Goal: Task Accomplishment & Management: Manage account settings

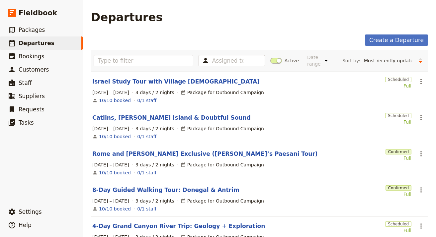
select select "UPDATED_AT"
click at [417, 81] on icon "Actions" at bounding box center [421, 82] width 8 height 8
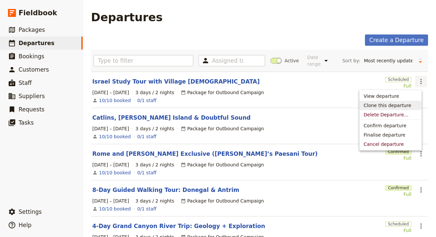
click at [407, 103] on span "Clone this departure" at bounding box center [387, 105] width 47 height 7
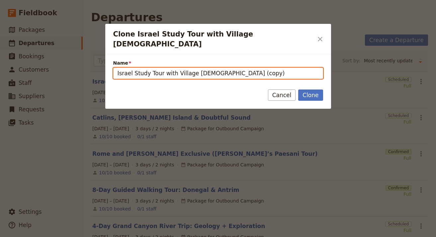
click at [264, 68] on input "Israel Study Tour with Village Bible Church (copy)" at bounding box center [218, 73] width 210 height 11
paste input "Geography Educational Tours Across [GEOGRAPHIC_DATA] for Students"
type input "Geography Educational Tours Across [GEOGRAPHIC_DATA] for Students"
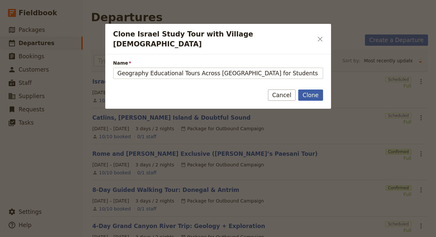
click at [306, 90] on button "Clone" at bounding box center [310, 95] width 25 height 11
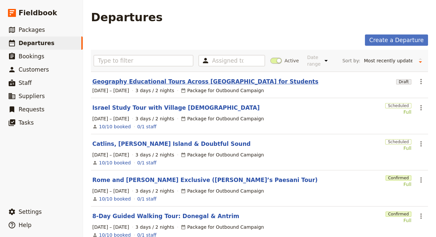
click at [188, 81] on link "Geography Educational Tours Across [GEOGRAPHIC_DATA] for Students" at bounding box center [205, 82] width 226 height 8
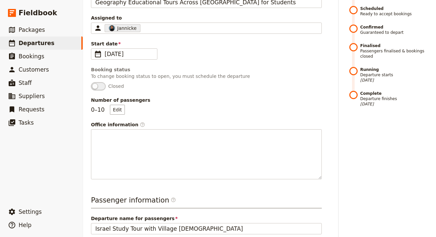
scroll to position [301, 0]
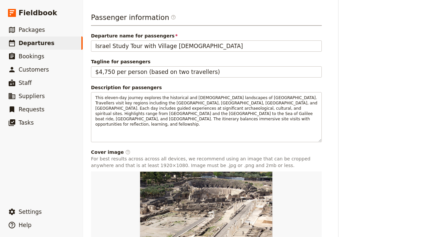
click at [189, 39] on div "Passenger information ​ Departure name for passengers Israel Study Tour with Vi…" at bounding box center [206, 139] width 231 height 253
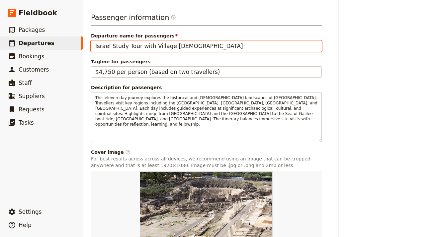
click at [189, 41] on input "Israel Study Tour with Village [DEMOGRAPHIC_DATA]" at bounding box center [206, 46] width 231 height 11
paste input "Geography Educational Tours Across [GEOGRAPHIC_DATA] for Students"
type input "Geography Educational Tours Across [GEOGRAPHIC_DATA] for Students"
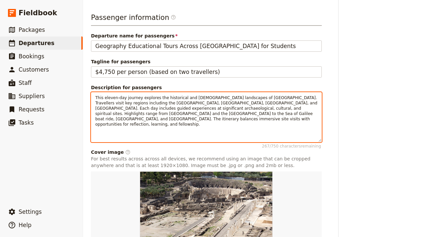
click at [259, 110] on div "This eleven-day journey explores the historical and biblical landscapes of Isra…" at bounding box center [206, 117] width 230 height 49
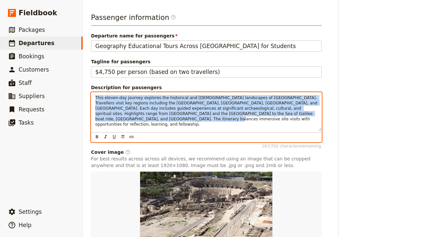
click at [259, 110] on div "This eleven-day journey explores the historical and biblical landscapes of Isra…" at bounding box center [206, 112] width 230 height 39
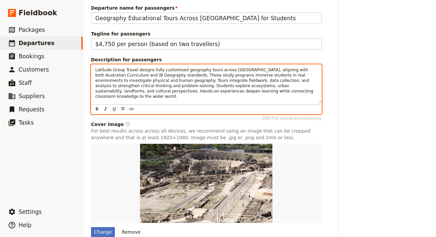
scroll to position [348, 0]
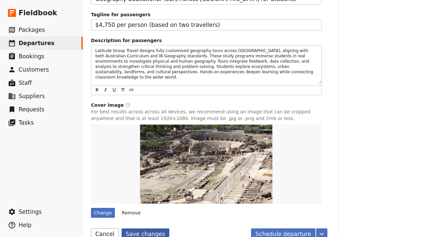
click at [160, 229] on button "Save changes" at bounding box center [146, 234] width 48 height 11
click at [124, 208] on button "Remove" at bounding box center [131, 213] width 25 height 10
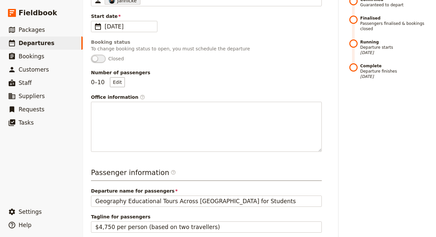
scroll to position [264, 0]
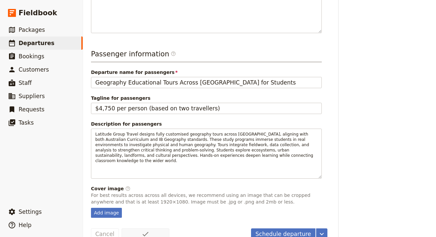
click at [248, 229] on div "Schedule departure ​ Save changes Cancel" at bounding box center [209, 234] width 236 height 11
click at [261, 229] on button "Schedule departure" at bounding box center [283, 234] width 64 height 11
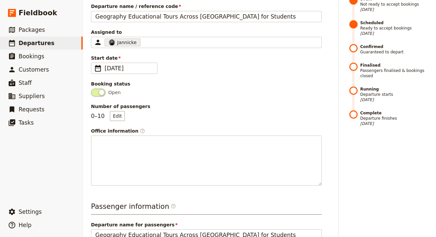
scroll to position [0, 0]
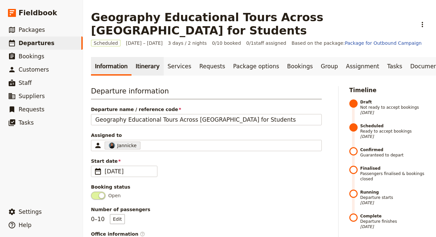
click at [144, 57] on link "Itinerary" at bounding box center [148, 66] width 32 height 19
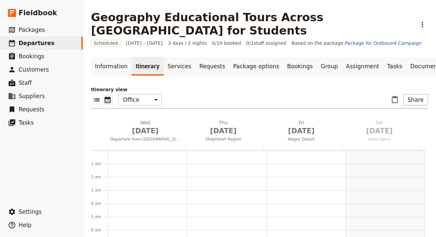
scroll to position [86, 0]
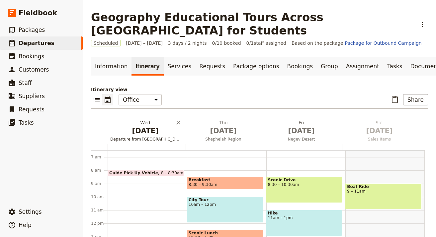
click at [152, 126] on span "[DATE]" at bounding box center [145, 131] width 70 height 10
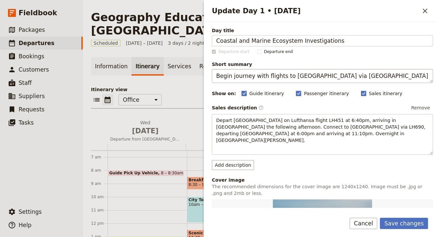
type input "Coastal and Marine Ecosystem Investigations"
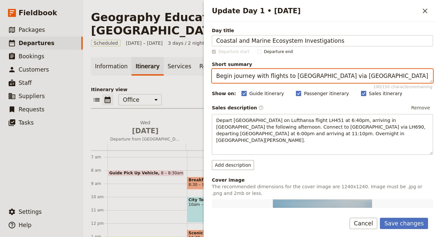
click at [394, 73] on textarea "Begin journey with flights to Israel via Frankfurt" at bounding box center [322, 76] width 221 height 14
paste textarea "Explore seagrass beds, coral reefs, and coastal sustainability."
type textarea "Explore seagrass beds, coral reefs, and coastal sustainability."
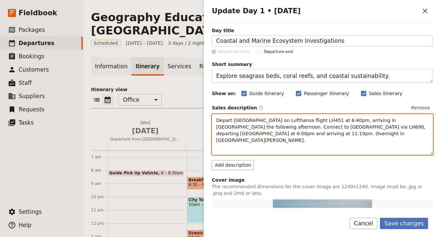
click at [317, 129] on span "Depart Los Angeles on Lufthansa flight LH451 at 6:40pm, arriving in Frankfurt t…" at bounding box center [321, 130] width 211 height 25
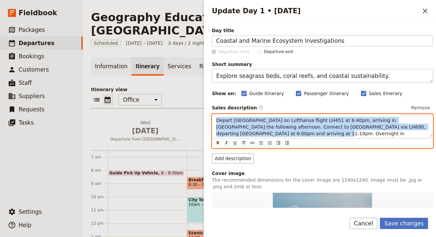
click at [317, 129] on span "Depart Los Angeles on Lufthansa flight LH451 at 6:40pm, arriving in Frankfurt t…" at bounding box center [321, 130] width 211 height 25
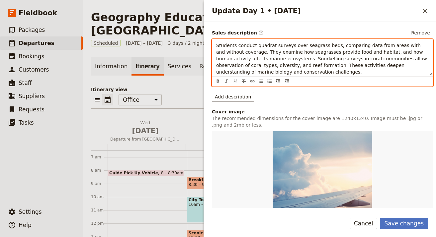
scroll to position [208, 0]
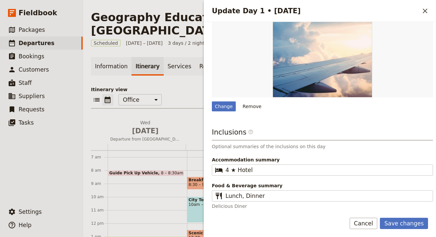
click at [252, 105] on button "Remove" at bounding box center [252, 107] width 25 height 10
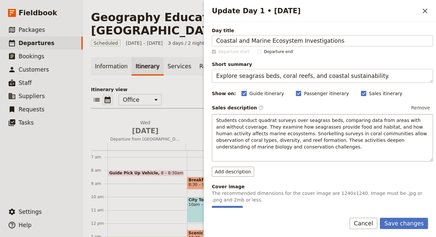
click at [393, 214] on form "Day title Coastal and Marine Ecosystem Investigations Departure start Departure…" at bounding box center [320, 130] width 232 height 216
click at [399, 223] on button "Save changes" at bounding box center [404, 223] width 48 height 11
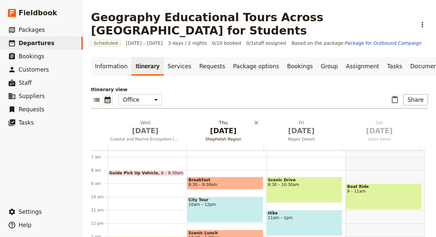
click at [210, 126] on span "[DATE]" at bounding box center [223, 131] width 70 height 10
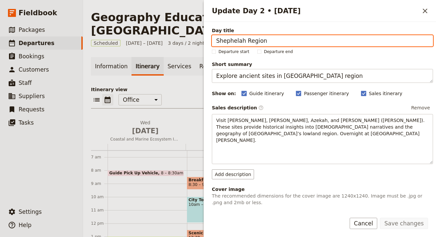
click at [348, 45] on input "Shephelah Region" at bounding box center [322, 40] width 221 height 11
paste input "Water Systems and Environmental Health"
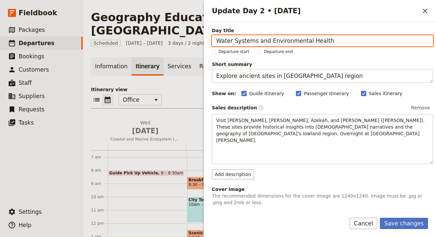
type input "Water Systems and Environmental Health"
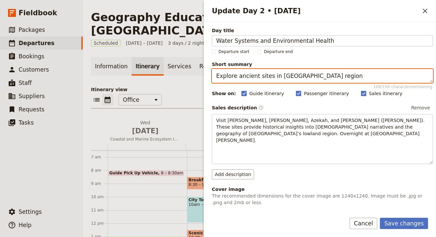
click at [328, 78] on textarea "Explore ancient sites in Shephelah region" at bounding box center [322, 76] width 221 height 14
paste textarea "Study perched lakes and aquifers through water quality surveys."
type textarea "Study perched lakes and aquifers through water quality surveys."
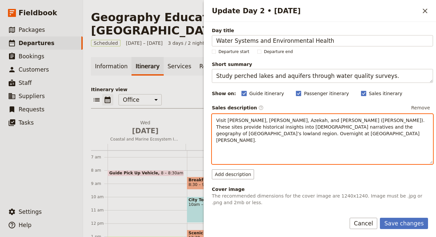
click at [344, 132] on p "Visit Yad Hashmonah, Beth Shemesh, Azekah, and Beth Guvrin (Maresha). These sit…" at bounding box center [322, 130] width 213 height 27
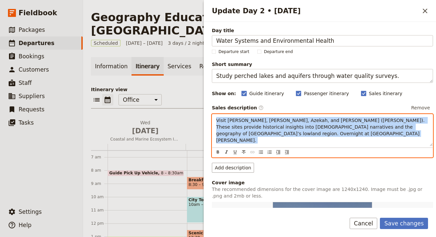
click at [344, 132] on p "Visit Yad Hashmonah, Beth Shemesh, Azekah, and Beth Guvrin (Maresha). These sit…" at bounding box center [322, 130] width 213 height 27
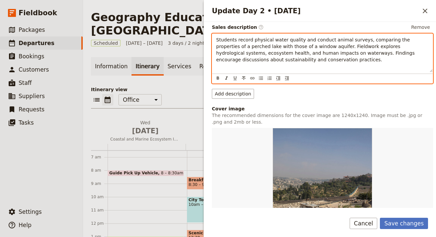
scroll to position [213, 0]
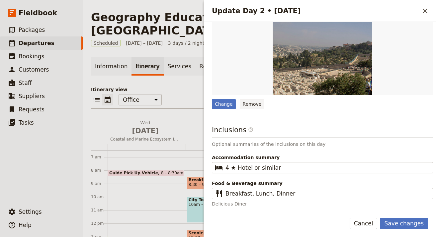
click at [248, 106] on button "Remove" at bounding box center [252, 104] width 25 height 10
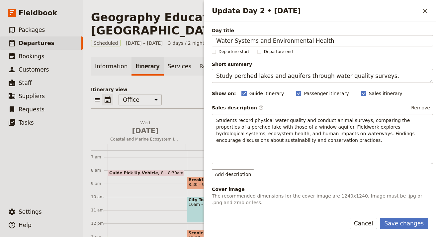
click at [397, 217] on form "Day title Water Systems and Environmental Health Departure start Departure end …" at bounding box center [320, 130] width 232 height 216
click at [398, 220] on button "Save changes" at bounding box center [404, 223] width 48 height 11
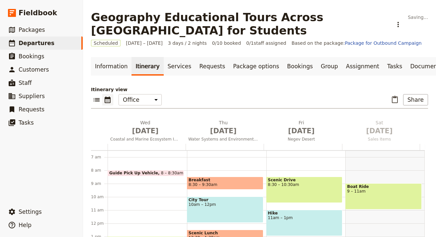
click at [302, 140] on div "Scenic Drive 8:30 – 10:30am Hike 11am – 1pm Visit Attraction 1:30 – 3:30pm Dinn…" at bounding box center [305, 223] width 79 height 319
click at [286, 126] on span "[DATE]" at bounding box center [301, 131] width 70 height 10
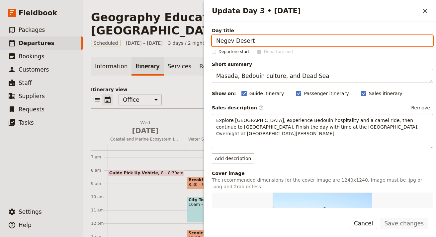
click at [371, 42] on input "Negev Desert" at bounding box center [322, 40] width 221 height 11
paste input "Fire Ecology and Land Managemen"
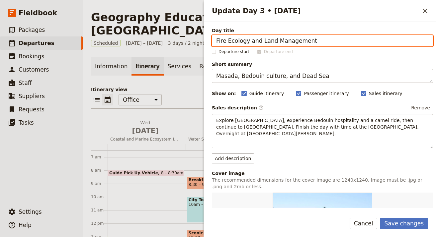
type input "Fire Ecology and Land Management"
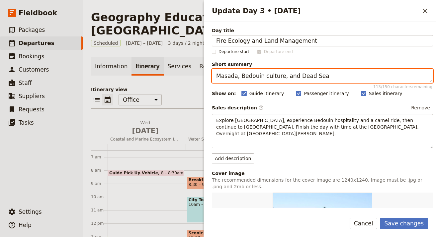
click at [333, 79] on textarea "Masada, Bedouin culture, and Dead Sea" at bounding box center [322, 76] width 221 height 14
paste textarea "Investigate fire’s impact on native flora and fauna."
type textarea "Investigate fire’s impact on native flora and fauna."
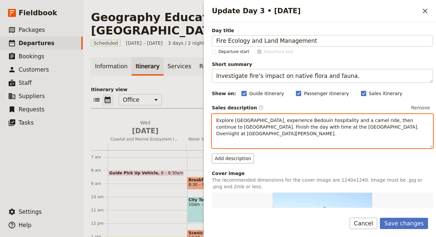
click at [324, 126] on span "Explore Masada fortress, experience Bedouin hospitality and a camel ride, then …" at bounding box center [318, 127] width 204 height 19
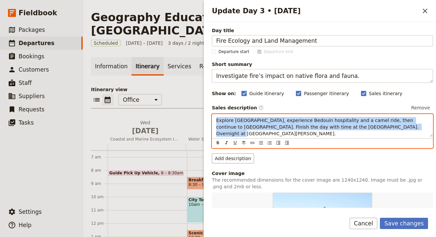
click at [324, 126] on span "Explore Masada fortress, experience Bedouin hospitality and a camel ride, then …" at bounding box center [318, 127] width 204 height 19
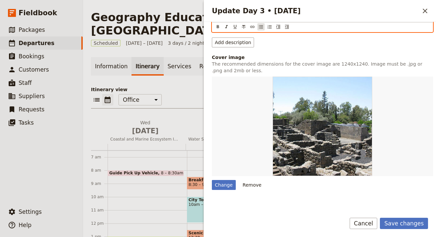
scroll to position [212, 0]
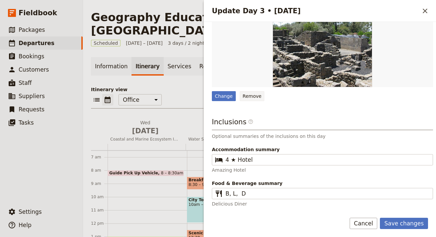
click at [257, 100] on button "Remove" at bounding box center [252, 96] width 25 height 10
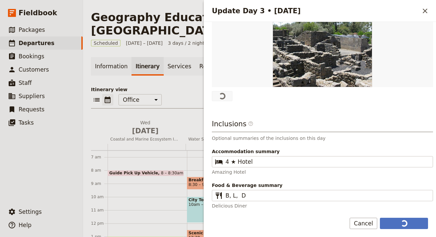
scroll to position [0, 0]
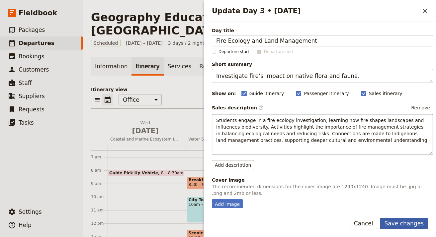
click at [403, 220] on button "Save changes" at bounding box center [404, 223] width 48 height 11
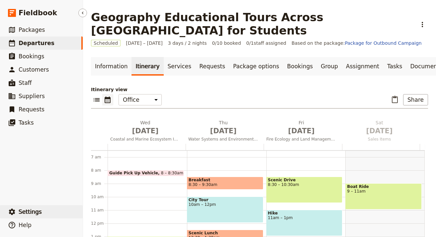
click at [39, 206] on button "​ Settings" at bounding box center [41, 212] width 83 height 13
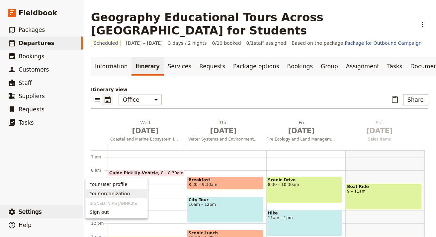
click at [124, 191] on span "Your organization" at bounding box center [110, 194] width 40 height 7
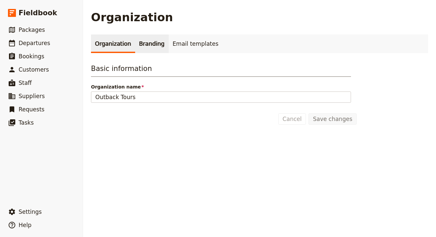
click at [149, 47] on link "Branding" at bounding box center [152, 44] width 34 height 19
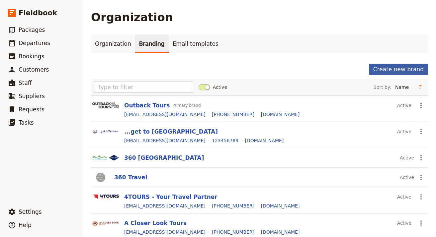
click at [403, 66] on button "Create new brand" at bounding box center [398, 69] width 59 height 11
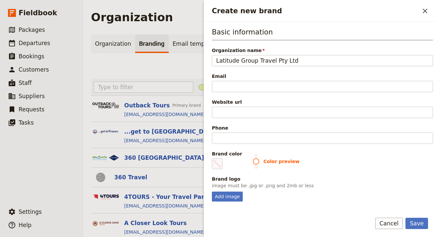
type input "Latitude Group Travel Pty Ltd"
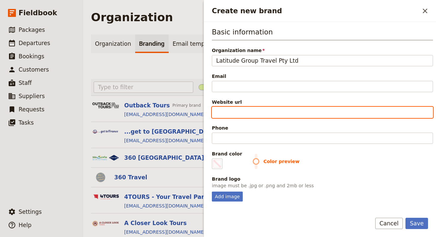
click at [282, 115] on input "Website url" at bounding box center [322, 112] width 221 height 11
paste input "https://latitudegrouptravel.com.au"
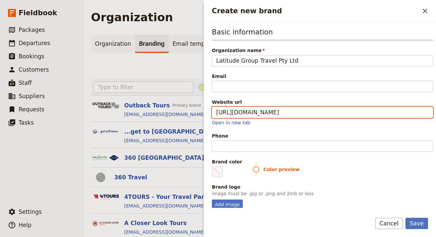
type input "https://latitudegrouptravel.com.au"
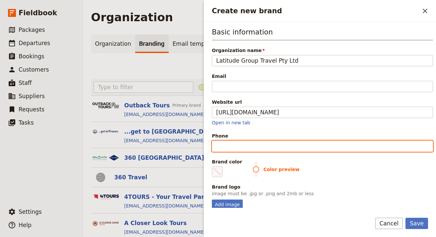
click at [245, 143] on input "Phone" at bounding box center [322, 146] width 221 height 11
paste input "+61 3 9646 4200"
click at [247, 147] on input "+61 3 9646 4200" at bounding box center [322, 146] width 221 height 11
click at [233, 147] on input "+61 3 96464200" at bounding box center [322, 146] width 221 height 11
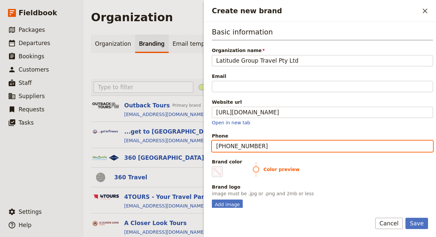
click at [229, 147] on input "+61 396464200" at bounding box center [322, 146] width 221 height 11
click at [227, 147] on input "+61 396464200" at bounding box center [322, 146] width 221 height 11
type input "+61396464200"
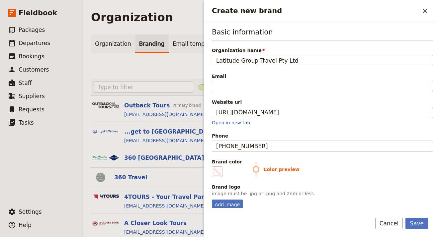
scroll to position [83, 0]
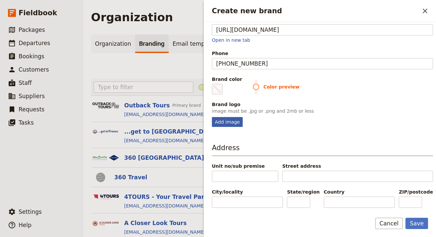
click at [226, 126] on div "Add image" at bounding box center [227, 122] width 31 height 10
click at [212, 117] on input "Add image" at bounding box center [212, 117] width 0 height 0
type input "C:\fakepath\Latitude-logo.png"
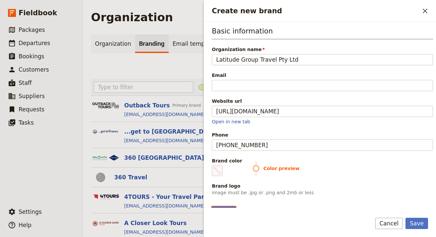
scroll to position [1, 0]
click at [253, 168] on span "Color preview" at bounding box center [343, 168] width 180 height 7
click at [218, 173] on span "Create new brand" at bounding box center [217, 171] width 8 height 8
click at [214, 165] on input "#000000" at bounding box center [213, 165] width 0 height 0
type input "#16c1f3"
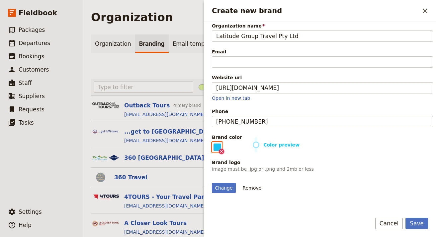
scroll to position [57, 0]
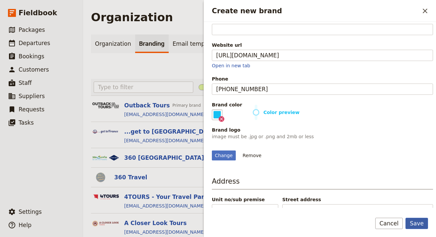
click at [421, 219] on button "Save" at bounding box center [416, 223] width 23 height 11
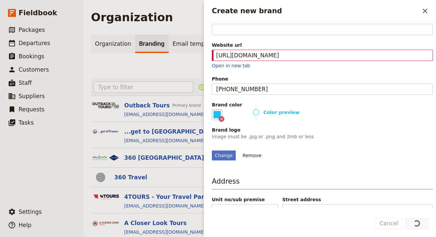
scroll to position [0, 0]
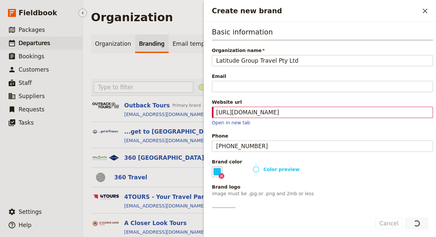
click at [66, 43] on link "​ Departures" at bounding box center [41, 43] width 83 height 13
select select "UPDATED_AT"
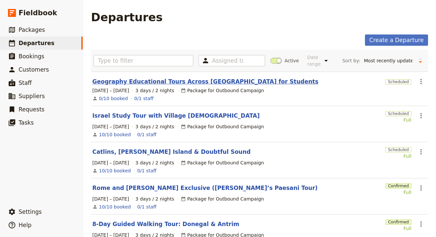
click at [129, 80] on link "Geography Educational Tours Across [GEOGRAPHIC_DATA] for Students" at bounding box center [205, 82] width 226 height 8
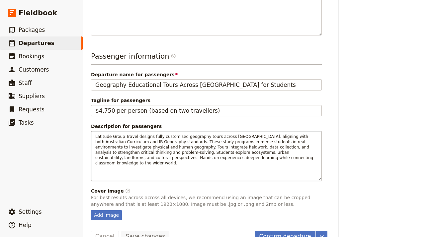
scroll to position [256, 0]
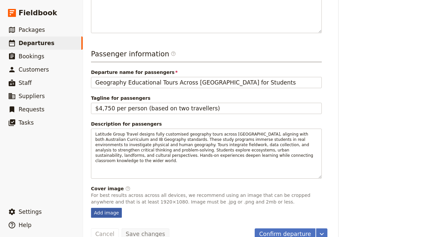
click at [115, 208] on div "Add image" at bounding box center [106, 213] width 31 height 10
click at [91, 208] on input "Add image" at bounding box center [91, 208] width 0 height 0
click at [125, 208] on div "Add image" at bounding box center [206, 213] width 231 height 10
click at [117, 208] on div "Add image" at bounding box center [106, 213] width 31 height 10
click at [91, 208] on input "Add image" at bounding box center [91, 208] width 0 height 0
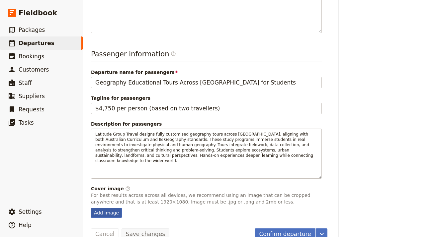
click at [116, 208] on div "Add image" at bounding box center [106, 213] width 31 height 10
click at [91, 208] on input "Add image" at bounding box center [91, 208] width 0 height 0
type input "C:\fakepath\daniel-sessler-jmHJLXHHRXA-unsplash-scaled (2).jpg"
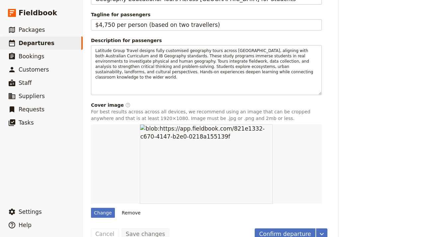
scroll to position [0, 0]
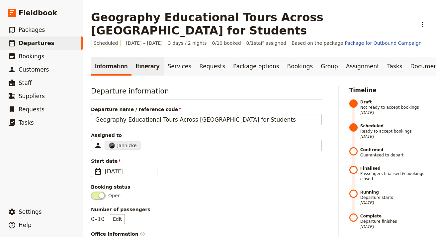
click at [138, 57] on link "Itinerary" at bounding box center [148, 66] width 32 height 19
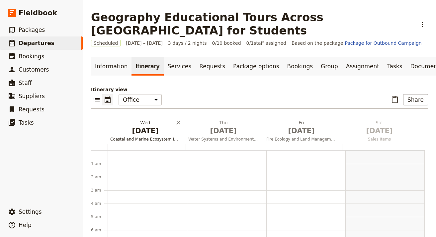
click at [145, 120] on h2 "Wed Oct 1 Coastal and Marine Ecosystem Investigations" at bounding box center [145, 128] width 70 height 17
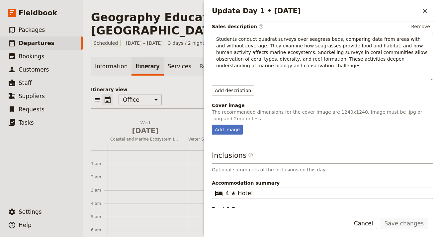
scroll to position [107, 0]
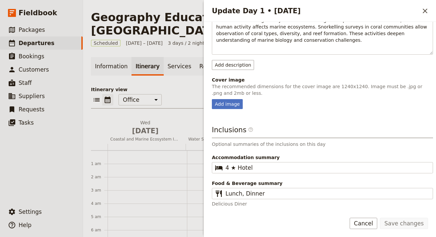
click at [231, 113] on div "Day title Coastal and Marine Ecosystem Investigations Departure start Departure…" at bounding box center [322, 63] width 221 height 287
click at [231, 109] on div "Add image" at bounding box center [227, 104] width 31 height 10
click at [212, 99] on input "Add image" at bounding box center [212, 99] width 0 height 0
type input "C:\fakepath\daniel-sessler-jmHJLXHHRXA-unsplash-scaled (3).jpg"
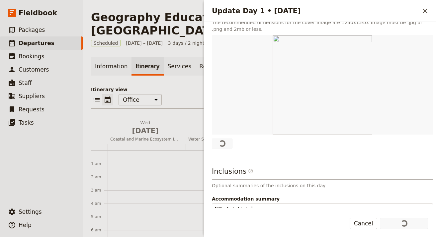
scroll to position [171, 0]
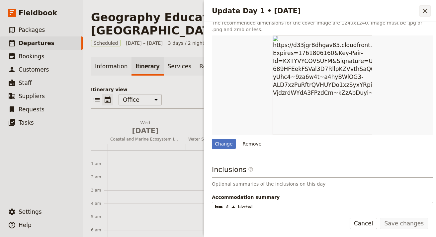
click at [426, 12] on icon "Close drawer" at bounding box center [425, 11] width 5 height 5
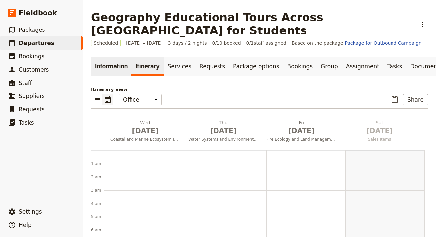
click at [122, 58] on link "Information" at bounding box center [111, 66] width 41 height 19
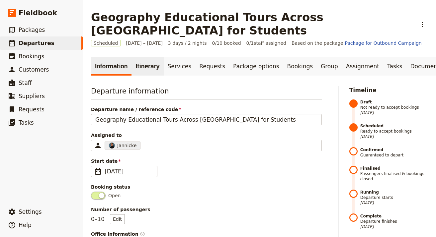
click at [148, 58] on link "Itinerary" at bounding box center [148, 66] width 32 height 19
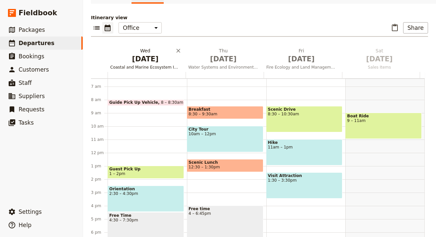
scroll to position [85, 0]
click at [139, 54] on span "[DATE]" at bounding box center [145, 59] width 70 height 10
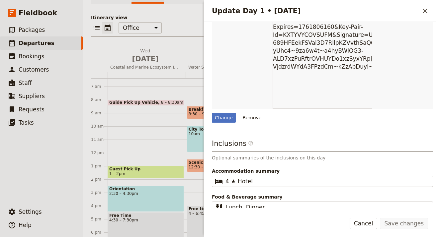
scroll to position [211, 0]
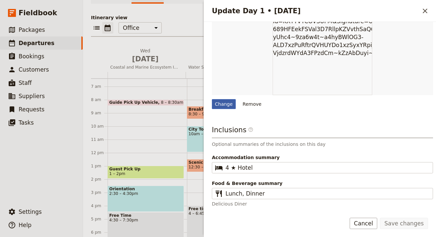
click at [226, 104] on div "Change" at bounding box center [224, 104] width 24 height 10
click at [212, 99] on input "Change" at bounding box center [212, 99] width 0 height 0
type input "C:\fakepath\bigstock-Rainbow-Eucalyptus-Trees-In-Ha-99580496 (3).jpg"
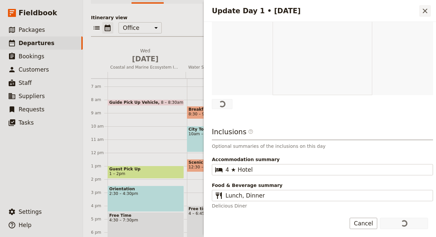
click at [426, 13] on icon "Close drawer" at bounding box center [425, 11] width 8 height 8
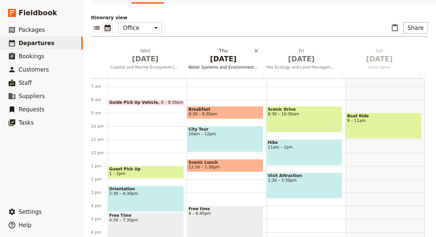
click at [229, 54] on span "[DATE]" at bounding box center [223, 59] width 70 height 10
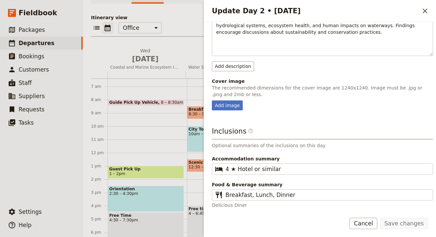
scroll to position [108, 0]
click at [232, 108] on div "Add image" at bounding box center [227, 106] width 31 height 10
click at [212, 101] on input "Add image" at bounding box center [212, 100] width 0 height 0
type input "C:\fakepath\bigstockGreen-sand-beach-geology-1024x640 (3).jpg"
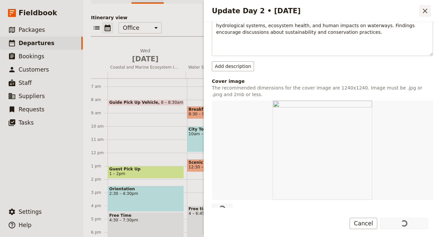
click at [428, 8] on icon "Close drawer" at bounding box center [425, 11] width 8 height 8
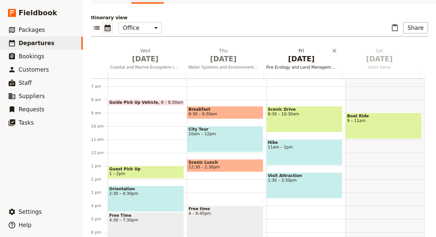
click at [317, 54] on span "[DATE]" at bounding box center [301, 59] width 70 height 10
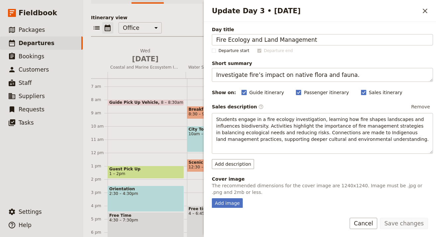
scroll to position [1, 0]
click at [233, 199] on div "Add image" at bounding box center [227, 203] width 31 height 10
click at [212, 198] on input "Add image" at bounding box center [212, 198] width 0 height 0
click at [236, 200] on div "Add image" at bounding box center [227, 203] width 31 height 10
click at [231, 201] on div "Add image" at bounding box center [227, 203] width 31 height 10
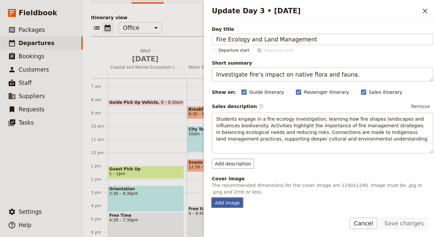
click at [212, 198] on input "Add image" at bounding box center [212, 198] width 0 height 0
type input "C:\fakepath\thumb_5add445c0f161.jpg"
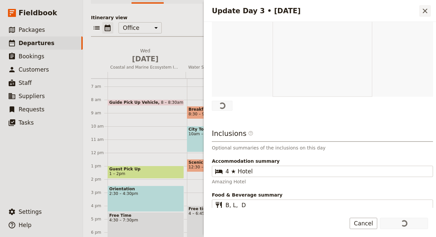
scroll to position [202, 0]
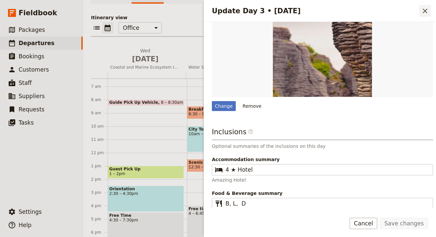
click at [430, 13] on button "​" at bounding box center [424, 10] width 11 height 11
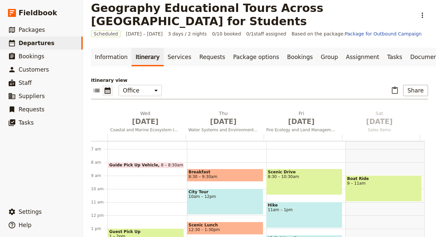
scroll to position [0, 0]
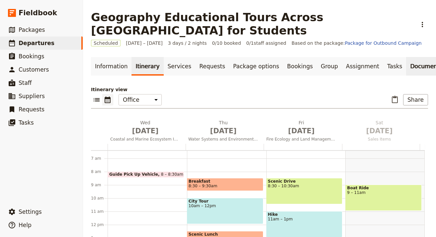
click at [410, 57] on link "Documents" at bounding box center [426, 66] width 40 height 19
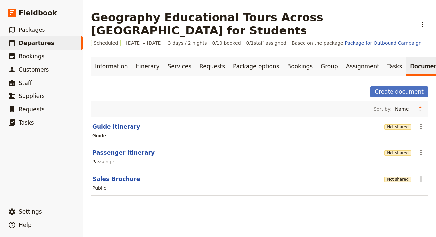
click at [129, 123] on button "Guide itinerary" at bounding box center [116, 127] width 48 height 8
select select "STAFF"
select select "RUN_SHEET"
select select "LARGE"
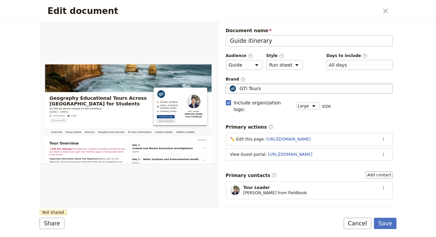
click at [275, 88] on div "GTI Tours" at bounding box center [309, 88] width 161 height 7
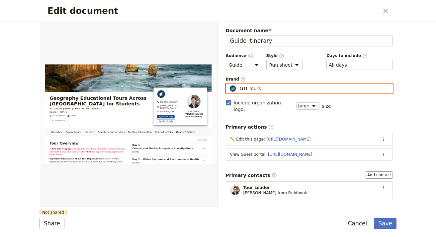
click at [229, 84] on input "GTI Tours" at bounding box center [228, 84] width 0 height 0
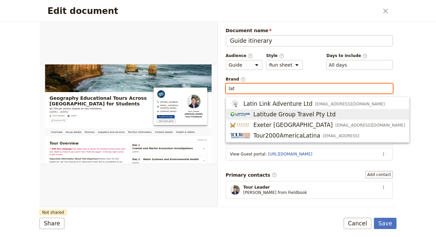
click at [276, 111] on span "Latitude Group Travel Pty Ltd" at bounding box center [294, 115] width 82 height 8
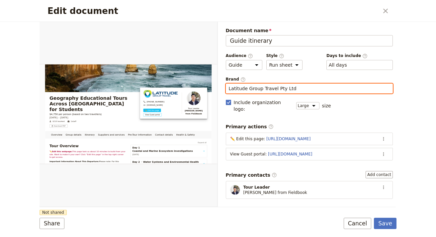
type input "Latitude Group Travel Pty Ltd"
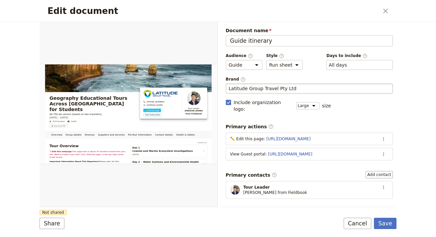
click at [275, 163] on div "Document name Guide itinerary Preview Audience ​ Public Passenger Guide Style ​…" at bounding box center [309, 216] width 167 height 378
click at [51, 223] on button "Share" at bounding box center [52, 223] width 25 height 11
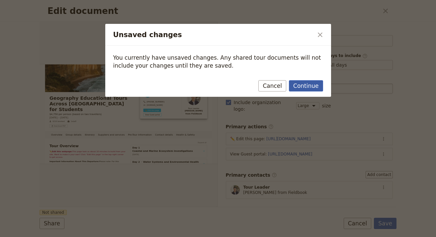
click at [311, 83] on button "Continue" at bounding box center [306, 85] width 34 height 11
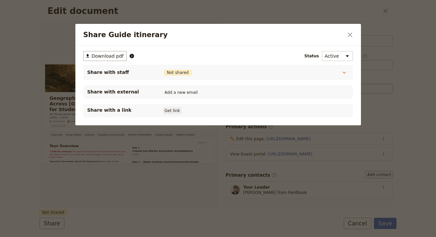
click at [177, 109] on button "Get link" at bounding box center [172, 110] width 19 height 7
click at [351, 37] on icon "Close dialog" at bounding box center [350, 35] width 8 height 8
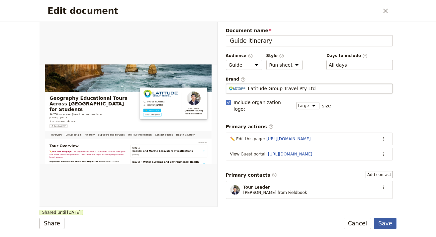
click at [387, 225] on button "Save" at bounding box center [385, 223] width 23 height 11
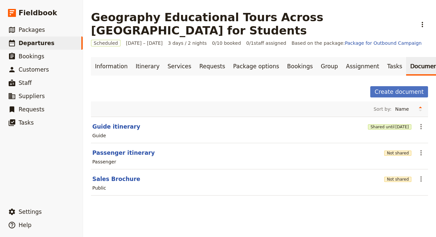
click at [134, 158] on div "Passenger" at bounding box center [260, 162] width 336 height 8
click at [136, 149] on button "Passenger itinerary" at bounding box center [123, 153] width 62 height 8
select select "PASSENGER"
select select "RUN_SHEET"
select select "LARGE"
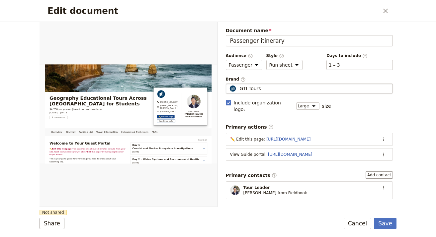
click at [237, 92] on fieldset "GTI Tours GTI Tours" at bounding box center [309, 89] width 167 height 10
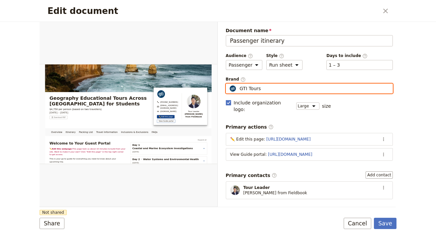
click at [229, 84] on input "GTI Tours" at bounding box center [228, 84] width 0 height 0
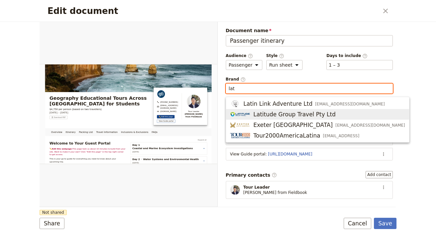
click at [269, 112] on span "Latitude Group Travel Pty Ltd" at bounding box center [294, 115] width 82 height 8
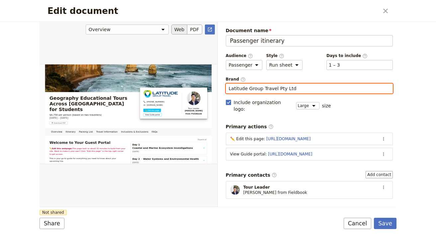
type input "Latitude Group Travel Pty Ltd"
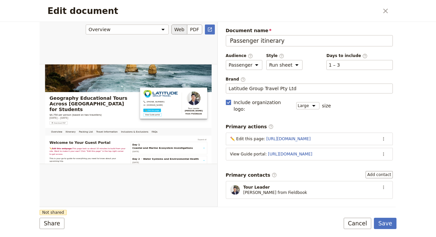
drag, startPoint x: 192, startPoint y: 192, endPoint x: 165, endPoint y: 205, distance: 29.6
click at [192, 193] on div "Edit document" at bounding box center [129, 114] width 178 height 185
click at [55, 223] on button "Share" at bounding box center [52, 223] width 25 height 11
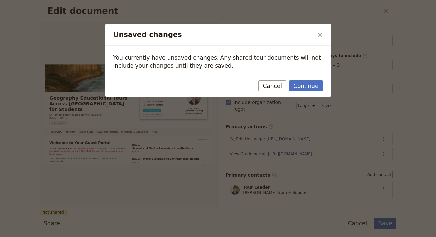
click at [305, 92] on div "Continue Cancel" at bounding box center [218, 87] width 226 height 19
click at [306, 89] on button "Continue" at bounding box center [306, 85] width 34 height 11
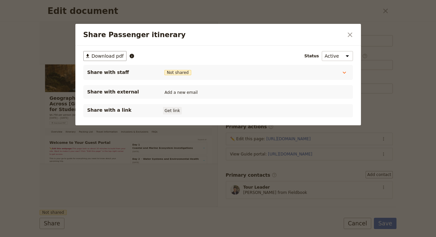
click at [173, 107] on div "Share with a link Get link" at bounding box center [218, 111] width 262 height 8
drag, startPoint x: 167, startPoint y: 104, endPoint x: 168, endPoint y: 107, distance: 3.3
click at [167, 105] on div "​ Download pdf Status Active Inactive Share with staff Not shared Tour Guide No…" at bounding box center [218, 84] width 270 height 66
click at [168, 111] on button "Get link" at bounding box center [172, 110] width 19 height 7
click at [349, 34] on icon "Close dialog" at bounding box center [350, 35] width 5 height 5
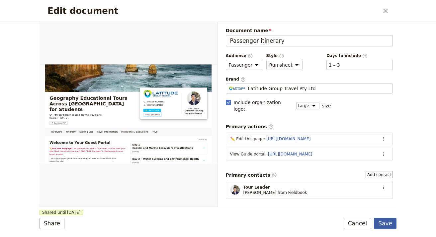
click at [390, 224] on button "Save" at bounding box center [385, 223] width 23 height 11
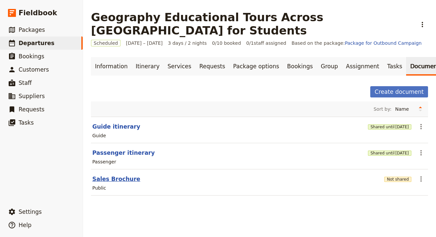
click at [128, 175] on button "Sales Brochure" at bounding box center [116, 179] width 48 height 8
select select "DEFAULT"
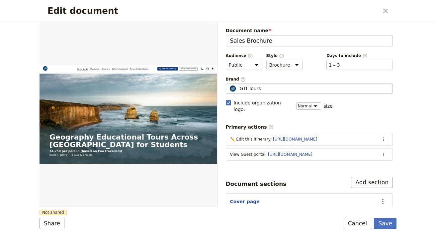
click at [281, 90] on div "GTI Tours" at bounding box center [309, 88] width 161 height 7
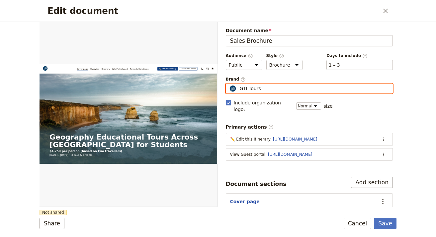
click at [229, 84] on input "GTI Tours" at bounding box center [228, 84] width 0 height 0
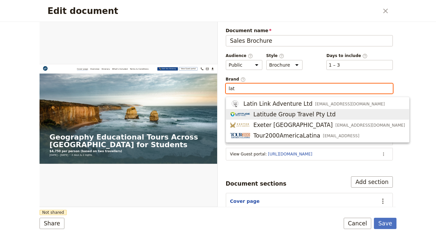
click at [279, 119] on button "Latitude Group Travel Pty Ltd" at bounding box center [317, 114] width 183 height 11
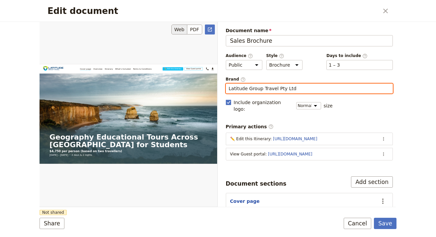
type input "Latitude Group Travel Pty Ltd"
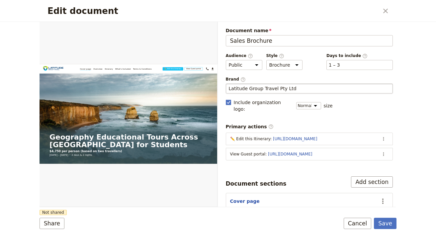
drag, startPoint x: 152, startPoint y: 184, endPoint x: 83, endPoint y: 216, distance: 76.1
click at [147, 185] on div "Edit document" at bounding box center [129, 114] width 178 height 185
click at [60, 223] on button "Share" at bounding box center [52, 223] width 25 height 11
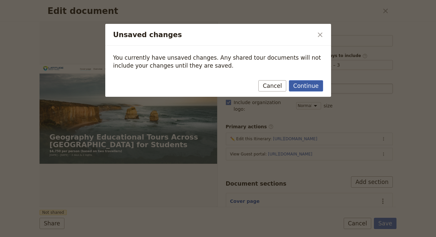
click at [312, 84] on button "Continue" at bounding box center [306, 85] width 34 height 11
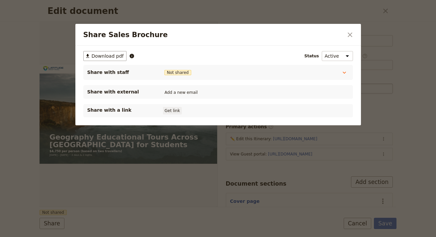
click at [166, 107] on button "Get link" at bounding box center [172, 110] width 19 height 7
click at [352, 35] on icon "Close dialog" at bounding box center [350, 35] width 8 height 8
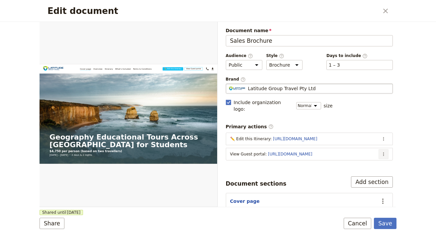
click at [381, 152] on icon "Actions" at bounding box center [383, 154] width 5 height 5
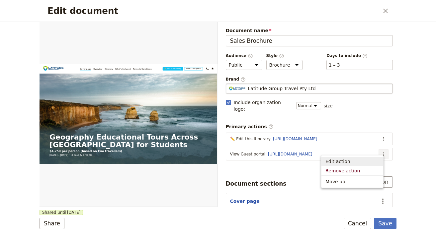
click at [373, 161] on span "Edit action" at bounding box center [352, 161] width 54 height 7
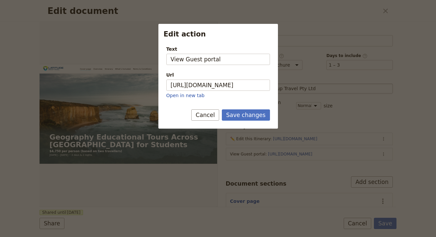
click at [220, 76] on div "Url" at bounding box center [218, 75] width 104 height 7
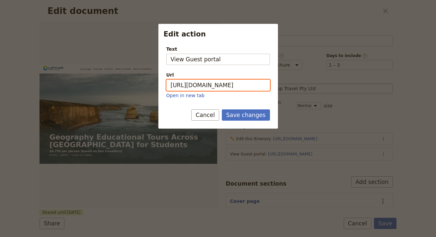
click at [220, 80] on input "https://trips.fieldbook.com/d/lYIGtLPgnZorApE_HZ-zF" at bounding box center [218, 85] width 104 height 11
click at [223, 86] on input "https://trips.fieldbook.com/d/lYIGtLPgnZorApE_HZ-zF" at bounding box center [218, 85] width 104 height 11
paste input "Vftyq_KjQK_uOkMg69Yxm"
type input "https://trips.fieldbook.com/d/Vftyq_KjQK_uOkMg69Yxm"
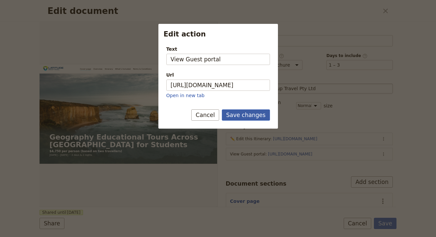
click at [239, 111] on button "Save changes" at bounding box center [246, 115] width 48 height 11
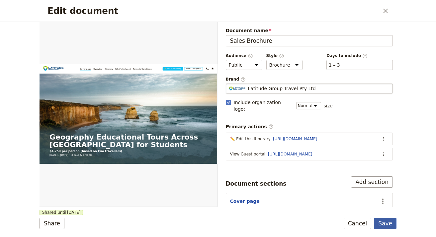
click at [389, 220] on button "Save" at bounding box center [385, 223] width 23 height 11
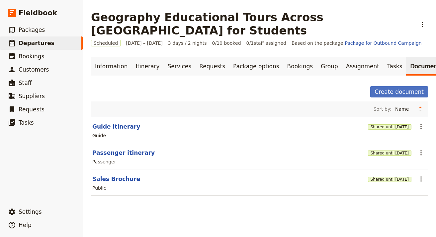
click at [144, 158] on div "Passenger" at bounding box center [260, 162] width 336 height 8
click at [143, 149] on header "Passenger itinerary" at bounding box center [228, 153] width 273 height 8
click at [142, 149] on button "Passenger itinerary" at bounding box center [123, 153] width 62 height 8
select select "PASSENGER"
select select "RUN_SHEET"
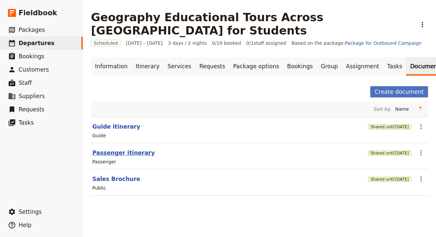
select select "LARGE"
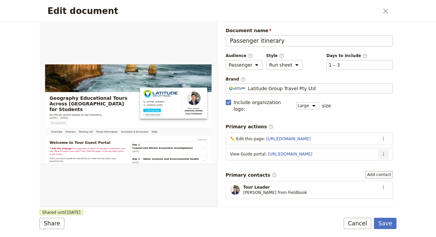
click at [381, 152] on icon "Actions" at bounding box center [383, 154] width 5 height 5
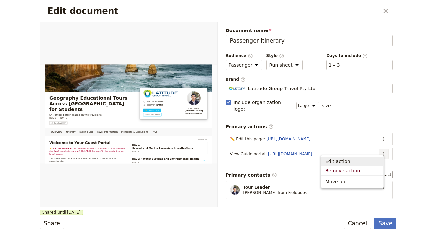
click at [373, 158] on span "Edit action" at bounding box center [352, 161] width 54 height 7
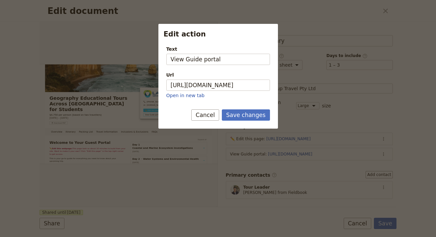
click at [216, 91] on div "Url https://trips.fieldbook.com/d/9ldyWKU2G-GVkjK-VEhIf Open in new tab" at bounding box center [218, 85] width 104 height 27
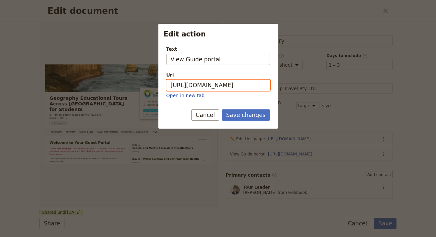
click at [217, 88] on input "https://trips.fieldbook.com/d/9ldyWKU2G-GVkjK-VEhIf" at bounding box center [218, 85] width 104 height 11
paste input "yjLZLlQ0Q1vDeFCCpT3ty"
type input "https://trips.fieldbook.com/d/yjLZLlQ0Q1vDeFCCpT3ty"
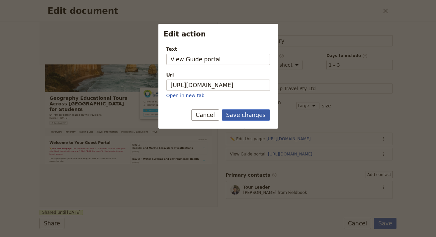
click at [242, 119] on button "Save changes" at bounding box center [246, 115] width 48 height 11
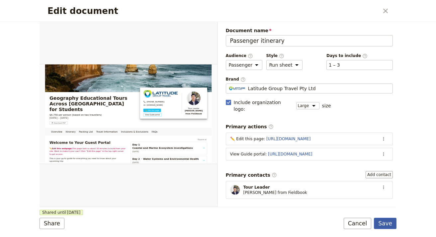
click at [381, 222] on button "Save" at bounding box center [385, 223] width 23 height 11
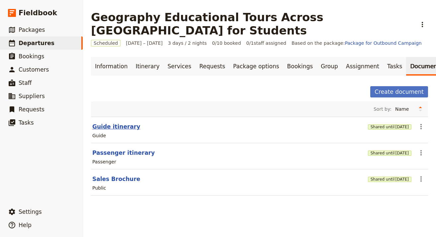
click at [112, 123] on button "Guide itinerary" at bounding box center [116, 127] width 48 height 8
select select "STAFF"
select select "RUN_SHEET"
select select "LARGE"
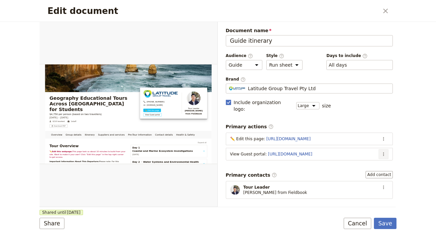
click at [382, 149] on button "​" at bounding box center [384, 154] width 10 height 10
click at [367, 160] on span "Edit action" at bounding box center [352, 161] width 54 height 7
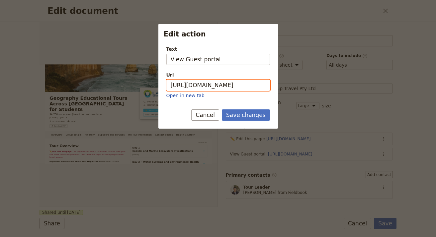
click at [238, 88] on input "https://trips.fieldbook.com/d/lYIGtLPgnZorApE_HZ-zF" at bounding box center [218, 85] width 104 height 11
paste input "Vftyq_KjQK_uOkMg69Yxm"
type input "https://trips.fieldbook.com/d/Vftyq_KjQK_uOkMg69Yxm"
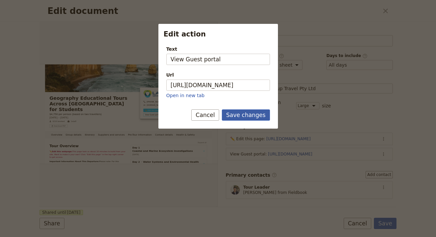
click at [246, 109] on form "Text View Guest portal Url https://trips.fieldbook.com/d/Vftyq_KjQK_uOkMg69Yxm …" at bounding box center [218, 85] width 120 height 88
click at [249, 117] on button "Save changes" at bounding box center [246, 115] width 48 height 11
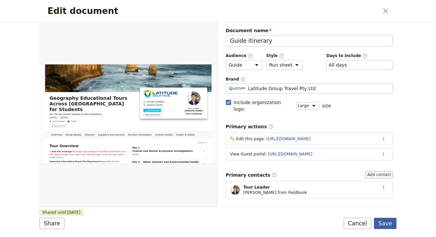
click at [377, 225] on button "Save" at bounding box center [385, 223] width 23 height 11
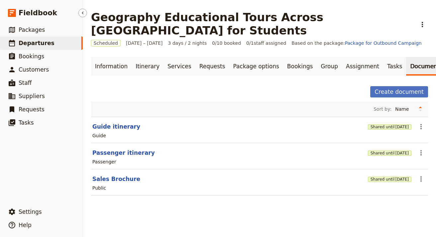
click at [48, 41] on span "Departures" at bounding box center [37, 43] width 36 height 7
select select "UPDATED_AT"
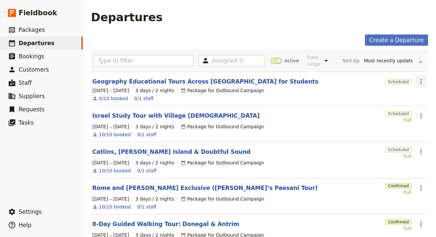
click at [420, 80] on button "​" at bounding box center [420, 81] width 11 height 11
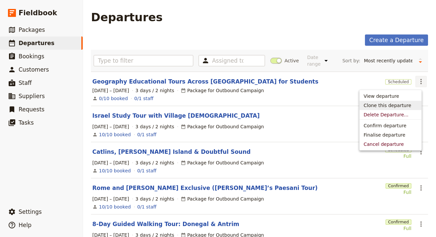
click at [393, 108] on span "Clone this departure" at bounding box center [387, 105] width 47 height 7
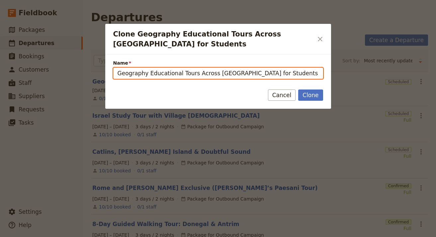
click at [248, 74] on input "Geography Educational Tours Across Australia for Students (copy)" at bounding box center [218, 73] width 210 height 11
paste input "Tanzania Family Safari: Hosted Journey 2026"
type input "Tanzania Family Safari: Hosted Journey 2026"
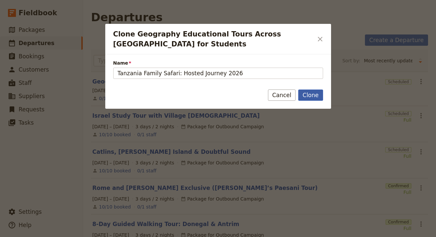
click at [315, 94] on button "Clone" at bounding box center [310, 95] width 25 height 11
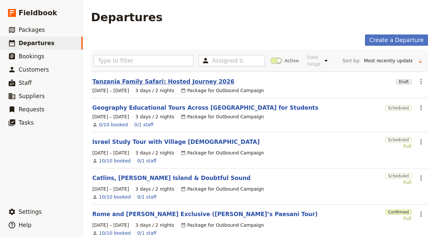
click at [185, 83] on link "Tanzania Family Safari: Hosted Journey 2026" at bounding box center [163, 82] width 142 height 8
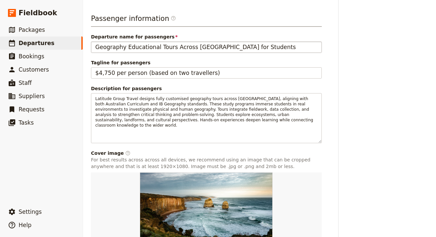
scroll to position [287, 0]
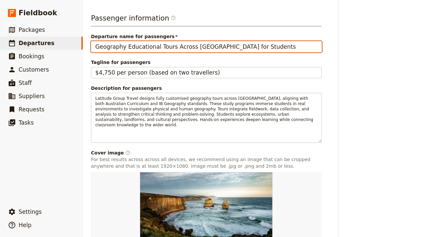
click at [244, 47] on input "Geography Educational Tours Across [GEOGRAPHIC_DATA] for Students" at bounding box center [206, 46] width 231 height 11
paste input "Tanzania Family Safari: Hosted Journey 2026"
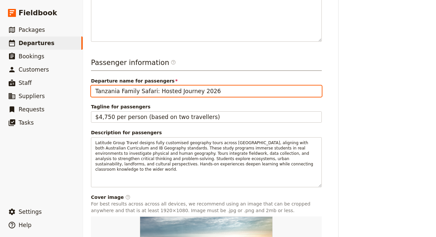
scroll to position [240, 0]
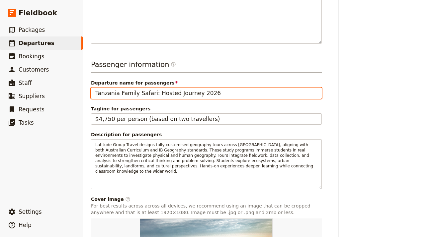
type input "Tanzania Family Safari: Hosted Journey 2026"
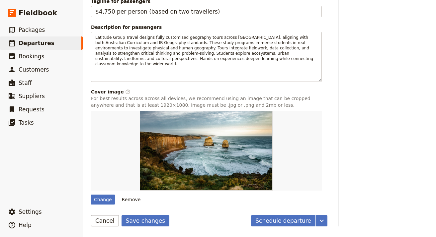
scroll to position [343, 0]
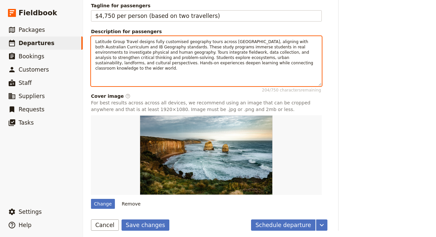
click at [268, 79] on div "Latitude Group Travel designs fully customised geography tours across Australia…" at bounding box center [206, 61] width 231 height 50
drag, startPoint x: 268, startPoint y: 79, endPoint x: 271, endPoint y: 75, distance: 4.3
click at [268, 79] on div "​ ​ ​ ​ ​" at bounding box center [206, 81] width 230 height 10
click at [273, 71] on div "Latitude Group Travel designs fully customised geography tours across [GEOGRAPH…" at bounding box center [206, 56] width 230 height 39
click at [273, 71] on div "Latitude Group Travel designs fully customised geography tours across Australia…" at bounding box center [206, 56] width 230 height 39
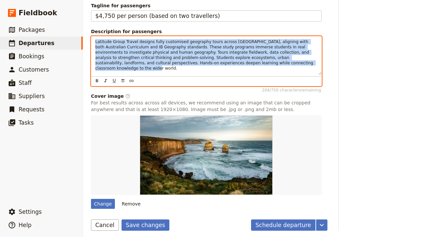
click at [273, 71] on div "Latitude Group Travel designs fully customised geography tours across Australia…" at bounding box center [206, 56] width 230 height 39
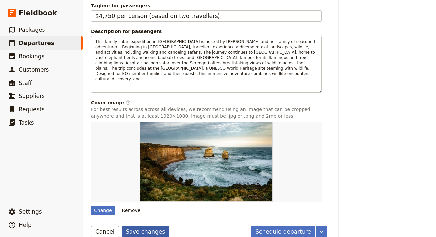
click at [144, 226] on button "Save changes" at bounding box center [146, 231] width 48 height 11
click at [100, 206] on div "Change" at bounding box center [103, 211] width 24 height 10
click at [91, 206] on input "Change" at bounding box center [91, 206] width 0 height 0
type input "C:\fakepath\shutterstock-519577591__FocusFillMaxWyIwLjAwIiwiMC4wMCIsNzUwLDQ2Ml0…"
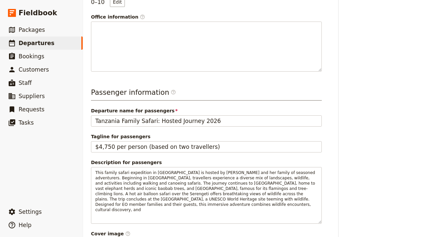
scroll to position [0, 0]
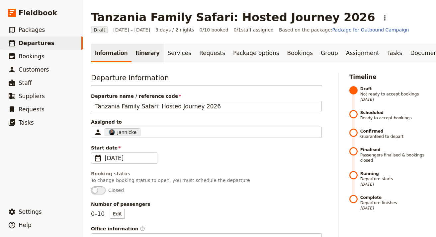
click at [134, 50] on link "Itinerary" at bounding box center [148, 53] width 32 height 19
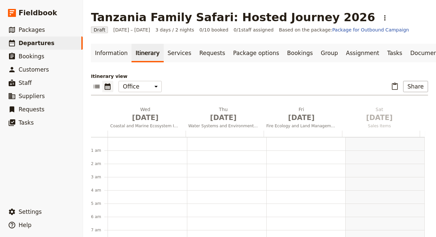
scroll to position [86, 0]
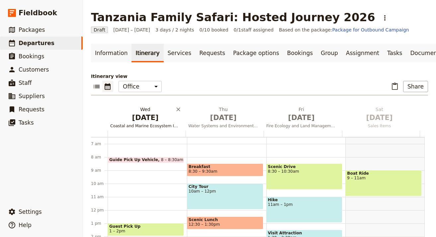
click at [144, 108] on h2 "Wed Oct 1 Coastal and Marine Ecosystem Investigations" at bounding box center [145, 114] width 70 height 17
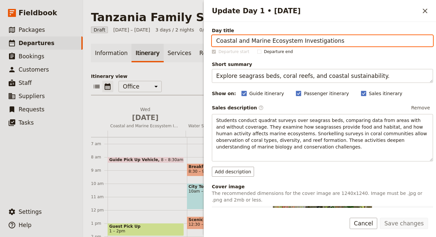
click at [356, 38] on input "Coastal and Marine Ecosystem Investigations" at bounding box center [322, 40] width 221 height 11
drag, startPoint x: 356, startPoint y: 38, endPoint x: 366, endPoint y: 42, distance: 11.1
click at [356, 38] on input "Coastal and Marine Ecosystem Investigations" at bounding box center [322, 40] width 221 height 11
paste input "Arrival in Arusha"
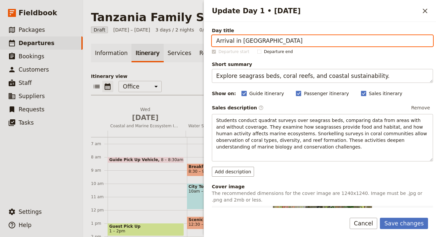
type input "Arrival in Arusha"
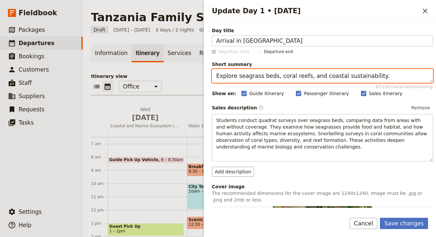
click at [361, 80] on textarea "Explore seagrass beds, coral reefs, and coastal sustainability." at bounding box center [322, 76] width 221 height 14
paste textarea "Arrive in Kilimanjaro and transfer to hotel"
type textarea "Arrive in Kilimanjaro and transfer to hotel."
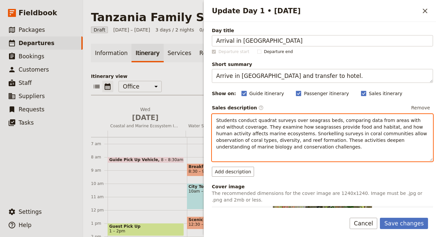
click at [321, 130] on p "Students conduct quadrat surveys over seagrass beds, comparing data from areas …" at bounding box center [322, 133] width 213 height 33
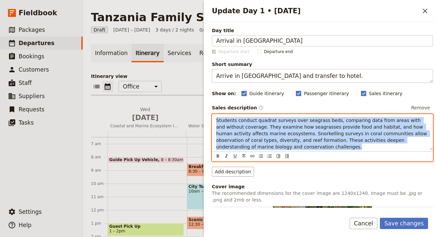
click at [321, 130] on p "Students conduct quadrat surveys over seagrass beds, comparing data from areas …" at bounding box center [322, 133] width 213 height 33
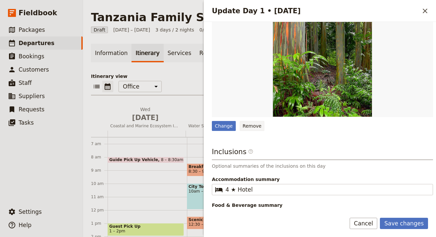
scroll to position [182, 0]
click at [217, 122] on div "Change" at bounding box center [224, 127] width 24 height 10
click at [212, 121] on input "Change" at bounding box center [212, 121] width 0 height 0
type input "C:\fakepath\Serengeti-at-sunset-Tanzania-shutterstock-1525083839__FocusFillMaxW…"
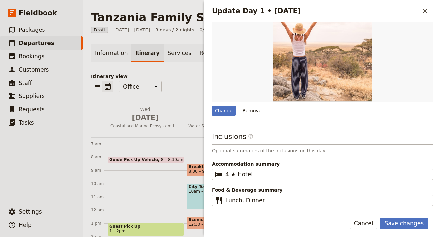
scroll to position [139, 0]
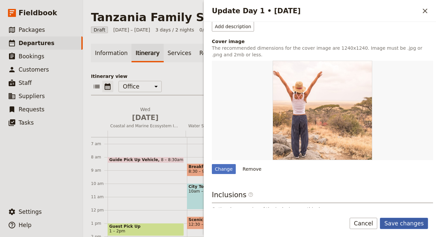
click at [395, 221] on button "Save changes" at bounding box center [404, 223] width 48 height 11
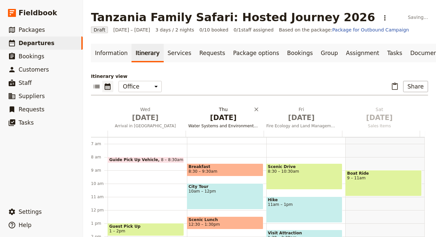
click at [225, 126] on span "Water Systems and Environmental Health" at bounding box center [223, 126] width 75 height 5
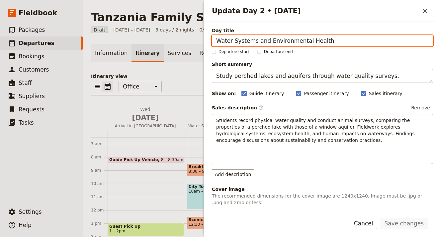
click at [392, 37] on input "Water Systems and Environmental Health" at bounding box center [322, 40] width 221 height 11
paste input "Safari Adventures in Arusha National Park"
type input "Safari Adventures in Arusha National Park"
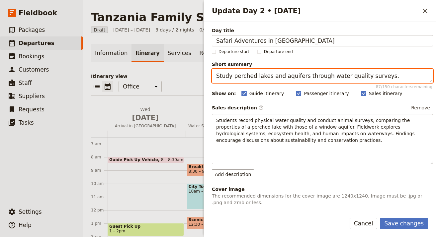
click at [388, 80] on textarea "Study perched lakes and aquifers through water quality surveys." at bounding box center [322, 76] width 221 height 14
paste textarea "Game drive, walking safari, and canoeing in Arusha"
type textarea "Game drive, walking safari, and canoeing in Arusha."
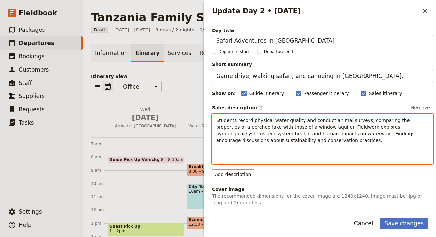
click at [317, 141] on p "Students record physical water quality and conduct animal surveys, comparing th…" at bounding box center [322, 130] width 213 height 27
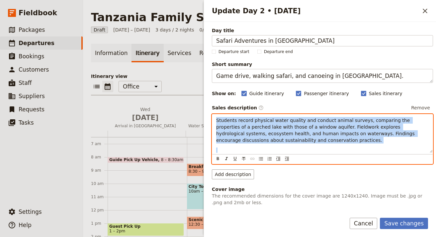
click at [317, 141] on p "Students record physical water quality and conduct animal surveys, comparing th…" at bounding box center [322, 130] width 213 height 27
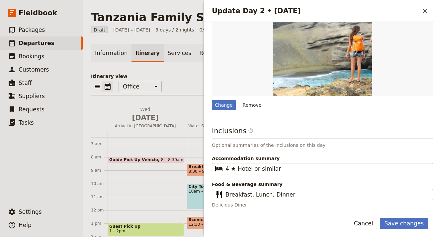
scroll to position [213, 0]
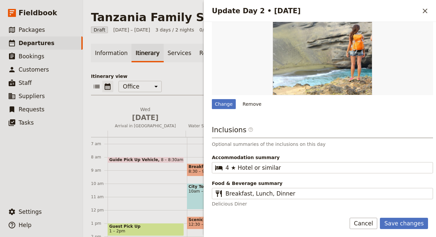
click at [232, 110] on div "Day title Safari Adventures in Arusha National Park Departure start Departure e…" at bounding box center [322, 11] width 221 height 394
click at [233, 105] on div "Change" at bounding box center [224, 104] width 24 height 10
click at [212, 99] on input "Change" at bounding box center [212, 99] width 0 height 0
type input "C:\fakepath\shutterstock-1720635901-1__FocusFillWyIwLjAwIiwiMC4wMCIsNDQwLDI4MF0…"
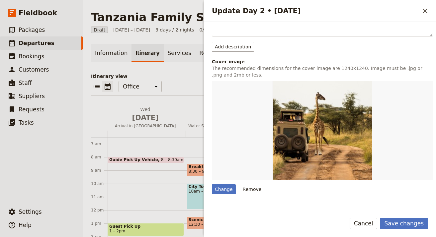
scroll to position [187, 0]
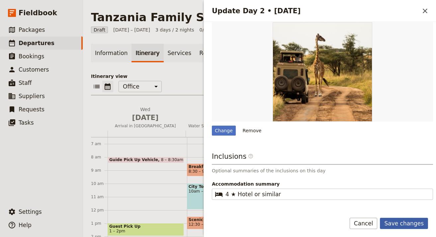
click at [410, 223] on button "Save changes" at bounding box center [404, 223] width 48 height 11
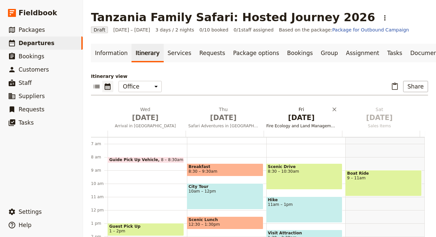
click at [286, 114] on span "[DATE]" at bounding box center [301, 118] width 70 height 10
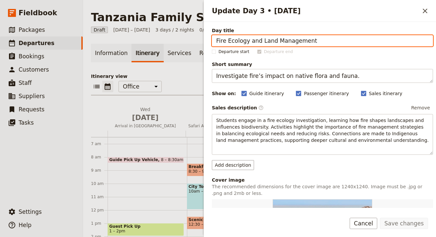
click at [369, 40] on input "Fire Ecology and Land Management" at bounding box center [322, 40] width 221 height 11
paste input "Journey to Tarangire National Park"
type input "Journey to Tarangire National Park"
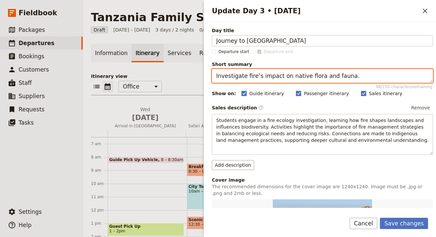
click at [337, 75] on textarea "Investigate fire’s impact on native flora and fauna." at bounding box center [322, 76] width 221 height 14
paste textarea "Scenic drive and lodge stay near Tarangire"
type textarea "Scenic drive and lodge stay near Tarangire."
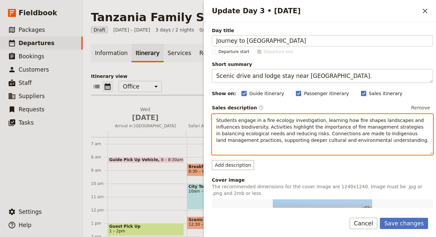
click at [297, 122] on span "Students engage in a fire ecology investigation, learning how fire shapes lands…" at bounding box center [322, 130] width 213 height 25
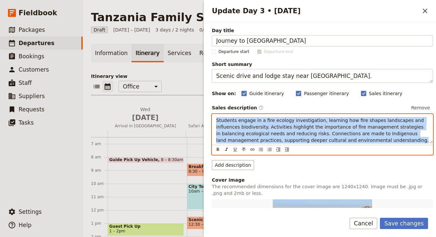
click at [297, 122] on span "Students engage in a fire ecology investigation, learning how fire shapes lands…" at bounding box center [322, 130] width 213 height 25
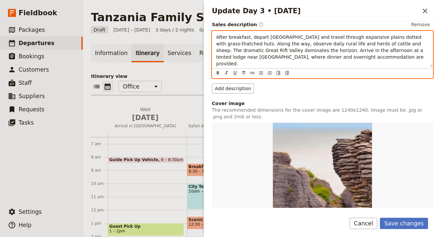
scroll to position [209, 0]
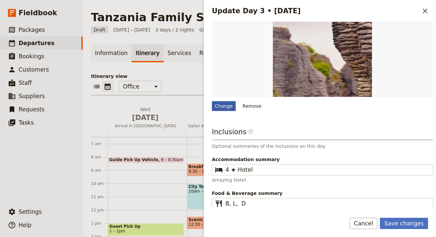
click at [223, 103] on div "Change" at bounding box center [224, 106] width 24 height 10
click at [212, 101] on input "Change" at bounding box center [212, 101] width 0 height 0
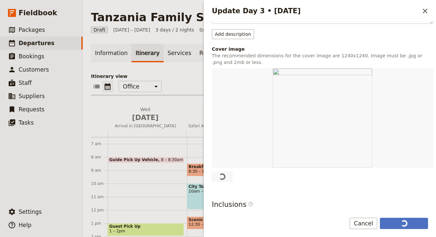
scroll to position [138, 0]
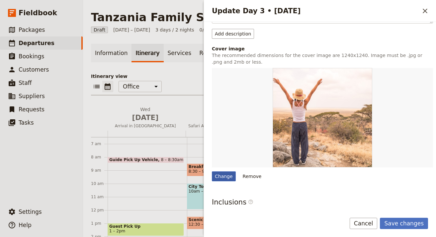
click at [219, 172] on div "Change" at bounding box center [224, 177] width 24 height 10
click at [212, 171] on input "Change" at bounding box center [212, 171] width 0 height 0
type input "C:\fakepath\ray-rui-Tvo1NEmfYB0-unsplash.jpg"
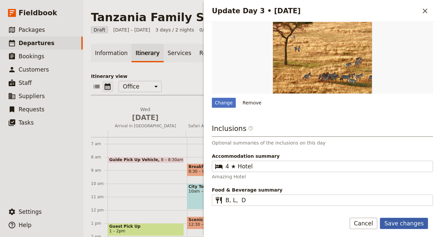
scroll to position [196, 0]
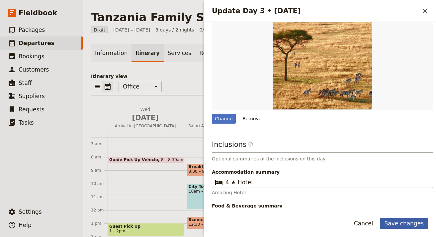
click at [402, 225] on button "Save changes" at bounding box center [404, 223] width 48 height 11
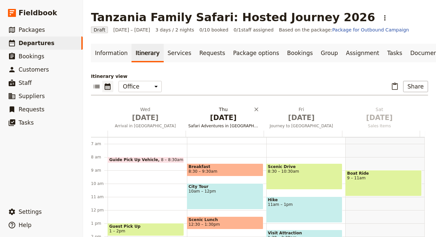
click at [238, 119] on span "[DATE]" at bounding box center [223, 118] width 70 height 10
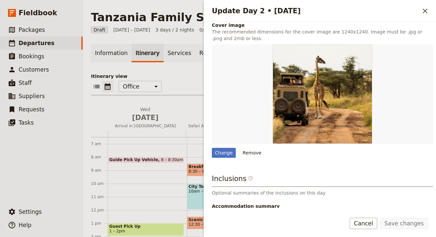
scroll to position [213, 0]
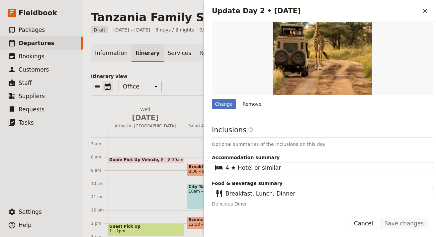
click at [222, 110] on div "Day title Safari Adventures in Arusha National Park Departure start Departure e…" at bounding box center [322, 11] width 221 height 394
click at [227, 106] on div "Change" at bounding box center [224, 104] width 24 height 10
click at [212, 99] on input "Change" at bounding box center [212, 99] width 0 height 0
type input "C:\fakepath\ben-preater-uCtcE2T3jpQ-unsplash.jpg"
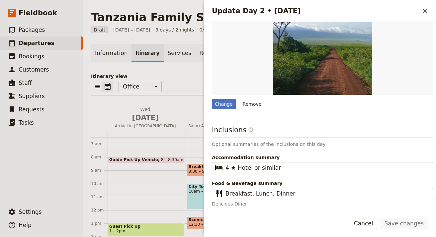
click at [174, 96] on div "Itinerary view ​ ​ Office Guide Passenger Sales ​ Share Wed Oct 1 Arrival in Ar…" at bounding box center [259, 186] width 337 height 226
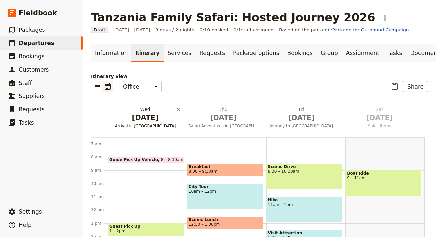
click at [146, 115] on span "[DATE]" at bounding box center [145, 118] width 70 height 10
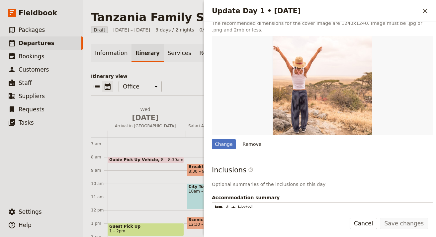
scroll to position [135, 0]
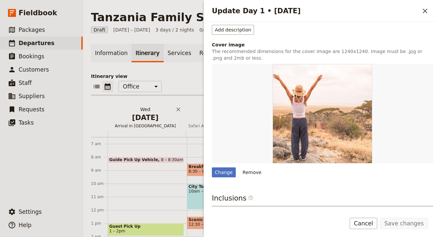
click at [175, 115] on span "[DATE]" at bounding box center [145, 118] width 70 height 10
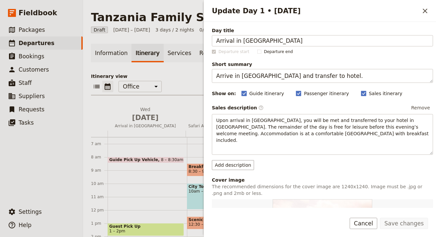
click at [174, 65] on div "Information Itinerary Services Requests Package options Bookings Group Assignme…" at bounding box center [259, 171] width 337 height 255
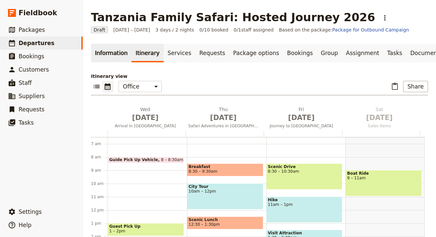
click at [115, 56] on link "Information" at bounding box center [111, 53] width 41 height 19
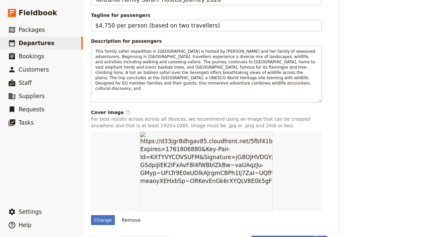
scroll to position [349, 0]
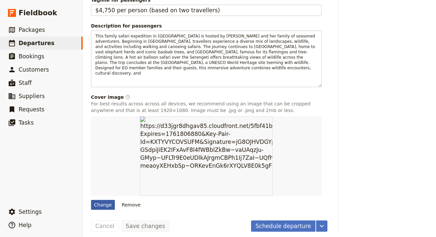
click at [105, 200] on div "Change" at bounding box center [103, 205] width 24 height 10
click at [91, 200] on input "Change" at bounding box center [91, 200] width 0 height 0
type input "C:\fakepath\matthew-spiteri-WfZ4WCuNtlg-unsplash.jpg"
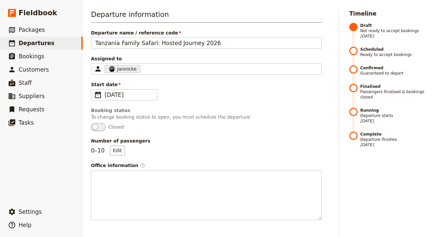
scroll to position [0, 0]
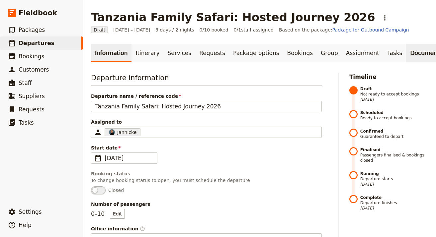
click at [406, 57] on link "Documents" at bounding box center [426, 53] width 40 height 19
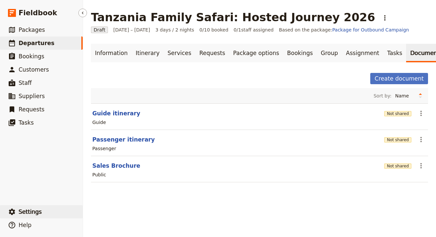
click at [40, 212] on button "​ Settings" at bounding box center [41, 212] width 83 height 13
click at [109, 196] on span "Your organization" at bounding box center [110, 194] width 40 height 7
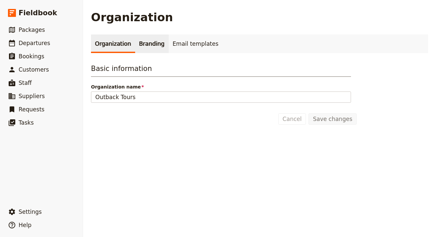
click at [138, 52] on link "Branding" at bounding box center [152, 44] width 34 height 19
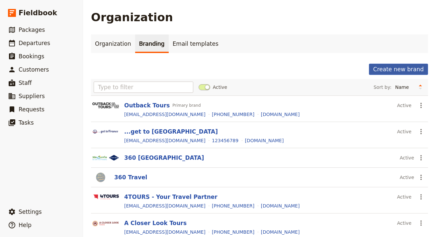
click at [392, 71] on button "Create new brand" at bounding box center [398, 69] width 59 height 11
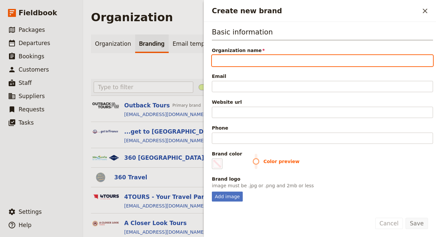
paste input "Viva Expeditions"
type input "Viva Expeditions"
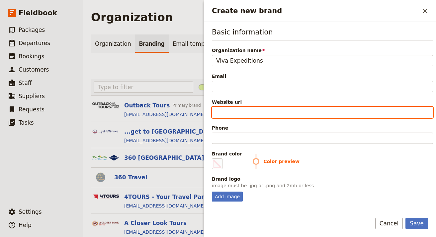
click at [301, 108] on input "Website url" at bounding box center [322, 112] width 221 height 11
paste input "https://vivaexpeditions.com"
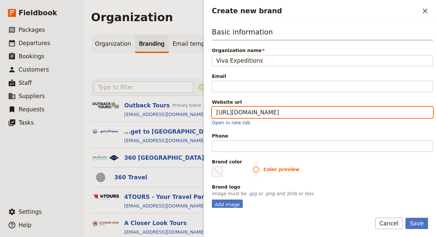
type input "https://vivaexpeditions.com"
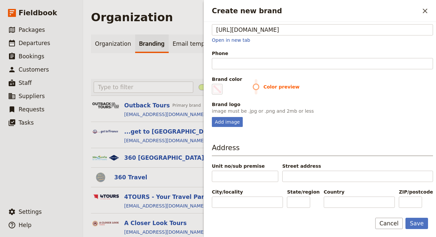
scroll to position [81, 0]
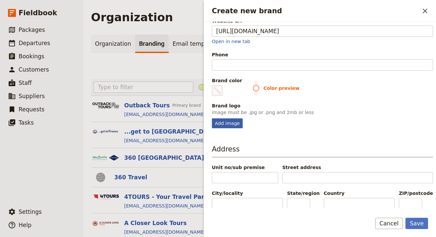
click at [215, 125] on div "Add image" at bounding box center [227, 124] width 31 height 10
click at [212, 119] on input "Add image" at bounding box center [212, 118] width 0 height 0
type input "C:\fakepath\images.png"
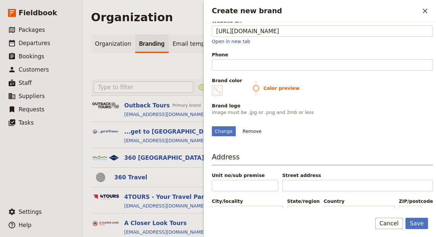
click at [225, 92] on label "Brand color #000000" at bounding box center [227, 86] width 30 height 19
click at [214, 85] on input "#000000" at bounding box center [213, 85] width 0 height 0
type input "#2fb26f"
click at [359, 136] on div "Change Remove" at bounding box center [322, 128] width 221 height 18
click at [418, 223] on button "Save" at bounding box center [416, 223] width 23 height 11
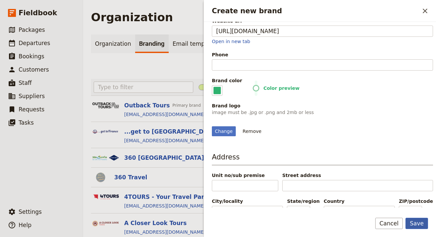
scroll to position [0, 0]
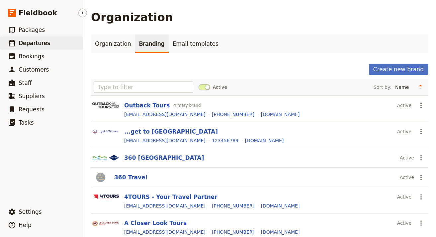
click at [32, 39] on span "Departures" at bounding box center [35, 43] width 32 height 8
select select "UPDATED_AT"
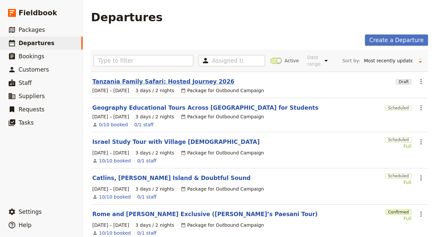
click at [125, 80] on link "Tanzania Family Safari: Hosted Journey 2026" at bounding box center [163, 82] width 142 height 8
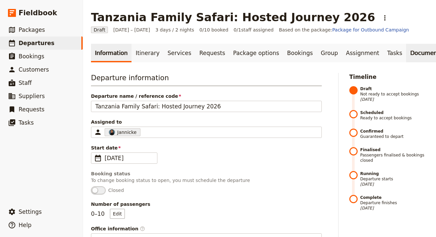
click at [406, 48] on link "Documents" at bounding box center [426, 53] width 40 height 19
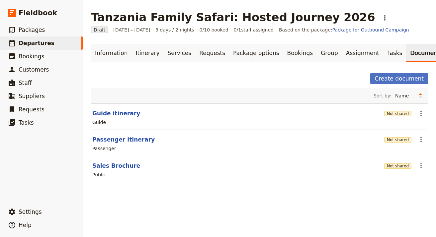
click at [116, 112] on button "Guide itinerary" at bounding box center [116, 114] width 48 height 8
select select "STAFF"
select select "RUN_SHEET"
select select "LARGE"
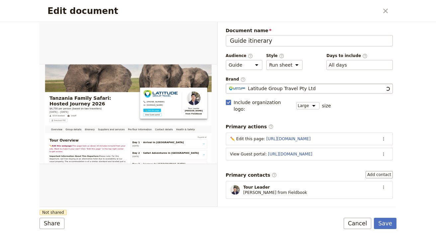
click at [267, 89] on span "Latitude Group Travel Pty Ltd" at bounding box center [282, 88] width 68 height 7
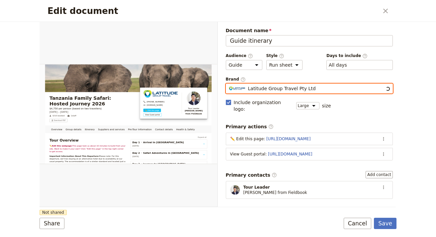
click at [229, 84] on input "Latitude Group Travel Pty Ltd" at bounding box center [228, 84] width 0 height 0
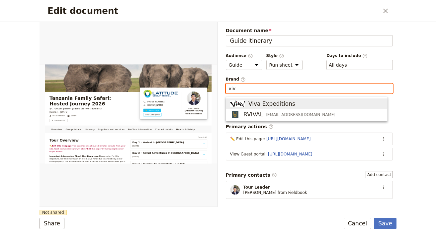
click at [280, 106] on span "Viva Expeditions" at bounding box center [271, 104] width 47 height 8
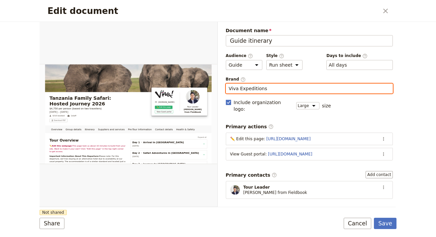
type input "Viva Expeditions"
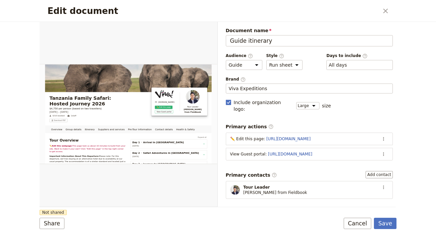
drag, startPoint x: 284, startPoint y: 214, endPoint x: 287, endPoint y: 216, distance: 3.7
click at [284, 214] on form "Overview Group details Itinerary Suppliers and services Pre-Tour Information Co…" at bounding box center [218, 130] width 357 height 216
click at [50, 226] on button "Share" at bounding box center [52, 223] width 25 height 11
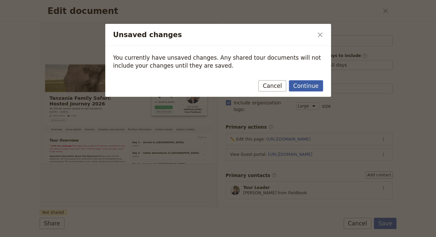
click at [300, 82] on button "Continue" at bounding box center [306, 85] width 34 height 11
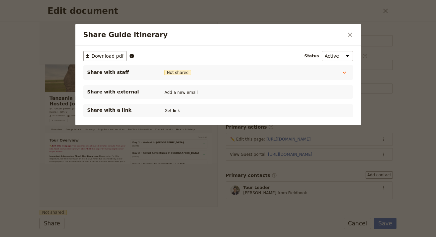
click at [158, 114] on div "Share with a link Get link" at bounding box center [218, 111] width 262 height 8
click at [173, 112] on button "Get link" at bounding box center [172, 110] width 19 height 7
click at [341, 36] on h2 "Share Guide itinerary" at bounding box center [213, 35] width 260 height 10
click at [346, 35] on button "​" at bounding box center [349, 34] width 11 height 11
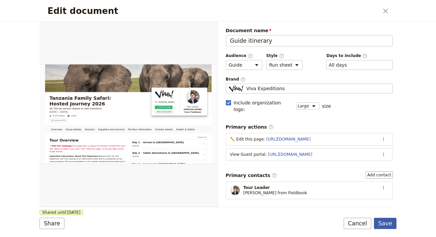
click at [378, 222] on button "Save" at bounding box center [385, 223] width 23 height 11
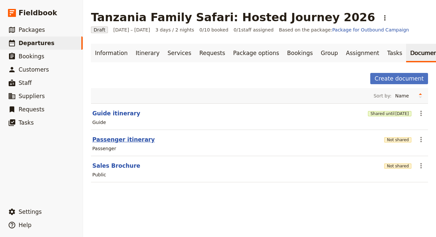
click at [134, 136] on button "Passenger itinerary" at bounding box center [123, 140] width 62 height 8
select select "PASSENGER"
select select "RUN_SHEET"
select select "LARGE"
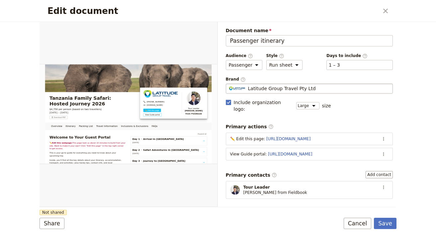
click at [316, 89] on div "Latitude Group Travel Pty Ltd" at bounding box center [309, 88] width 161 height 7
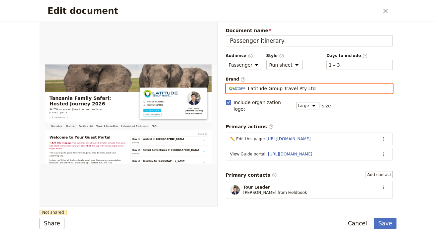
click at [229, 84] on input "Latitude Group Travel Pty Ltd" at bounding box center [228, 84] width 0 height 0
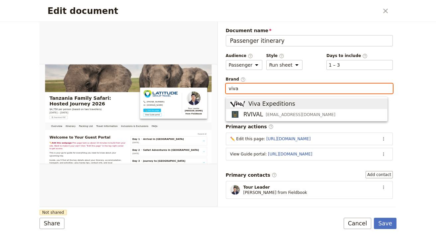
click at [313, 103] on span "Viva Expeditions" at bounding box center [306, 104] width 153 height 8
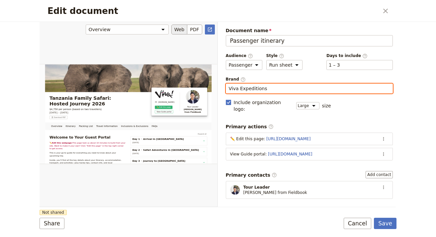
type input "Viva Expeditions"
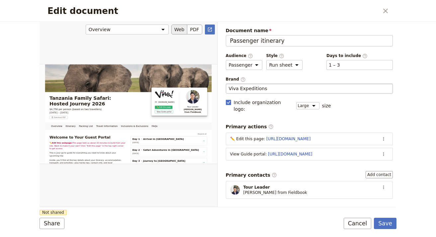
click at [193, 204] on div "Edit document" at bounding box center [129, 114] width 178 height 185
click at [53, 223] on button "Share" at bounding box center [52, 223] width 25 height 11
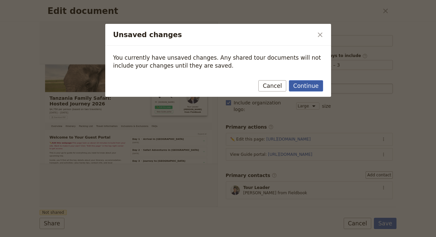
click at [311, 91] on button "Continue" at bounding box center [306, 85] width 34 height 11
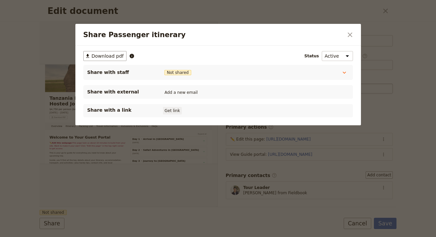
click at [179, 113] on button "Get link" at bounding box center [172, 110] width 19 height 7
click at [343, 32] on div "Share Passenger itinerary ​" at bounding box center [218, 35] width 286 height 22
click at [346, 38] on icon "Close dialog" at bounding box center [350, 35] width 8 height 8
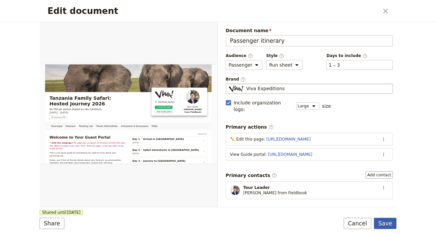
click at [392, 226] on button "Save" at bounding box center [385, 223] width 23 height 11
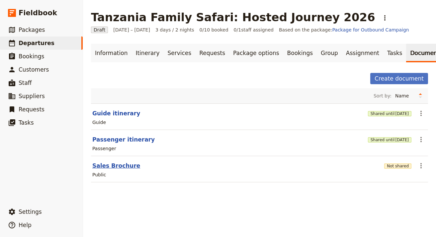
click at [125, 166] on button "Sales Brochure" at bounding box center [116, 166] width 48 height 8
select select "DEFAULT"
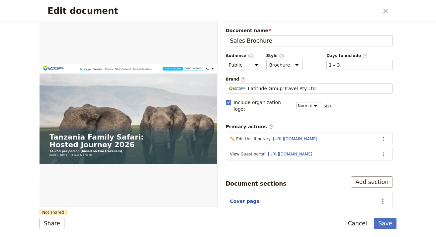
click at [292, 94] on div "Document name Sales Brochure Preview Audience ​ Public Passenger Guide Style ​ …" at bounding box center [309, 168] width 167 height 282
click at [293, 91] on span "Latitude Group Travel Pty Ltd" at bounding box center [282, 88] width 68 height 7
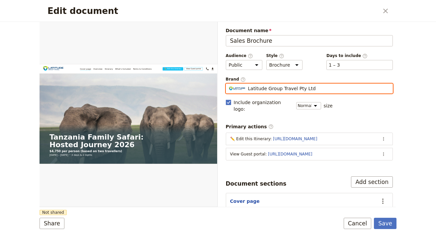
click at [229, 84] on input "Latitude Group Travel Pty Ltd" at bounding box center [228, 84] width 0 height 0
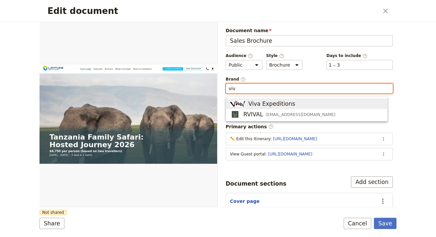
click at [308, 104] on span "Viva Expeditions" at bounding box center [306, 104] width 153 height 8
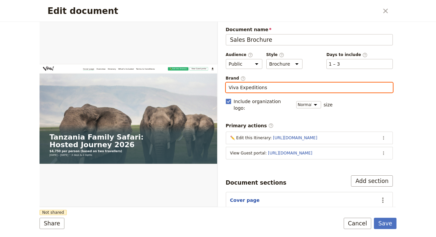
scroll to position [1, 0]
type input "Viva Expeditions"
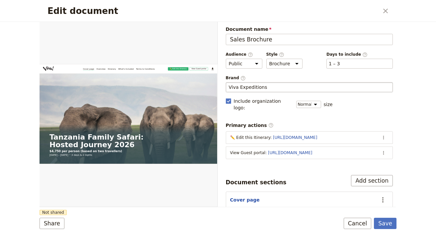
click at [201, 214] on form "Web PDF ​ Document name Sales Brochure Preview Audience ​ Public Passenger Guid…" at bounding box center [218, 130] width 357 height 216
click at [57, 217] on form "Web PDF ​ Document name Sales Brochure Preview Audience ​ Public Passenger Guid…" at bounding box center [218, 130] width 357 height 216
click at [53, 223] on button "Share" at bounding box center [52, 223] width 25 height 11
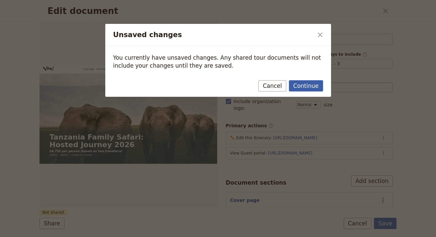
click at [302, 88] on button "Continue" at bounding box center [306, 85] width 34 height 11
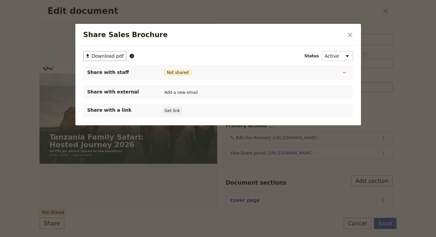
click at [171, 111] on button "Get link" at bounding box center [172, 110] width 19 height 7
click at [345, 39] on button "​" at bounding box center [349, 34] width 11 height 11
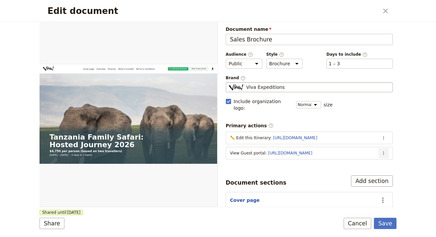
click at [381, 151] on icon "Actions" at bounding box center [383, 153] width 5 height 5
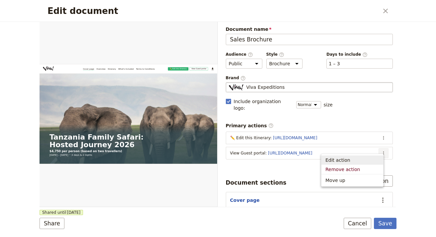
click at [362, 158] on span "Edit action" at bounding box center [352, 160] width 54 height 7
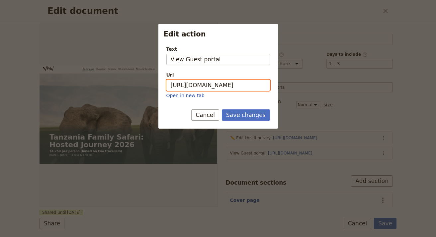
click at [226, 80] on input "https://trips.fieldbook.com/d/Vftyq_KjQK_uOkMg69Yxm" at bounding box center [218, 85] width 104 height 11
paste input "ACrNKnJNwuhMqgpYAEvfW"
type input "[URL][DOMAIN_NAME]"
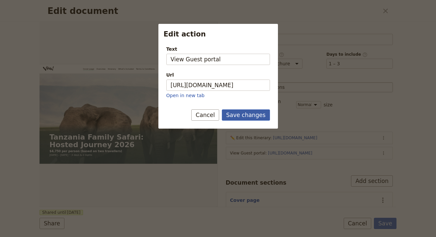
click at [248, 118] on button "Save changes" at bounding box center [246, 115] width 48 height 11
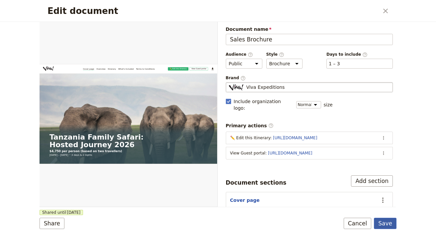
click at [385, 223] on button "Save" at bounding box center [385, 223] width 23 height 11
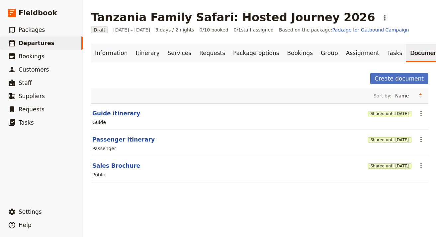
click at [131, 144] on section "Passenger itinerary Shared until 3 Nov 2025 ​ Passenger" at bounding box center [259, 143] width 337 height 26
click at [133, 141] on button "Passenger itinerary" at bounding box center [123, 140] width 62 height 8
select select "PASSENGER"
select select "RUN_SHEET"
select select "LARGE"
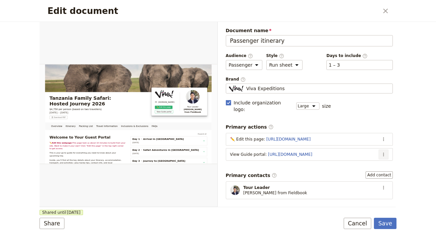
click at [381, 152] on icon "Actions" at bounding box center [383, 154] width 5 height 5
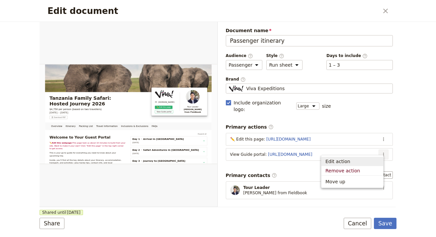
click at [358, 163] on span "Edit action" at bounding box center [352, 161] width 54 height 7
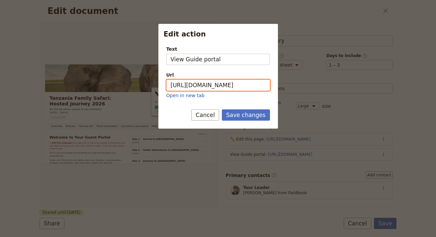
click at [247, 80] on input "https://trips.fieldbook.com/d/yjLZLlQ0Q1vDeFCCpT3ty" at bounding box center [218, 85] width 104 height 11
paste input "LaVhJXO0F4tNwDTiTLb8H"
type input "[URL][DOMAIN_NAME]"
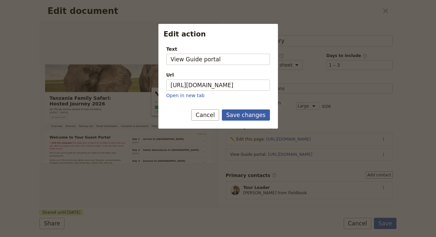
click at [245, 115] on button "Save changes" at bounding box center [246, 115] width 48 height 11
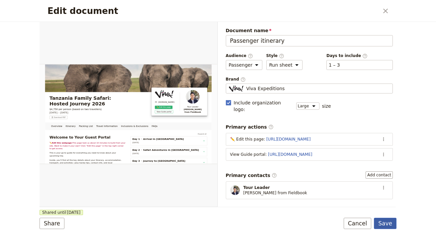
click at [394, 224] on button "Save" at bounding box center [385, 223] width 23 height 11
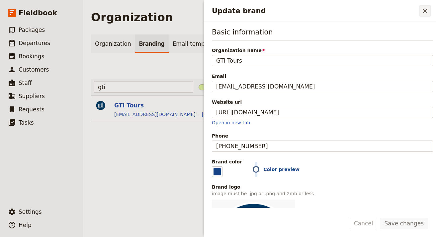
click at [430, 13] on button "​" at bounding box center [424, 10] width 11 height 11
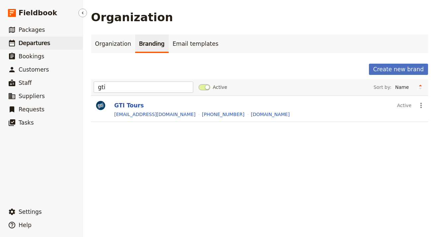
click at [59, 40] on link "​ Departures" at bounding box center [41, 43] width 83 height 13
select select "UPDATED_AT"
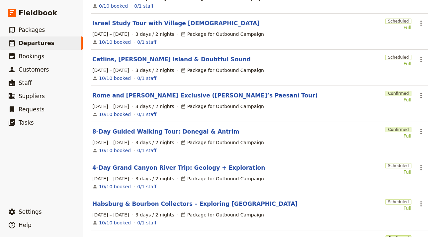
scroll to position [217, 0]
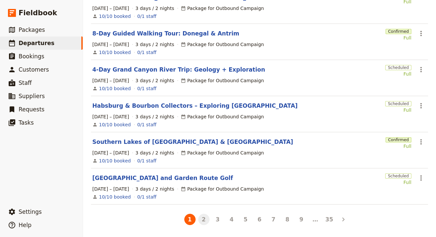
click at [202, 224] on button "2" at bounding box center [203, 219] width 11 height 11
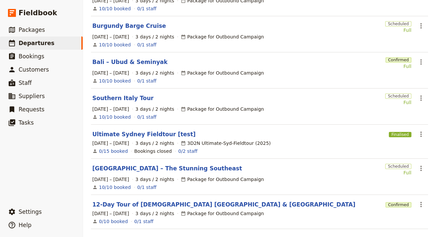
scroll to position [225, 0]
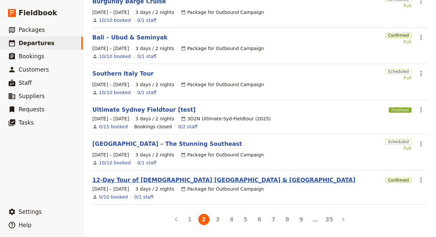
click at [148, 177] on link "12-Day Tour of New-Testament Anatolia & Istanbul" at bounding box center [223, 180] width 263 height 8
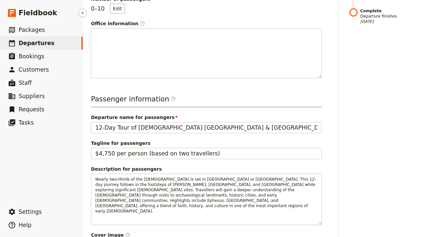
click at [57, 46] on link "​ Departures" at bounding box center [41, 43] width 83 height 13
select select "UPDATED_AT"
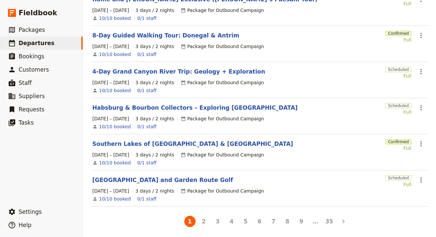
scroll to position [217, 0]
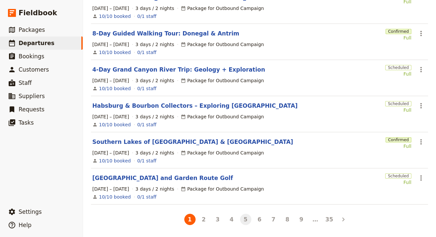
click at [243, 223] on button "5" at bounding box center [245, 219] width 11 height 11
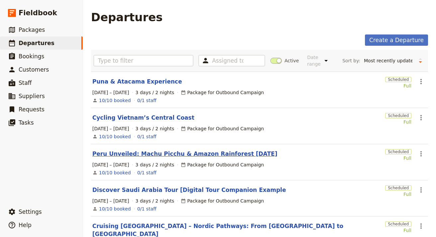
click at [195, 154] on link "Peru Unveiled: Machu Picchu & Amazon Rainforest in 10 Days" at bounding box center [184, 154] width 185 height 8
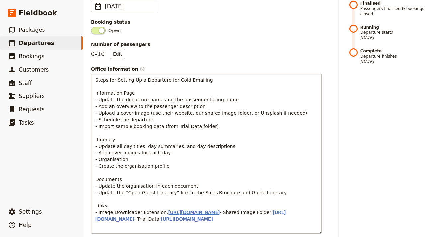
scroll to position [166, 0]
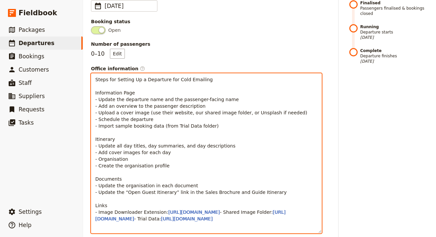
click at [175, 217] on p "Steps for Setting Up a Departure for Cold Emailing Information Page - Update th…" at bounding box center [206, 149] width 222 height 146
click at [175, 213] on span "https://drive.google.com/drive/folders/1RIA4bIAXgKQFB8-M4xImpJKzJYk3UgjE?usp=dr…" at bounding box center [190, 216] width 190 height 12
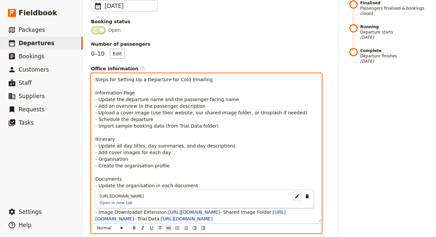
click at [292, 194] on button "​" at bounding box center [297, 197] width 10 height 10
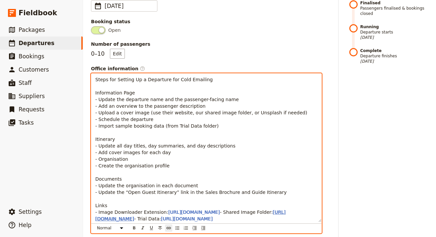
click at [158, 218] on span "https://drive.google.com/drive/folders/1RIA4bIAXgKQFB8-M4xImpJKzJYk3UgjE?usp=dr…" at bounding box center [190, 216] width 190 height 12
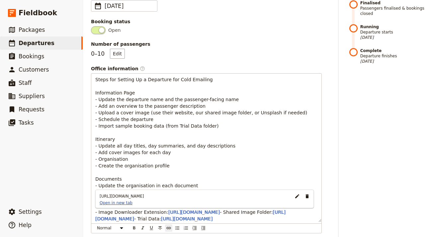
click at [115, 205] on link "Open in new tab" at bounding box center [116, 203] width 38 height 5
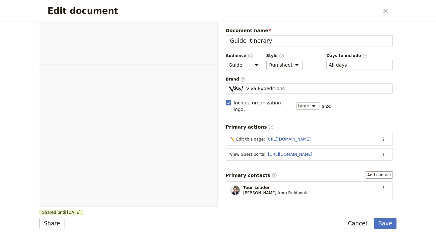
select select "STAFF"
select select "RUN_SHEET"
select select "LARGE"
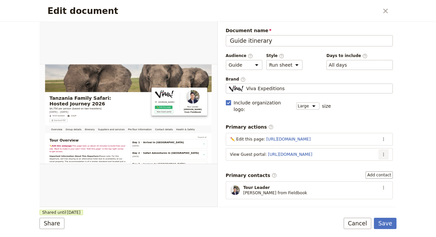
click at [379, 150] on button "​" at bounding box center [384, 155] width 10 height 10
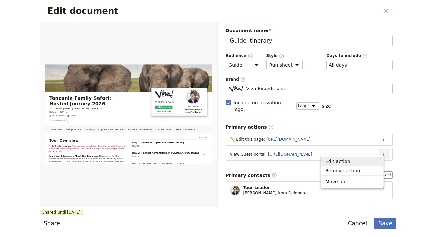
drag, startPoint x: 353, startPoint y: 167, endPoint x: 352, endPoint y: 161, distance: 5.4
click at [352, 161] on ul "Edit action Remove action Move up" at bounding box center [352, 171] width 62 height 33
click at [352, 161] on span "Edit action" at bounding box center [352, 161] width 54 height 7
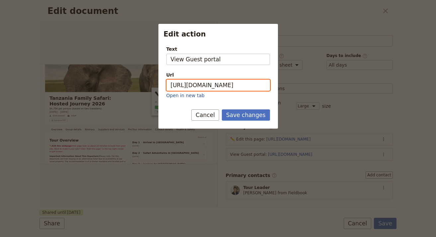
click at [226, 81] on input "[URL][DOMAIN_NAME]" at bounding box center [218, 85] width 104 height 11
paste input "ACrNKnJNwuhMqgpYAEvfW"
type input "[URL][DOMAIN_NAME]"
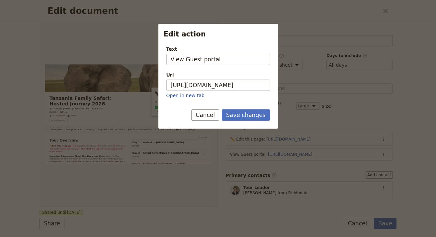
click at [251, 124] on div "Save changes Cancel" at bounding box center [218, 119] width 120 height 19
click at [252, 119] on button "Save changes" at bounding box center [246, 115] width 48 height 11
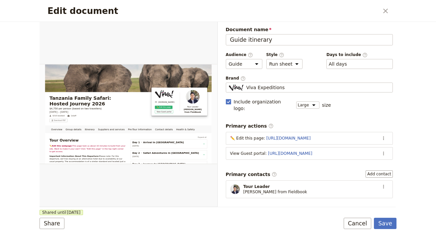
scroll to position [1, 0]
click at [224, 221] on div "Share Shared until [DATE] Save Cancel" at bounding box center [218, 223] width 357 height 11
click at [394, 225] on button "Save" at bounding box center [385, 223] width 23 height 11
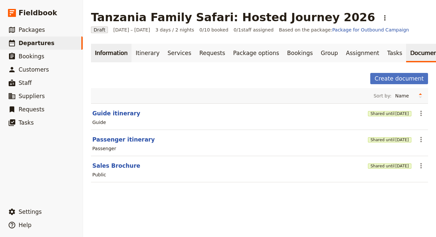
click at [125, 54] on link "Information" at bounding box center [111, 53] width 41 height 19
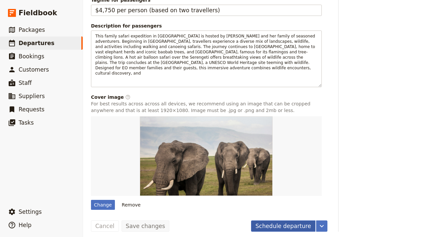
click at [285, 221] on button "Schedule departure" at bounding box center [283, 226] width 64 height 11
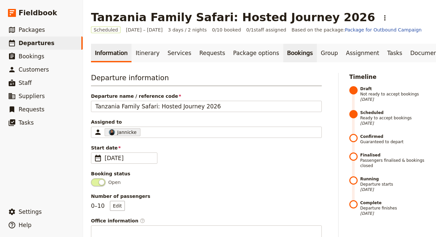
click at [283, 53] on link "Bookings" at bounding box center [300, 53] width 34 height 19
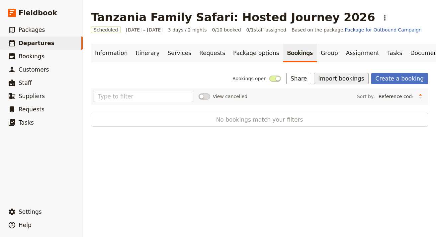
click at [340, 76] on button "Import bookings" at bounding box center [341, 78] width 54 height 11
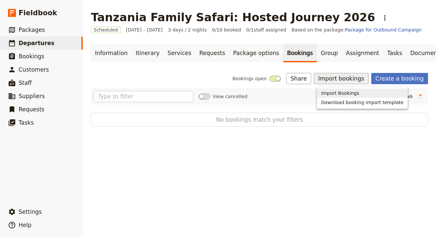
click at [337, 92] on span "Import Bookings" at bounding box center [340, 93] width 38 height 7
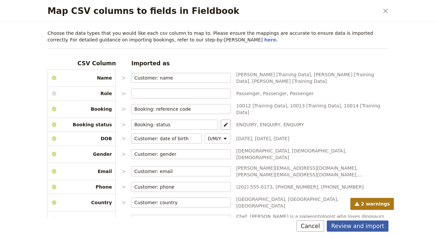
click at [374, 230] on button "Review and import" at bounding box center [358, 226] width 62 height 11
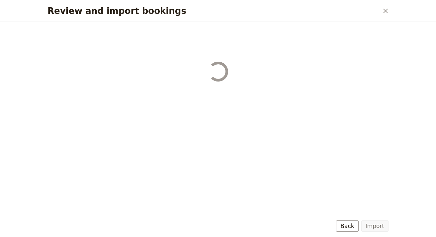
select select "68b002b7cac3c784cf00db27"
select select "68b002b7cac3c784cf00db28"
select select "68b002b7cac3c784cf00db29"
select select "68b002b7cac3c784cf00db2a"
select select "650e1b8d408bbede5b0c6045"
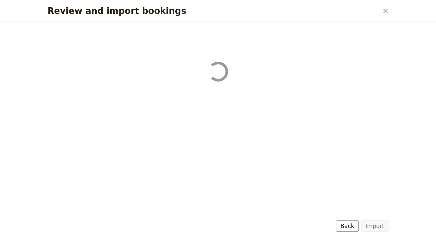
select select "68b002b7cac3c784cf00db2c"
select select "68b002b7cac3c784cf00db2d"
select select "68b002b7cac3c784cf00db2e"
select select "68b002b7cac3c784cf00db2f"
select select "68b002b7cac3c784cf00db30"
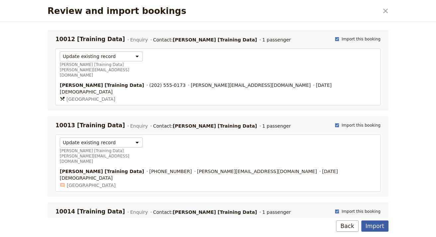
click at [368, 227] on button "Import" at bounding box center [374, 226] width 27 height 11
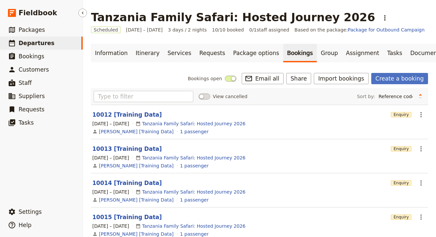
click at [44, 43] on span "Departures" at bounding box center [37, 43] width 36 height 7
select select "UPDATED_AT"
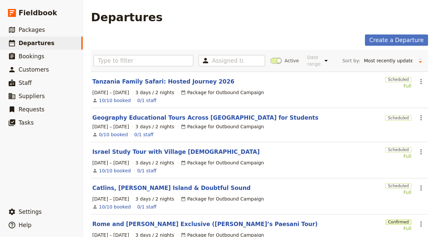
click at [160, 114] on section "Geography Educational Tours Across Australia for Students Scheduled ​ 1 – 3 Oct…" at bounding box center [259, 125] width 337 height 34
click at [161, 116] on link "Geography Educational Tours Across [GEOGRAPHIC_DATA] for Students" at bounding box center [205, 118] width 226 height 8
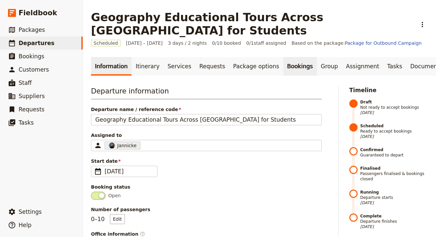
click at [287, 57] on link "Bookings" at bounding box center [300, 66] width 34 height 19
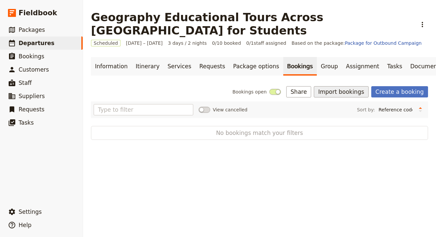
click at [344, 86] on button "Import bookings" at bounding box center [341, 91] width 54 height 11
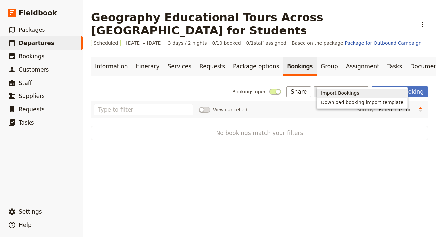
click at [331, 95] on span "Import Bookings" at bounding box center [340, 93] width 38 height 7
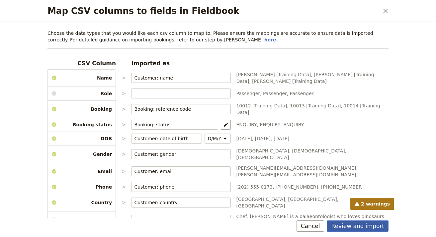
click at [383, 226] on button "Review and import" at bounding box center [358, 226] width 62 height 11
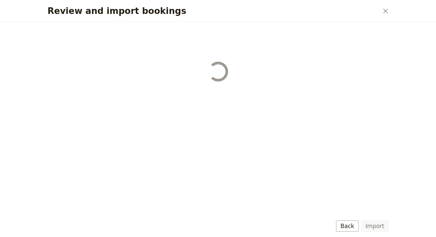
select select "68b002b7cac3c784cf00db27"
select select "68b002b7cac3c784cf00db28"
select select "68b002b7cac3c784cf00db29"
select select "68b002b7cac3c784cf00db2a"
select select "650e1b8d408bbede5b0c6045"
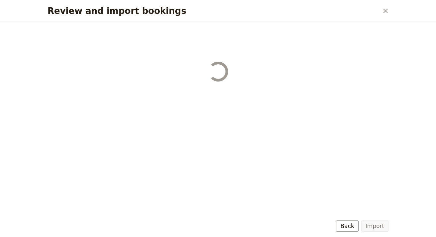
select select "68b002b7cac3c784cf00db2c"
select select "68b002b7cac3c784cf00db2d"
select select "68b002b7cac3c784cf00db2e"
select select "68b002b7cac3c784cf00db2f"
select select "68b002b7cac3c784cf00db30"
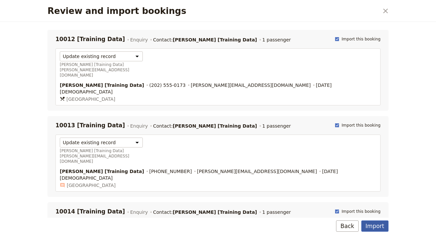
click at [382, 229] on button "Import" at bounding box center [374, 226] width 27 height 11
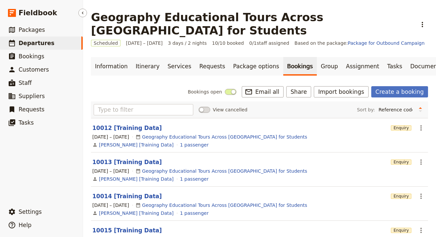
click at [60, 46] on link "​ Departures" at bounding box center [41, 43] width 83 height 13
select select "UPDATED_AT"
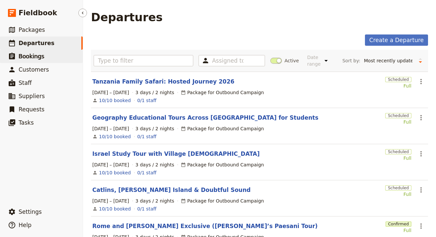
click at [47, 50] on link "​ Bookings" at bounding box center [41, 56] width 83 height 13
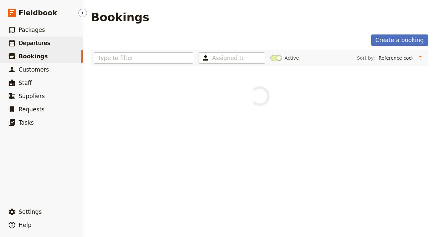
click at [47, 46] on link "​ Departures" at bounding box center [41, 43] width 83 height 13
select select "UPDATED_AT"
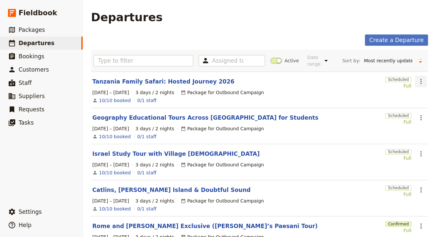
click at [420, 83] on icon "Actions" at bounding box center [420, 81] width 1 height 5
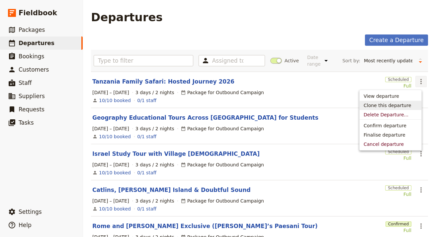
click at [401, 102] on span "Clone this departure" at bounding box center [387, 105] width 47 height 7
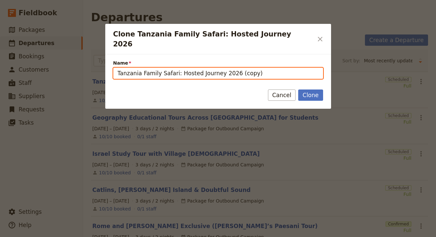
click at [279, 68] on input "Tanzania Family Safari: Hosted Journey 2026 (copy)" at bounding box center [218, 73] width 210 height 11
paste input "urkey in a Teacup"
type input "Turkey in a Teacup"
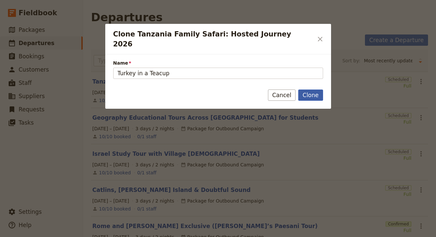
click at [314, 90] on button "Clone" at bounding box center [310, 95] width 25 height 11
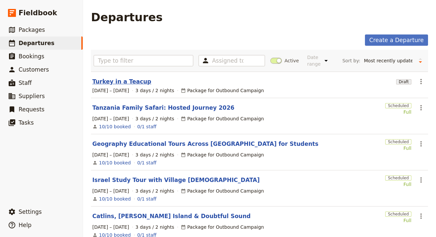
click at [130, 80] on link "Turkey in a Teacup" at bounding box center [121, 82] width 59 height 8
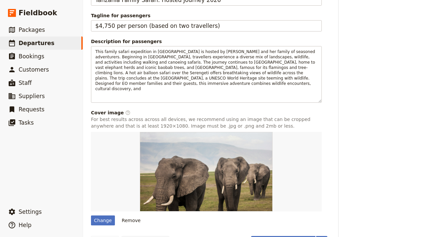
scroll to position [333, 0]
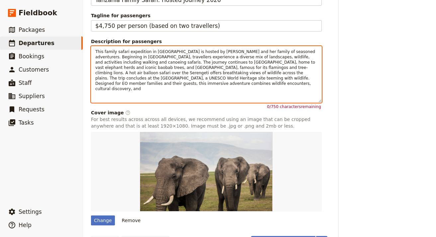
click at [184, 76] on span "This family safari expedition in Tanzania is hosted by Rachel and her family of…" at bounding box center [205, 70] width 221 height 42
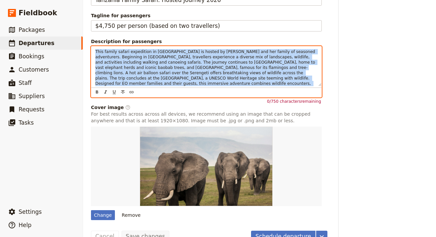
click at [184, 76] on span "This family safari expedition in Tanzania is hosted by Rachel and her family of…" at bounding box center [205, 70] width 221 height 42
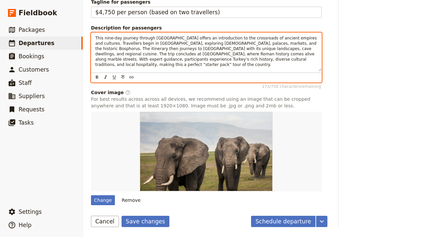
scroll to position [348, 0]
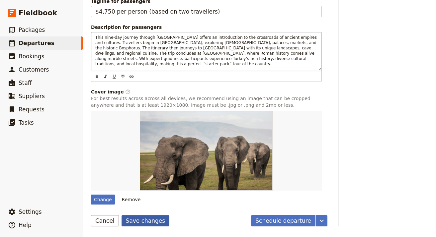
click at [140, 216] on button "Save changes" at bounding box center [146, 221] width 48 height 11
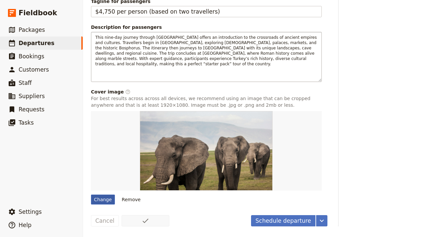
click at [103, 200] on div "Change" at bounding box center [103, 200] width 24 height 10
click at [91, 195] on input "Change" at bounding box center [91, 195] width 0 height 0
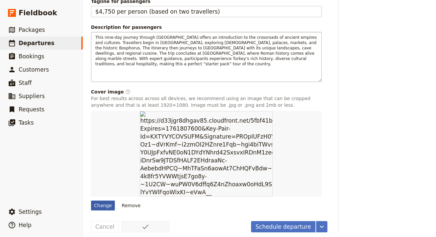
click at [103, 201] on div "Change" at bounding box center [103, 206] width 24 height 10
click at [91, 201] on input "Change" at bounding box center [91, 201] width 0 height 0
type input "C:\fakepath\fatih-yurur-kNSREmtaGOE-unsplash (1).jpg"
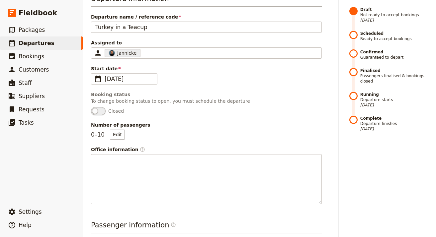
scroll to position [0, 0]
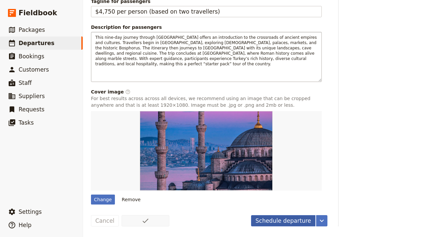
click at [276, 222] on button "Schedule departure" at bounding box center [283, 221] width 64 height 11
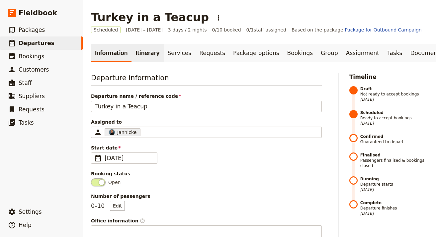
click at [136, 58] on link "Itinerary" at bounding box center [148, 53] width 32 height 19
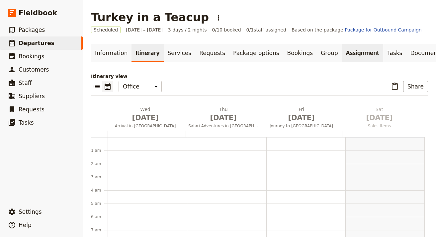
scroll to position [86, 0]
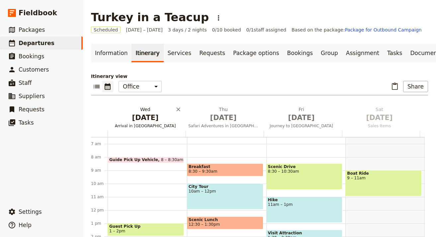
click at [132, 118] on span "[DATE]" at bounding box center [145, 118] width 70 height 10
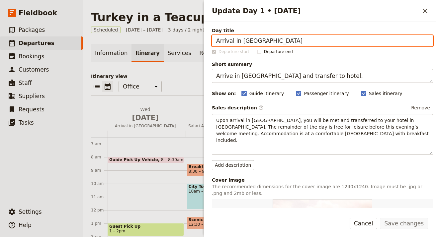
click at [336, 41] on input "Arrival in Arusha" at bounding box center [322, 40] width 221 height 11
paste input "Istanbul & Welcome Dinner"
type input "Arrival in [GEOGRAPHIC_DATA] & Welcome Dinner"
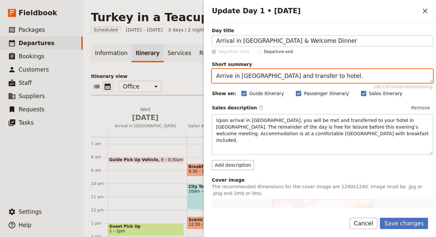
click at [383, 72] on textarea "Arrive in Kilimanjaro and transfer to hotel." at bounding box center [322, 76] width 221 height 14
paste textarea "Explore Beyoğlu and enjoy a welcome mea"
type textarea "[PERSON_NAME] and enjoy a welcome meal."
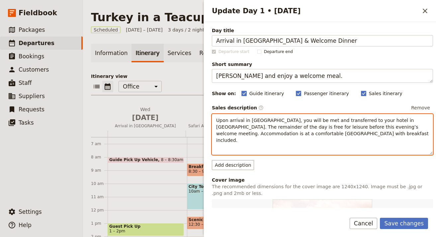
click at [375, 115] on div "Upon arrival in Kilimanjaro, you will be met and transferred to your hotel in A…" at bounding box center [322, 135] width 221 height 40
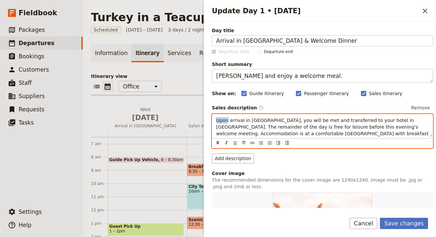
click at [375, 115] on div "Upon arrival in Kilimanjaro, you will be met and transferred to your hotel in A…" at bounding box center [322, 126] width 221 height 23
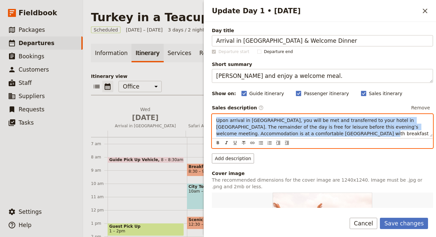
click at [375, 115] on div "Upon arrival in Kilimanjaro, you will be met and transferred to your hotel in A…" at bounding box center [322, 126] width 221 height 23
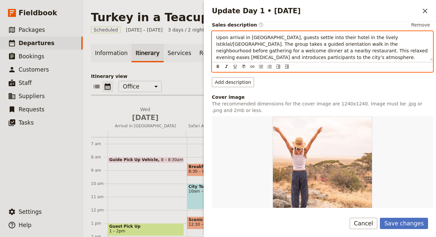
scroll to position [204, 0]
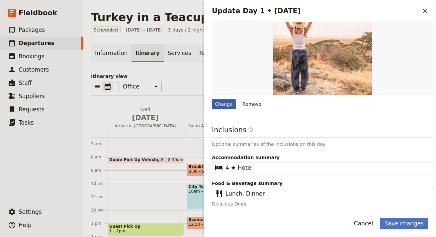
click at [217, 107] on div "Change" at bounding box center [224, 104] width 24 height 10
click at [212, 99] on input "Change" at bounding box center [212, 99] width 0 height 0
type input "C:\fakepath\despina-galani-B9oekHfI6Y4-unsplash (1).jpg"
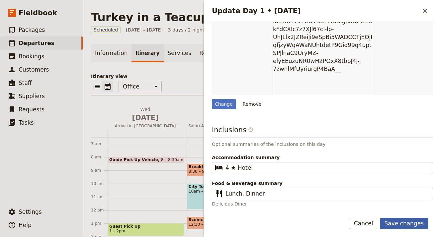
click at [397, 224] on button "Save changes" at bounding box center [404, 223] width 48 height 11
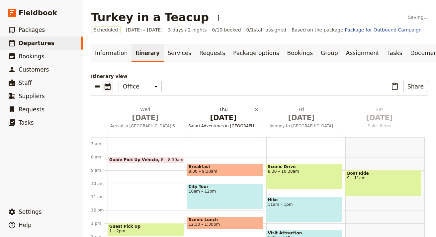
click at [219, 116] on span "[DATE]" at bounding box center [223, 118] width 70 height 10
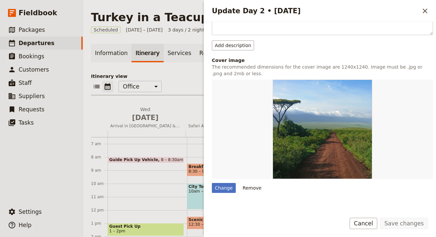
scroll to position [129, 0]
click at [224, 189] on div "Change" at bounding box center [224, 188] width 24 height 10
click at [212, 183] on input "Change" at bounding box center [212, 183] width 0 height 0
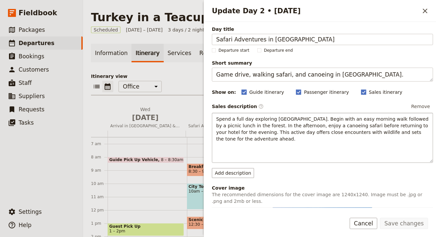
scroll to position [0, 0]
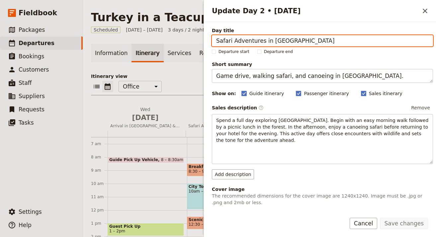
click at [345, 41] on input "Safari Adventures in Arusha National Park" at bounding box center [322, 40] width 221 height 11
paste input "Istanbul Highlights Tour"
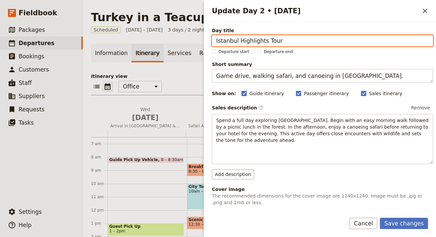
type input "Istanbul Highlights Tour"
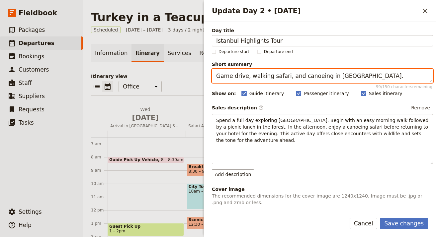
click at [391, 78] on textarea "Game drive, walking safari, and canoeing in Arusha." at bounding box center [322, 76] width 221 height 14
paste textarea "Discover Hagia Sophia, Topkapı Palace, and the Underground Cistern"
type textarea "Discover [GEOGRAPHIC_DATA], [GEOGRAPHIC_DATA], and the Underground Cistern."
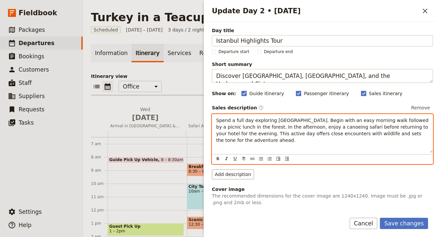
click at [355, 150] on p "Update Day 2 • 2 Oct" at bounding box center [322, 150] width 213 height 5
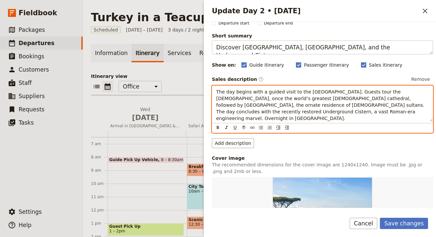
scroll to position [130, 0]
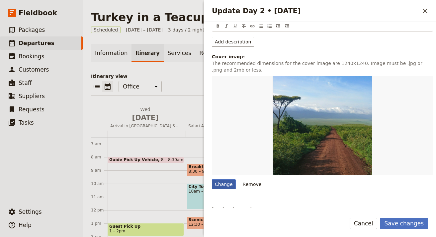
click at [222, 180] on div "Change" at bounding box center [224, 185] width 24 height 10
click at [212, 179] on input "Change" at bounding box center [212, 179] width 0 height 0
type input "C:\fakepath\emre-PjjMG6VyHs4-unsplash (1).jpg"
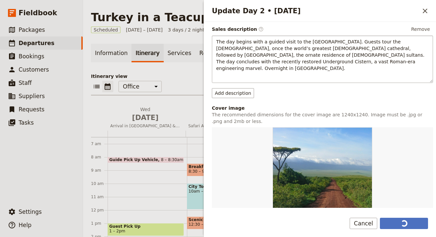
scroll to position [129, 0]
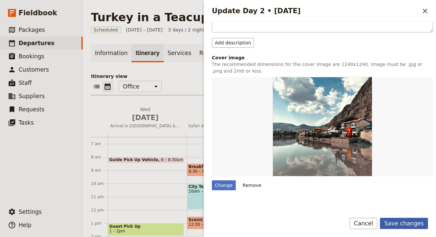
click at [413, 222] on button "Save changes" at bounding box center [404, 223] width 48 height 11
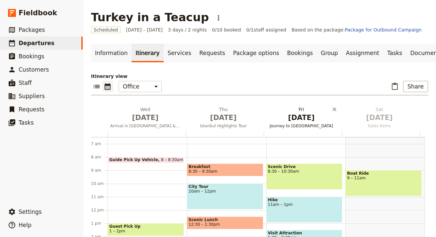
click at [294, 119] on span "[DATE]" at bounding box center [301, 118] width 70 height 10
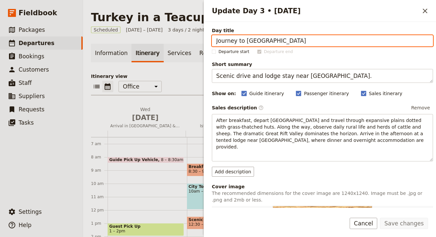
click at [360, 43] on input "Journey to Tarangire National Park" at bounding box center [322, 40] width 221 height 11
paste input "Markets & Bosphorus Crossing"
type input "Markets & Bosphorus Crossing"
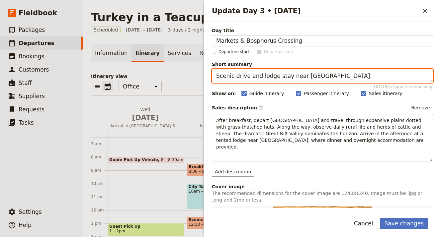
click at [285, 74] on textarea "Scenic drive and lodge stay near Tarangire." at bounding box center [322, 76] width 221 height 14
paste textarea "Visit bazaars, spice market, and ferry to [GEOGRAPHIC_DATA]"
type textarea "Visit bazaars, spice market, and ferry to [GEOGRAPHIC_DATA]"
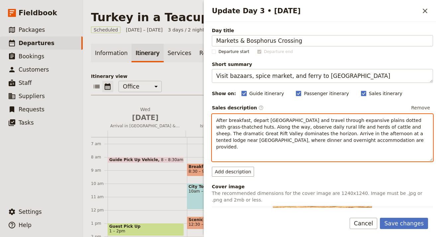
click at [302, 133] on span "After breakfast, depart Arusha and travel through expansive plains dotted with …" at bounding box center [320, 134] width 209 height 32
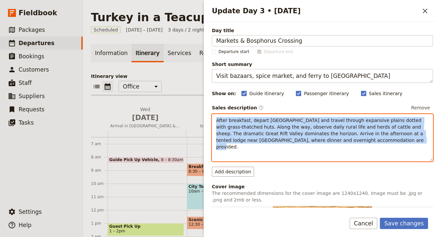
click at [302, 133] on span "After breakfast, depart Arusha and travel through expansive plains dotted with …" at bounding box center [320, 134] width 209 height 32
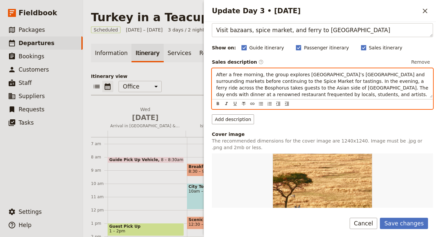
scroll to position [193, 0]
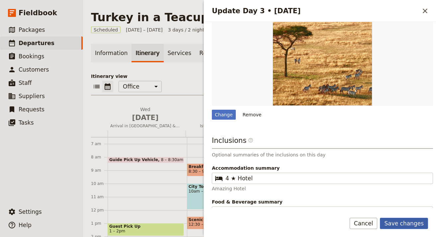
click at [392, 219] on button "Save changes" at bounding box center [404, 223] width 48 height 11
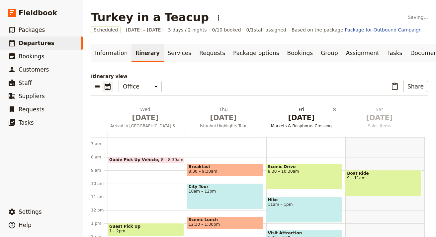
click at [304, 128] on span "Markets & Bosphorus Crossing" at bounding box center [301, 126] width 75 height 5
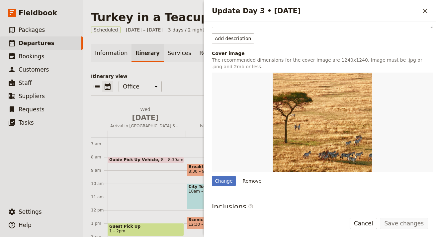
scroll to position [212, 0]
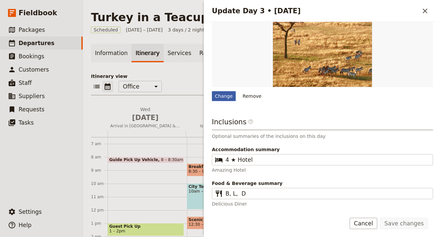
click at [228, 100] on div "Change" at bounding box center [224, 96] width 24 height 10
click at [212, 91] on input "Change" at bounding box center [212, 91] width 0 height 0
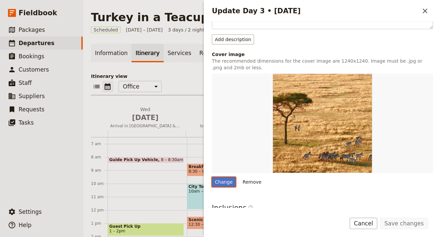
scroll to position [0, 0]
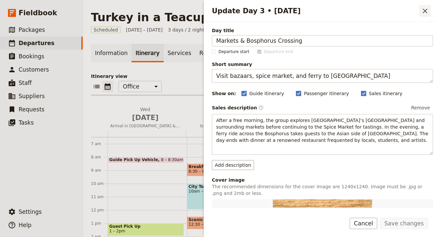
click at [426, 7] on button "​" at bounding box center [424, 10] width 11 height 11
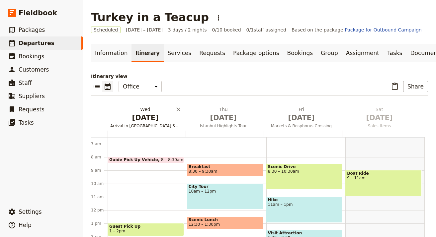
click at [139, 119] on span "[DATE]" at bounding box center [145, 118] width 70 height 10
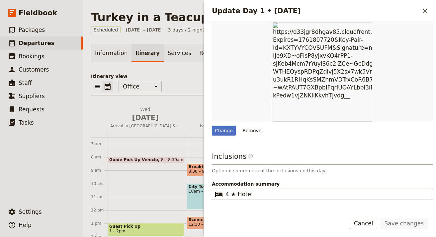
scroll to position [144, 0]
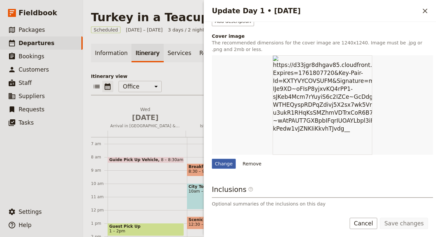
click at [219, 163] on div "Change" at bounding box center [224, 164] width 24 height 10
click at [212, 159] on input "Change" at bounding box center [212, 159] width 0 height 0
type input "C:\fakepath\lewis-j-goetz-JbWg7W953LY-unsplash (1).jpg"
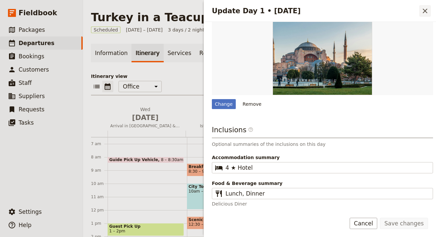
scroll to position [204, 0]
click at [426, 10] on icon "Close drawer" at bounding box center [425, 11] width 8 height 8
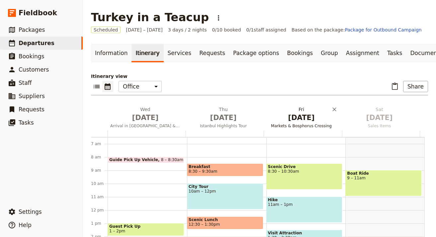
click at [303, 116] on span "Oct 3" at bounding box center [301, 118] width 70 height 10
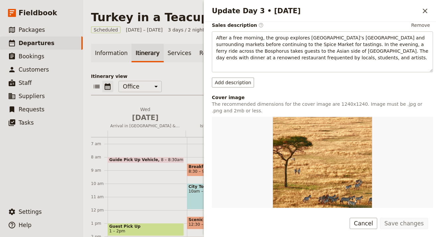
scroll to position [212, 0]
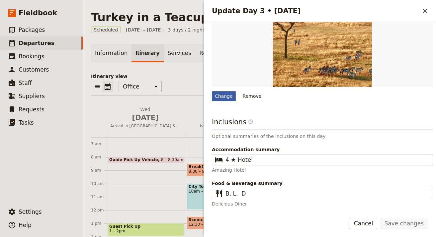
click at [225, 97] on div "Change" at bounding box center [224, 96] width 24 height 10
click at [212, 91] on input "Change" at bounding box center [212, 91] width 0 height 0
type input "C:\fakepath\despina-galani-B9oekHfI6Y4-unsplash (1).jpg"
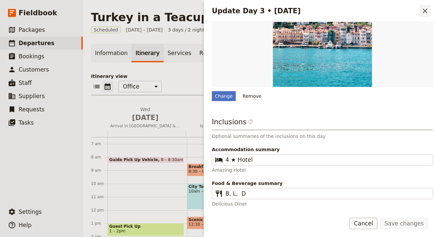
click at [423, 10] on icon "Close drawer" at bounding box center [425, 11] width 8 height 8
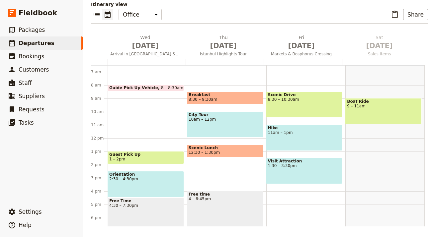
scroll to position [0, 0]
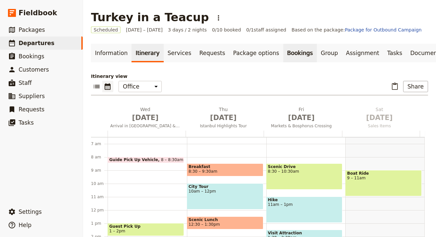
click at [283, 54] on link "Bookings" at bounding box center [300, 53] width 34 height 19
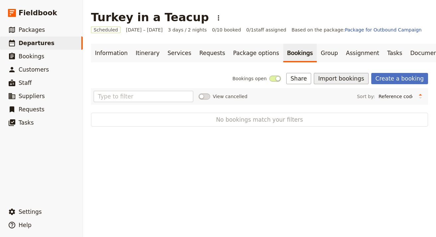
click at [342, 80] on button "Import bookings" at bounding box center [341, 78] width 54 height 11
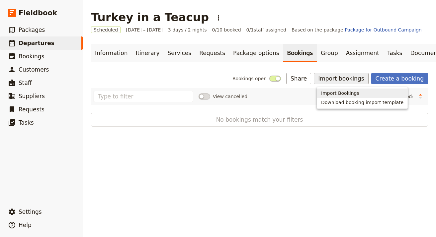
click at [320, 90] on button "Import Bookings" at bounding box center [362, 93] width 90 height 9
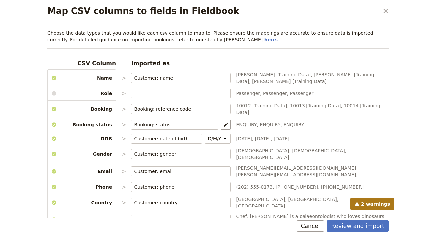
click at [378, 220] on div "Review and import Cancel" at bounding box center [218, 227] width 357 height 19
click at [374, 225] on button "Review and import" at bounding box center [358, 226] width 62 height 11
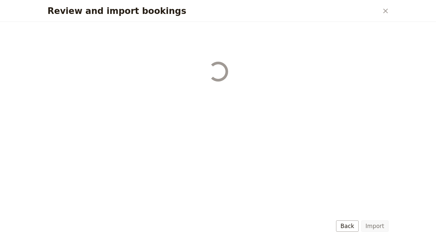
select select "68b002b7cac3c784cf00db27"
select select "68b002b7cac3c784cf00db28"
select select "68b002b7cac3c784cf00db29"
select select "68b002b7cac3c784cf00db2a"
select select "650e1b8d408bbede5b0c6045"
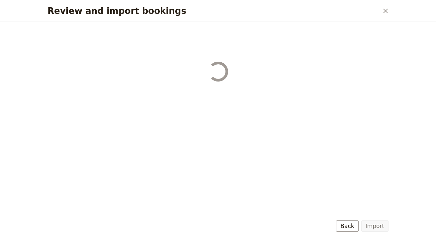
select select "68b002b7cac3c784cf00db2c"
select select "68b002b7cac3c784cf00db2d"
select select "68b002b7cac3c784cf00db2e"
select select "68b002b7cac3c784cf00db2f"
select select "68b002b7cac3c784cf00db30"
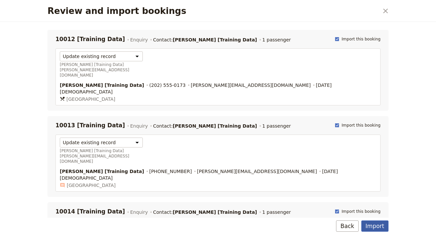
click at [374, 225] on button "Import" at bounding box center [374, 226] width 27 height 11
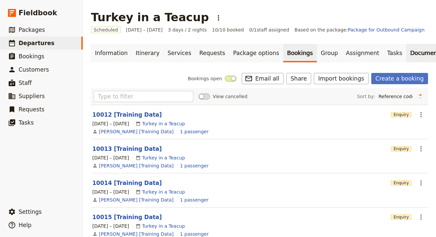
click at [406, 56] on link "Documents" at bounding box center [426, 53] width 40 height 19
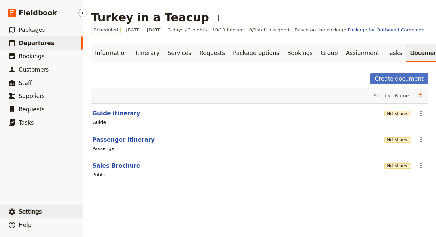
click at [18, 212] on button "​ Settings" at bounding box center [41, 212] width 83 height 13
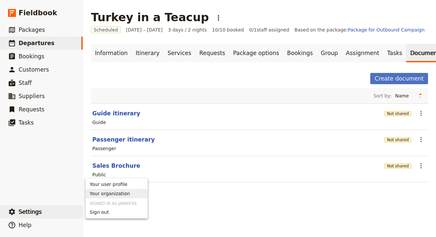
click at [126, 195] on span "Your organization" at bounding box center [110, 194] width 40 height 7
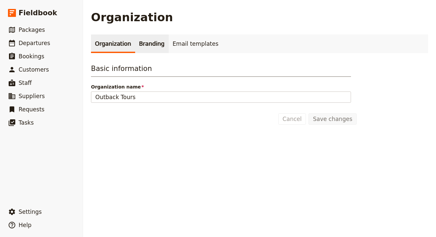
click at [149, 51] on link "Branding" at bounding box center [152, 44] width 34 height 19
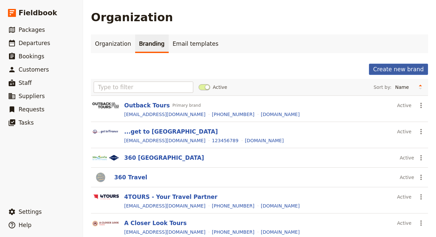
click at [388, 70] on button "Create new brand" at bounding box center [398, 69] width 59 height 11
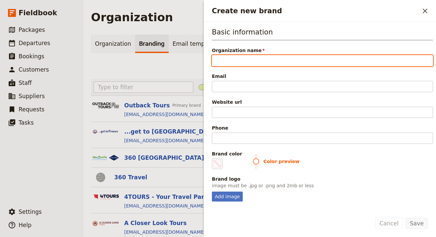
click at [370, 65] on input "Organization name" at bounding box center [322, 60] width 221 height 11
paste input "Adventures with Sarah"
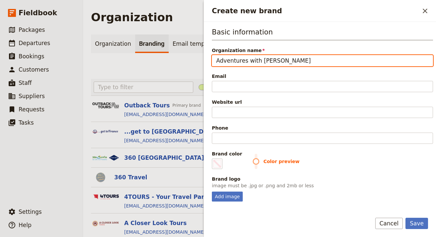
type input "Adventures with Sarah"
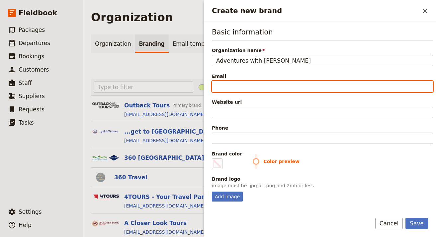
click at [401, 92] on input "Email" at bounding box center [322, 86] width 221 height 11
paste input "hello@adventureswithsarah.net"
type input "hello@adventureswithsarah.net"
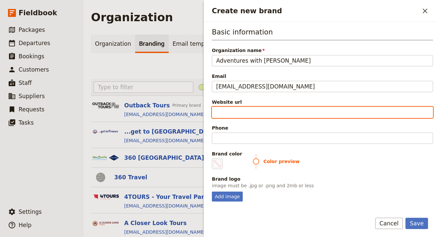
click at [380, 117] on input "Website url" at bounding box center [322, 112] width 221 height 11
paste input "https://adventureswithsarah.net"
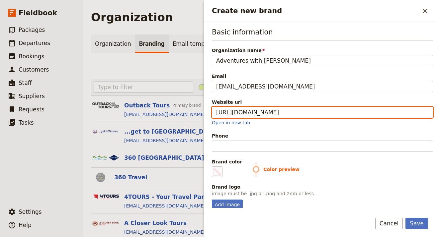
type input "https://adventureswithsarah.net"
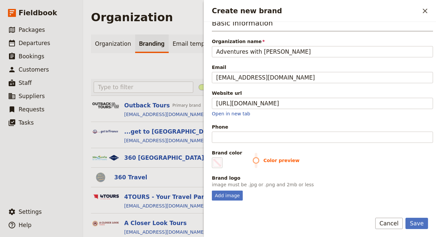
scroll to position [14, 0]
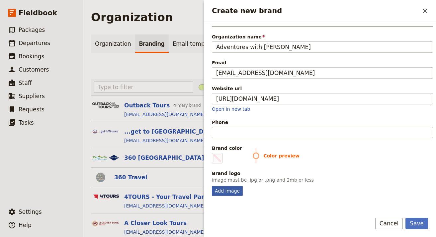
click at [236, 187] on div "Add image" at bounding box center [227, 191] width 31 height 10
click at [212, 186] on input "Add image" at bounding box center [212, 186] width 0 height 0
click at [239, 192] on div "Add image" at bounding box center [227, 191] width 31 height 10
click at [212, 186] on input "Add image" at bounding box center [212, 186] width 0 height 0
type input "C:\fakepath\AWSlogo.png"
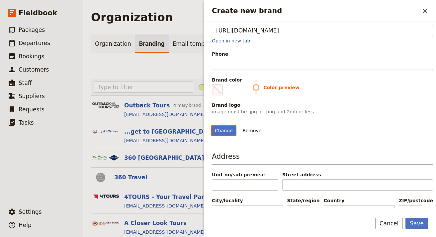
scroll to position [82, 0]
click at [218, 91] on span "Create new brand" at bounding box center [217, 90] width 8 height 8
click at [214, 85] on input "#000000" at bounding box center [213, 85] width 0 height 0
click at [219, 84] on label "Brand color #000000" at bounding box center [227, 86] width 30 height 19
click at [214, 85] on input "#000000" at bounding box center [213, 85] width 0 height 0
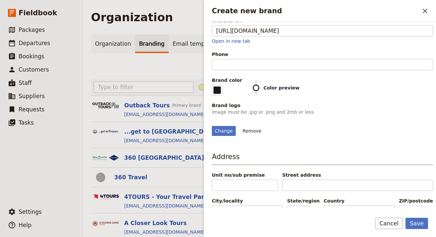
type input "#19191b"
click at [376, 136] on div "Change Remove" at bounding box center [322, 127] width 221 height 18
click at [423, 228] on button "Save" at bounding box center [416, 223] width 23 height 11
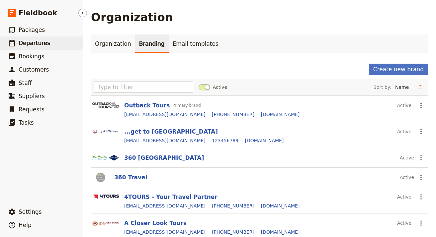
click at [52, 41] on link "​ Departures" at bounding box center [41, 43] width 83 height 13
select select "UPDATED_AT"
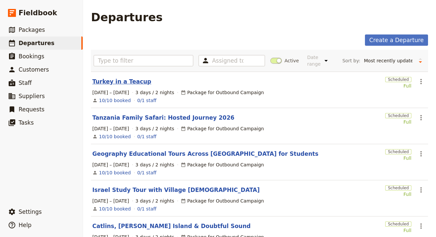
click at [122, 80] on link "Turkey in a Teacup" at bounding box center [121, 82] width 59 height 8
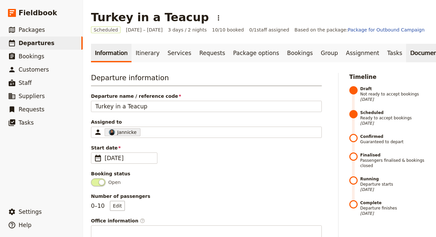
click at [406, 57] on link "Documents" at bounding box center [426, 53] width 40 height 19
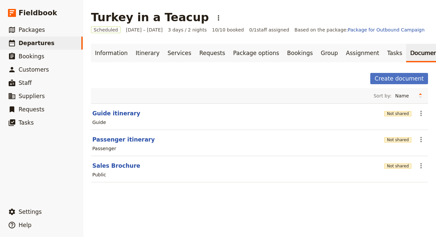
click at [113, 108] on section "Guide itinerary Not shared ​ Guide" at bounding box center [259, 117] width 337 height 27
click at [111, 113] on button "Guide itinerary" at bounding box center [116, 114] width 48 height 8
select select "STAFF"
select select "RUN_SHEET"
select select "LARGE"
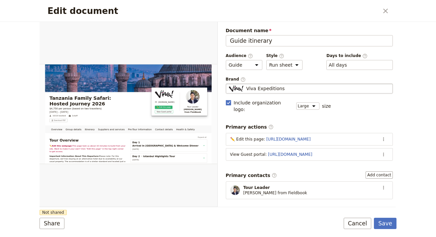
click at [283, 89] on div "Viva Expeditions" at bounding box center [309, 88] width 161 height 7
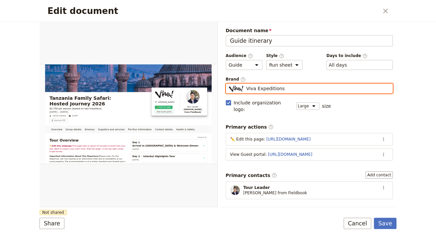
click at [229, 84] on input "Viva Expeditions" at bounding box center [228, 84] width 0 height 0
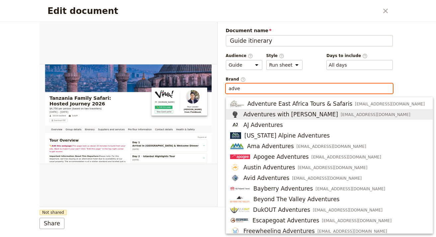
click at [289, 113] on span "Adventures with Sarah" at bounding box center [290, 115] width 95 height 8
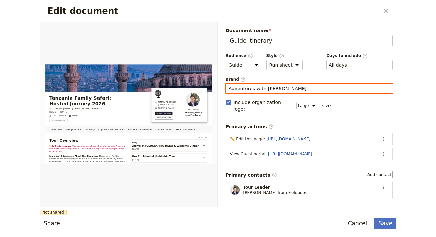
type input "Adventures with Sarah"
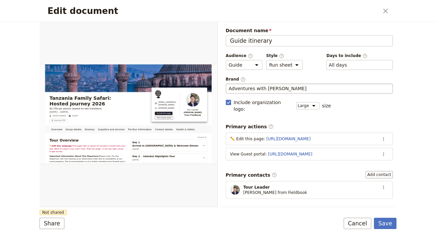
click at [197, 212] on form "Overview Group details Itinerary Suppliers and services Pre-Tour Information Co…" at bounding box center [218, 130] width 357 height 216
click at [56, 222] on button "Share" at bounding box center [52, 223] width 25 height 11
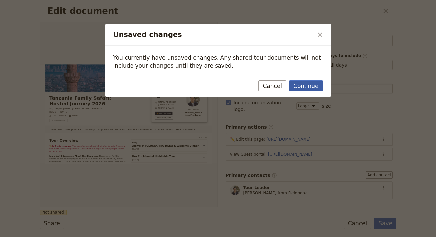
click at [306, 89] on button "Continue" at bounding box center [306, 85] width 34 height 11
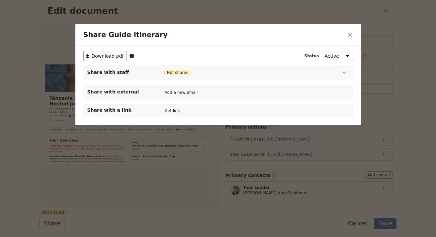
drag, startPoint x: 173, startPoint y: 109, endPoint x: 205, endPoint y: 80, distance: 43.0
click at [173, 109] on button "Get link" at bounding box center [172, 110] width 19 height 7
click at [355, 32] on button "​" at bounding box center [349, 34] width 11 height 11
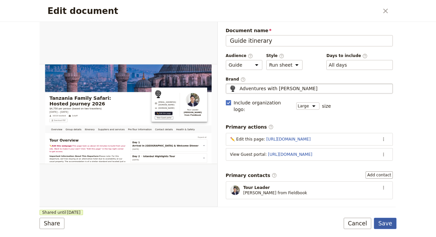
click at [387, 221] on button "Save" at bounding box center [385, 223] width 23 height 11
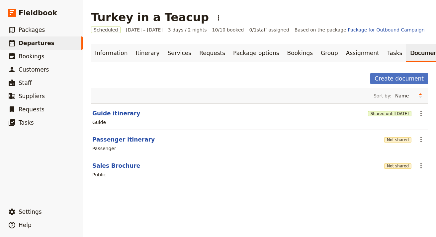
click at [119, 141] on button "Passenger itinerary" at bounding box center [123, 140] width 62 height 8
select select "PASSENGER"
select select "RUN_SHEET"
select select "LARGE"
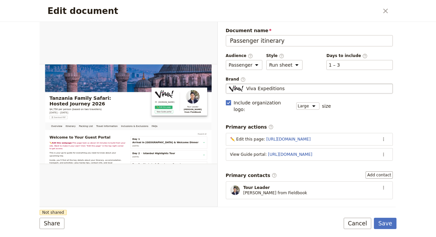
click at [296, 89] on div "Viva Expeditions" at bounding box center [309, 88] width 161 height 7
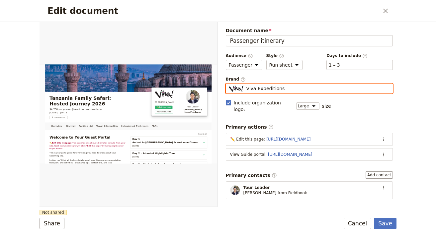
click at [229, 84] on input "Viva Expeditions" at bounding box center [228, 84] width 0 height 0
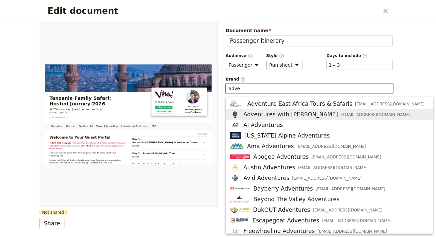
click at [290, 116] on span "Adventures with Sarah" at bounding box center [290, 115] width 95 height 8
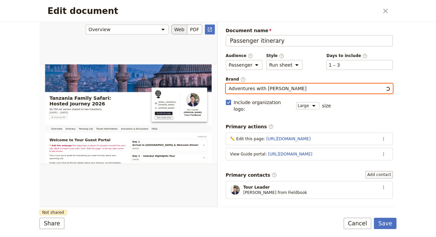
type input "Adventures with Sarah"
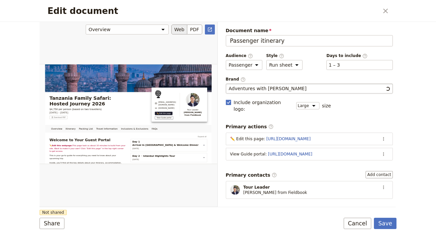
click at [185, 158] on div "Edit document" at bounding box center [129, 114] width 178 height 185
click at [54, 226] on button "Share" at bounding box center [52, 223] width 25 height 11
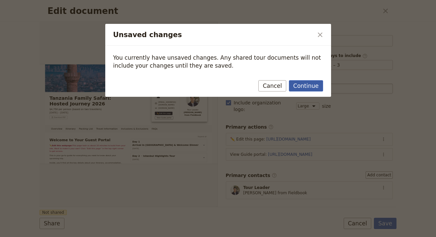
click at [308, 90] on button "Continue" at bounding box center [306, 85] width 34 height 11
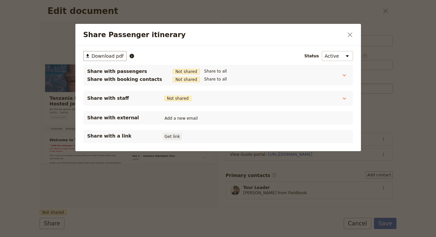
click at [169, 136] on button "Get link" at bounding box center [172, 136] width 19 height 7
click at [347, 36] on icon "Close dialog" at bounding box center [350, 35] width 8 height 8
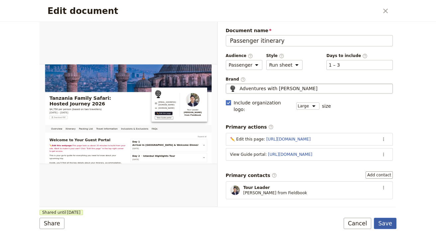
click at [383, 223] on button "Save" at bounding box center [385, 223] width 23 height 11
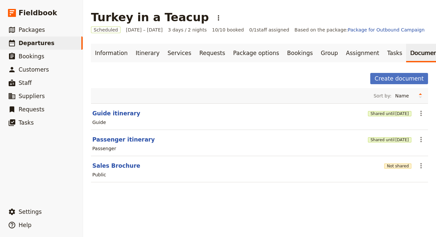
click at [110, 170] on section "Sales Brochure Not shared ​ Public" at bounding box center [259, 169] width 337 height 26
click at [111, 167] on button "Sales Brochure" at bounding box center [116, 166] width 48 height 8
select select "DEFAULT"
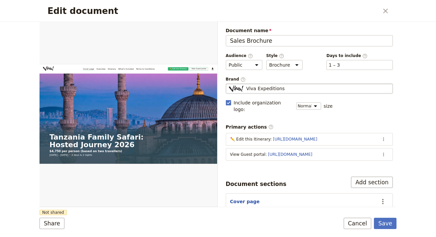
click at [324, 91] on div "Viva Expeditions" at bounding box center [309, 88] width 161 height 7
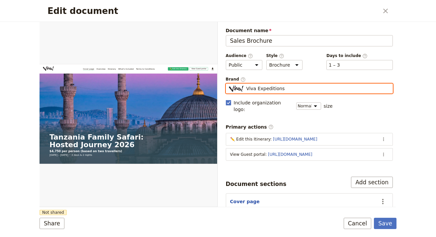
click at [229, 84] on input "Viva Expeditions" at bounding box center [228, 84] width 0 height 0
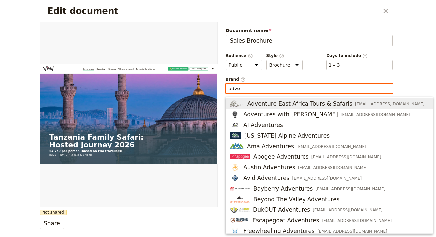
click at [274, 114] on span "Adventures with Sarah" at bounding box center [290, 115] width 95 height 8
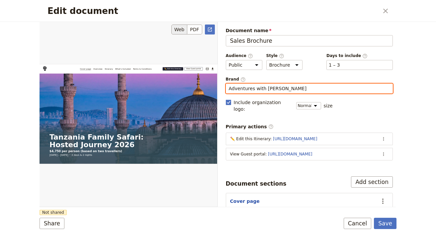
type input "Adventures with Sarah"
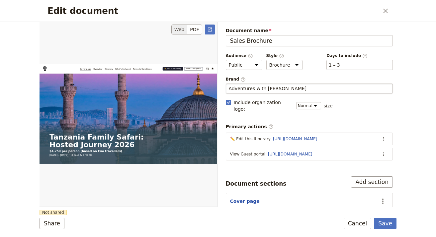
click at [148, 199] on div "Edit document" at bounding box center [129, 114] width 178 height 185
click at [54, 224] on button "Share" at bounding box center [52, 223] width 25 height 11
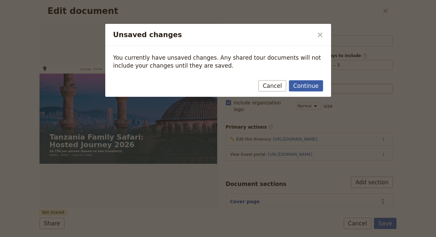
click at [309, 83] on button "Continue" at bounding box center [306, 85] width 34 height 11
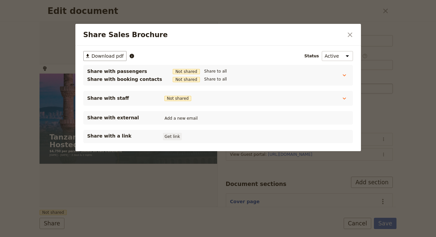
drag, startPoint x: 171, startPoint y: 133, endPoint x: 171, endPoint y: 137, distance: 4.7
click at [171, 133] on div "Share with a link Get link" at bounding box center [218, 137] width 262 height 8
click at [171, 138] on button "Get link" at bounding box center [172, 136] width 19 height 7
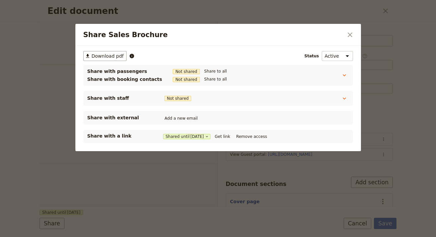
select select "DEFAULT"
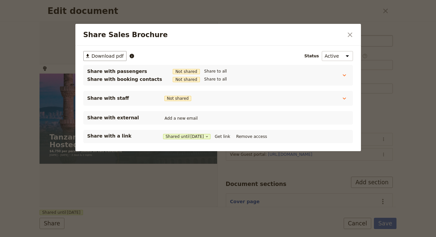
click at [348, 37] on icon "Close dialog" at bounding box center [350, 35] width 5 height 5
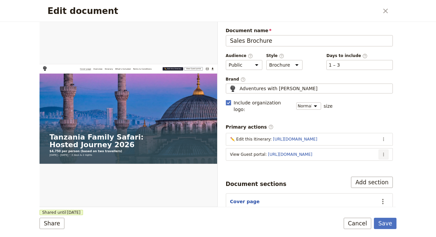
click at [381, 152] on icon "Actions" at bounding box center [383, 154] width 5 height 5
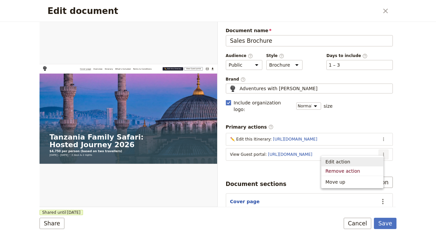
click at [365, 164] on span "Edit action" at bounding box center [352, 162] width 54 height 7
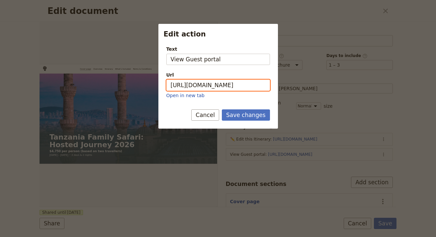
click at [225, 81] on input "[URL][DOMAIN_NAME]" at bounding box center [218, 85] width 104 height 11
paste input "tItUDdxUq5S2_CagfJG2"
type input "[URL][DOMAIN_NAME]"
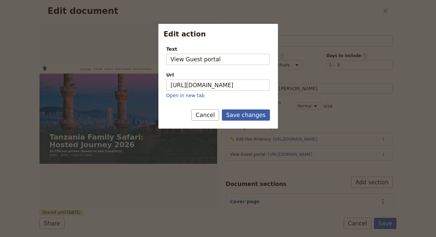
click at [247, 118] on button "Save changes" at bounding box center [246, 115] width 48 height 11
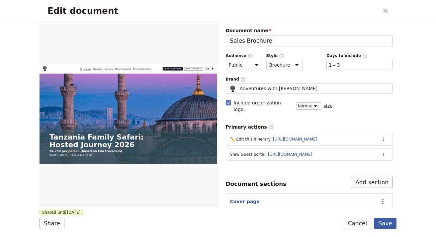
click at [386, 222] on button "Save" at bounding box center [385, 223] width 23 height 11
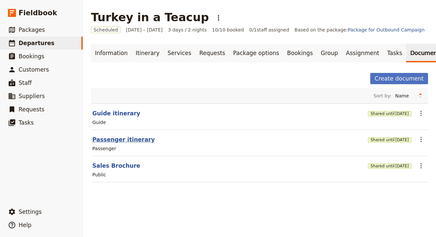
click at [125, 136] on button "Passenger itinerary" at bounding box center [123, 140] width 62 height 8
select select "PASSENGER"
select select "RUN_SHEET"
select select "LARGE"
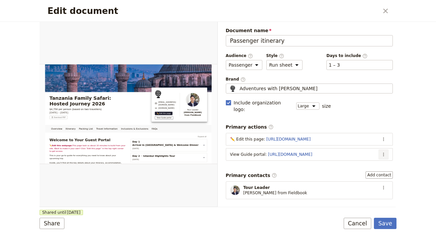
click at [381, 152] on icon "Actions" at bounding box center [383, 154] width 5 height 5
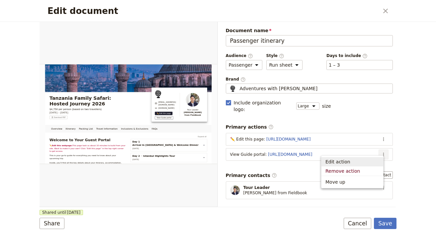
click at [342, 162] on span "Edit action" at bounding box center [337, 162] width 25 height 7
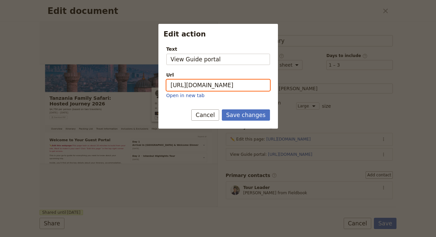
click at [227, 81] on input "[URL][DOMAIN_NAME]" at bounding box center [218, 85] width 104 height 11
paste input "3Cy5Yvwr04Ln34VtHFBt0"
type input "[URL][DOMAIN_NAME]"
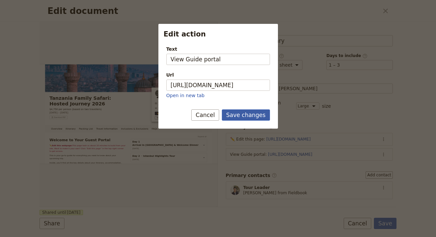
click at [238, 113] on button "Save changes" at bounding box center [246, 115] width 48 height 11
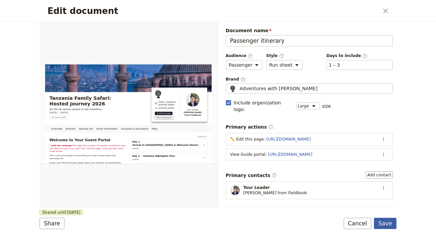
click at [386, 223] on button "Save" at bounding box center [385, 223] width 23 height 11
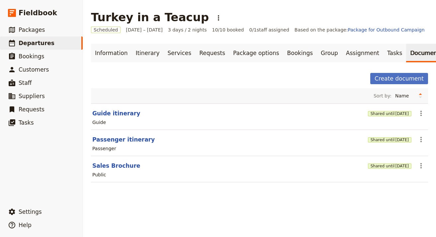
click at [135, 119] on div "Guide" at bounding box center [260, 123] width 336 height 8
click at [121, 111] on button "Guide itinerary" at bounding box center [116, 114] width 48 height 8
select select "STAFF"
select select "RUN_SHEET"
select select "LARGE"
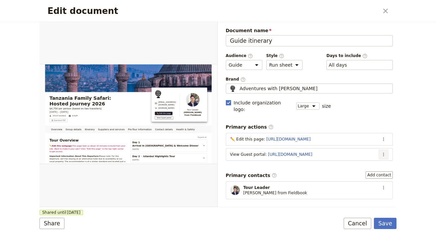
click at [381, 152] on icon "Actions" at bounding box center [383, 154] width 5 height 5
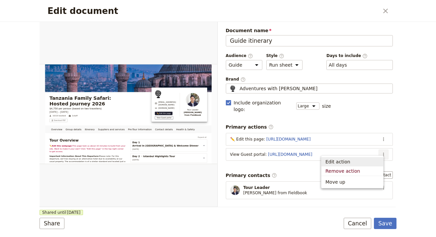
click at [361, 161] on span "Edit action" at bounding box center [352, 162] width 54 height 7
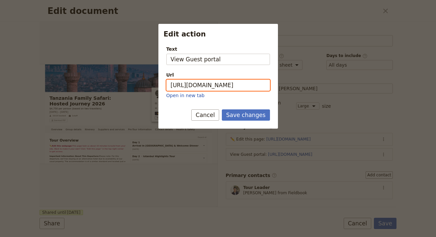
click at [222, 82] on input "[URL][DOMAIN_NAME]" at bounding box center [218, 85] width 104 height 11
paste input "tItUDdxUq5S2_CagfJG2"
type input "[URL][DOMAIN_NAME]"
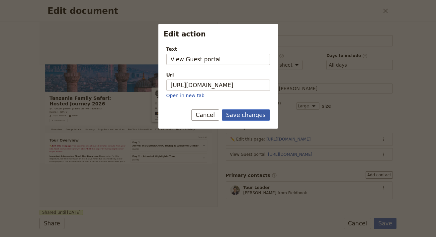
click at [243, 116] on button "Save changes" at bounding box center [246, 115] width 48 height 11
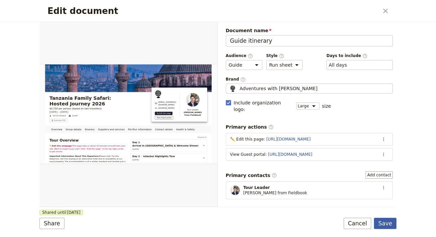
click at [378, 220] on button "Save" at bounding box center [385, 223] width 23 height 11
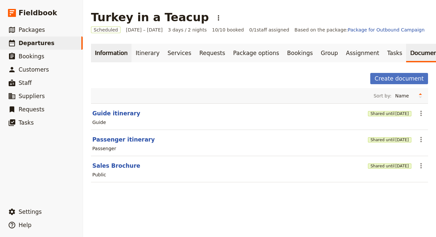
click at [113, 59] on link "Information" at bounding box center [111, 53] width 41 height 19
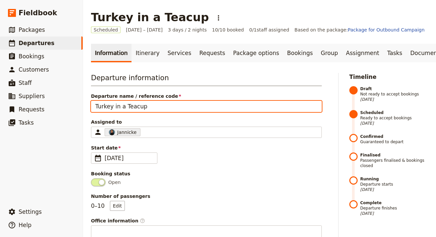
click at [177, 110] on input "Turkey in a Teacup" at bounding box center [206, 106] width 231 height 11
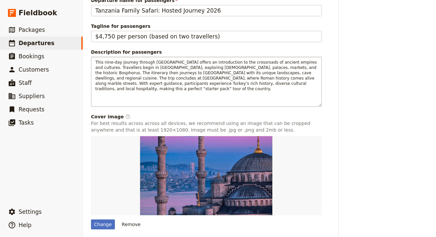
scroll to position [281, 0]
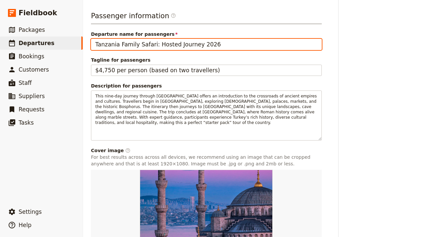
click at [159, 44] on input "Tanzania Family Safari: Hosted Journey 2026" at bounding box center [206, 44] width 231 height 11
paste input "urkey in a Teacup"
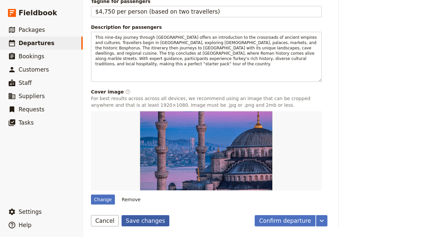
type input "Turkey in a Teacup"
click at [153, 225] on button "Save changes" at bounding box center [146, 221] width 48 height 11
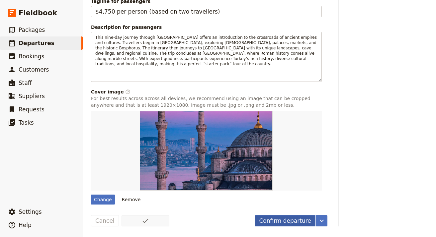
click at [278, 226] on button "Confirm departure" at bounding box center [285, 221] width 60 height 11
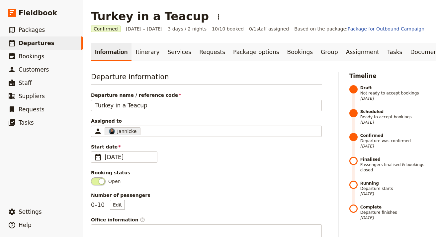
scroll to position [1, 0]
click at [167, 20] on h1 "Turkey in a Teacup" at bounding box center [150, 15] width 118 height 13
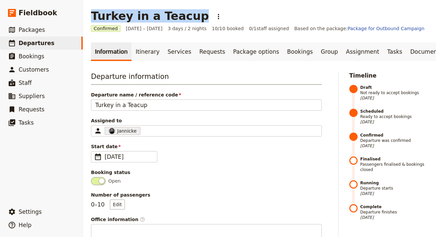
click at [167, 20] on h1 "Turkey in a Teacup" at bounding box center [150, 15] width 118 height 13
copy h1 "Turkey in a Teacup"
click at [215, 19] on icon "Actions" at bounding box center [219, 17] width 8 height 8
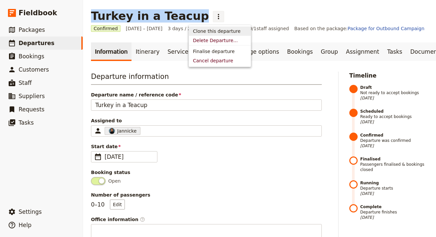
click at [229, 32] on span "Clone this departure" at bounding box center [216, 31] width 47 height 7
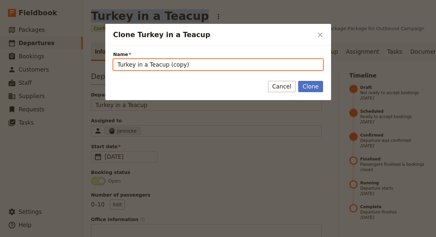
click at [300, 68] on input "Turkey in a Teacup (copy)" at bounding box center [218, 64] width 210 height 11
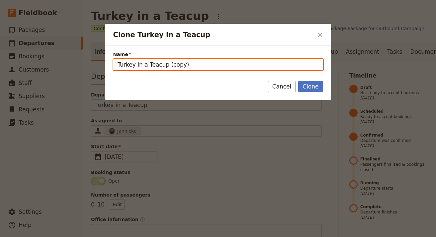
click at [300, 68] on input "Turkey in a Teacup (copy)" at bounding box center [218, 64] width 210 height 11
paste input "amworth Music Festival"
type input "Tamworth Music Festival"
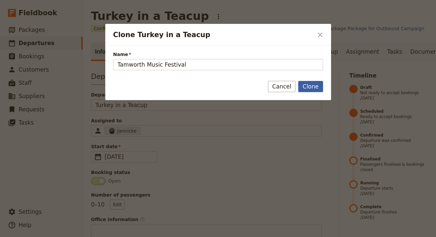
click at [314, 89] on button "Clone" at bounding box center [310, 86] width 25 height 11
type input "Tamworth Music Festival"
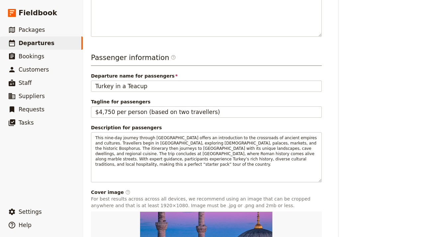
scroll to position [248, 0]
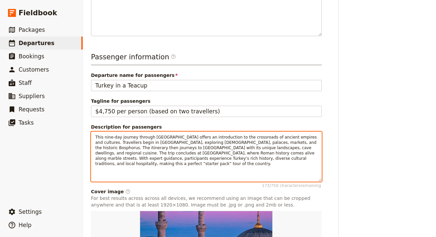
click at [145, 147] on span "This nine-day journey through [GEOGRAPHIC_DATA] offers an introduction to the c…" at bounding box center [206, 150] width 223 height 31
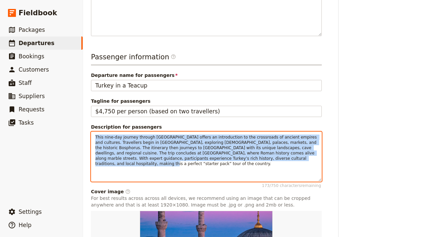
click at [145, 147] on span "This nine-day journey through [GEOGRAPHIC_DATA] offers an introduction to the c…" at bounding box center [206, 150] width 223 height 31
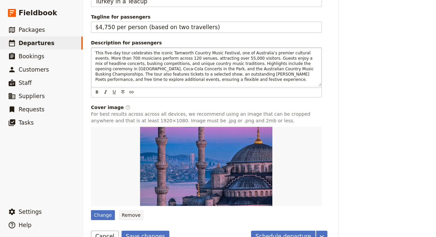
click at [126, 217] on button "Remove" at bounding box center [131, 216] width 25 height 10
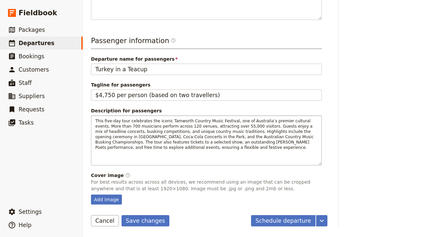
scroll to position [264, 0]
click at [149, 220] on button "Save changes" at bounding box center [146, 221] width 48 height 11
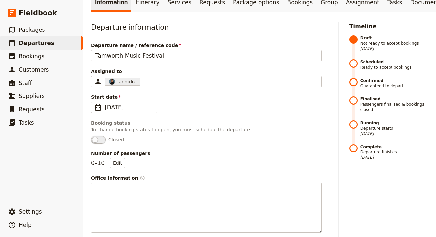
scroll to position [0, 0]
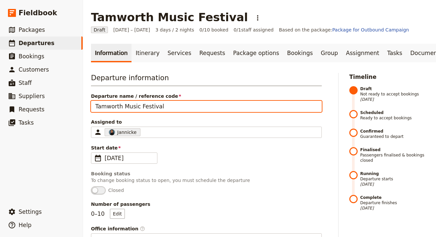
click at [155, 110] on input "Tamworth Music Festival" at bounding box center [206, 106] width 231 height 11
click at [156, 109] on input "Tamworth Music Festival" at bounding box center [206, 106] width 231 height 11
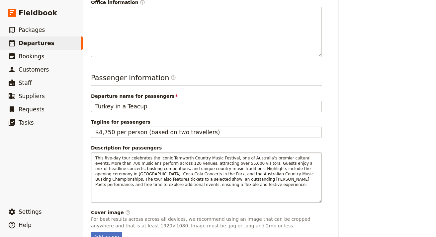
scroll to position [227, 0]
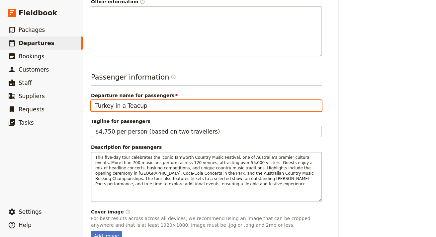
click at [181, 106] on input "Turkey in a Teacup" at bounding box center [206, 105] width 231 height 11
paste input "amworth Music Festival"
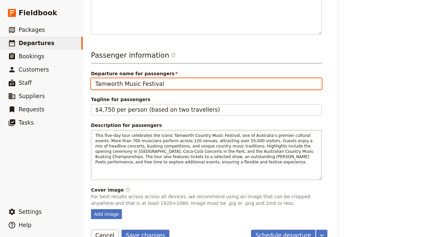
scroll to position [264, 0]
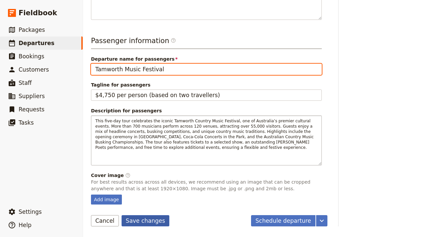
type input "Tamworth Music Festival"
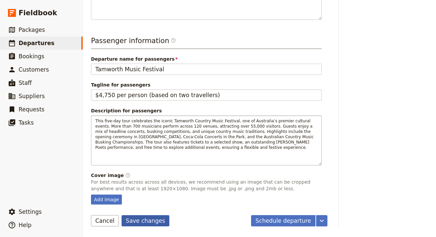
click at [153, 221] on button "Save changes" at bounding box center [146, 221] width 48 height 11
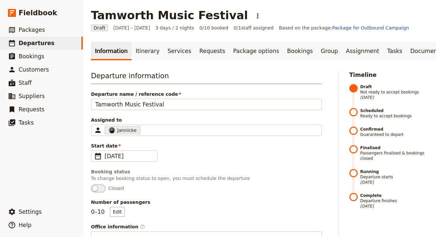
scroll to position [0, 0]
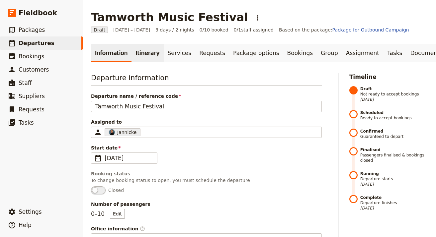
click at [135, 54] on link "Itinerary" at bounding box center [148, 53] width 32 height 19
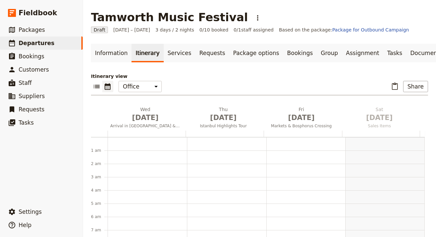
scroll to position [86, 0]
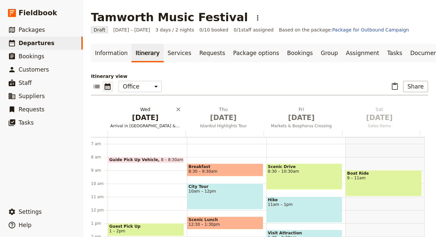
click at [141, 120] on span "[DATE]" at bounding box center [145, 118] width 70 height 10
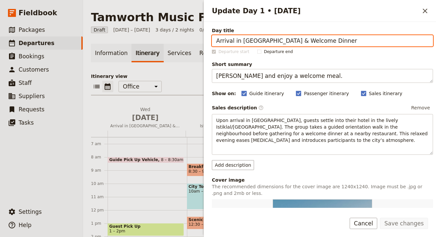
paste input "Tamworth & Festival Opening"
type input "Arrival in [GEOGRAPHIC_DATA] & Festival Opening"
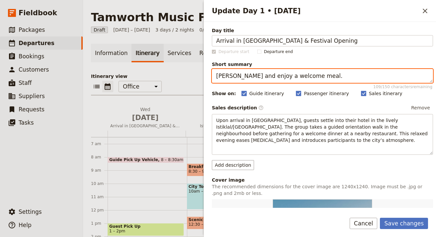
click at [362, 72] on textarea "[PERSON_NAME] and enjoy a welcome meal." at bounding box center [322, 76] width 221 height 14
paste textarea "Settle in and enjoy the opening concert"
type textarea "Settle in and enjoy the opening concert."
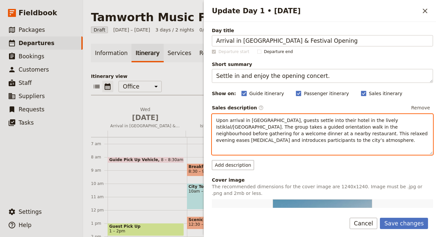
click at [364, 128] on span "Upon arrival in [GEOGRAPHIC_DATA], guests settle into their hotel in the lively…" at bounding box center [322, 130] width 213 height 25
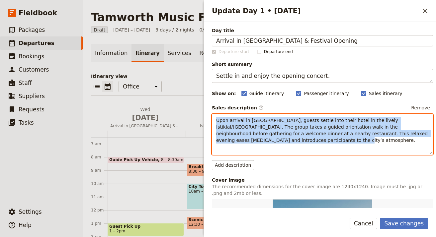
click at [364, 128] on span "Upon arrival in [GEOGRAPHIC_DATA], guests settle into their hotel in the lively…" at bounding box center [322, 130] width 213 height 25
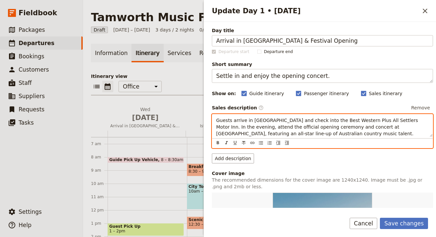
scroll to position [134, 0]
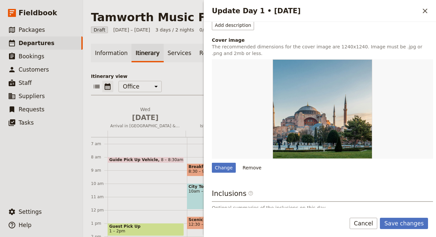
click at [257, 169] on button "Remove" at bounding box center [252, 168] width 25 height 10
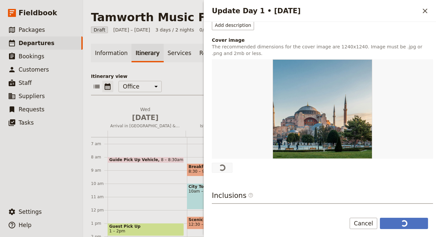
scroll to position [0, 0]
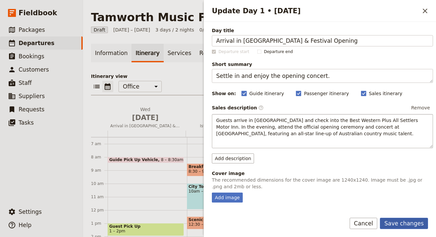
click at [403, 221] on button "Save changes" at bounding box center [404, 223] width 48 height 11
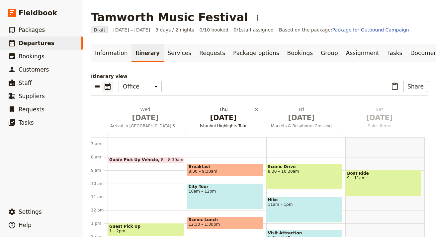
click at [233, 125] on span "Istanbul Highlights Tour" at bounding box center [223, 126] width 75 height 5
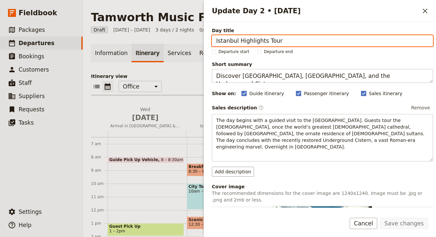
click at [367, 38] on input "Istanbul Highlights Tour" at bounding box center [322, 40] width 221 height 11
paste input "Busking Championships & Concerts in the Park"
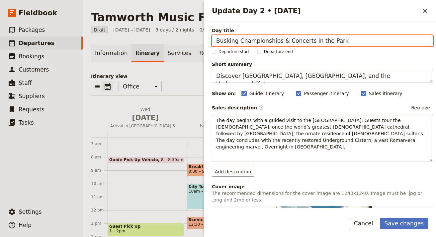
paste input "Experience Peel Street buskers and live music."
type input "Busking Championships & Concerts in the Park"
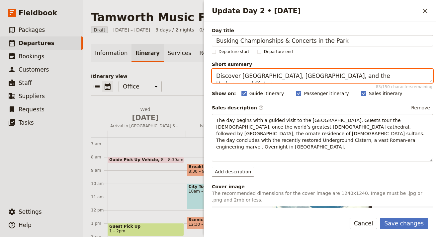
click at [311, 75] on textarea "Discover [GEOGRAPHIC_DATA], [GEOGRAPHIC_DATA], and the Underground Cistern." at bounding box center [322, 76] width 221 height 14
paste textarea "Experience Peel Street buskers and live music"
type textarea "Experience Peel Street buskers and live music."
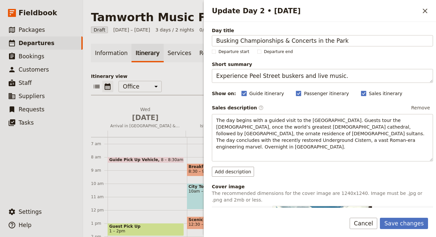
click at [292, 35] on div "Day title Busking Championships & Concerts in the Park" at bounding box center [322, 36] width 221 height 19
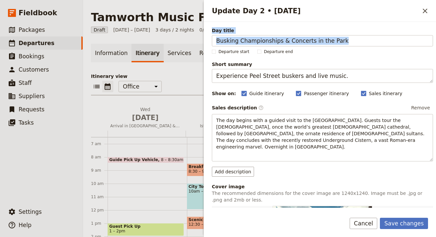
click at [292, 35] on div "Day title Busking Championships & Concerts in the Park" at bounding box center [322, 36] width 221 height 19
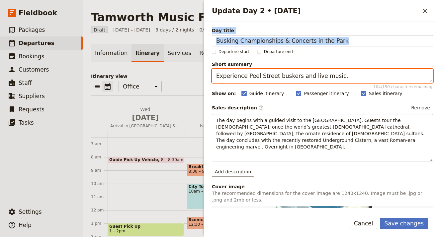
click at [255, 77] on textarea "Experience Peel Street buskers and live music." at bounding box center [322, 76] width 221 height 14
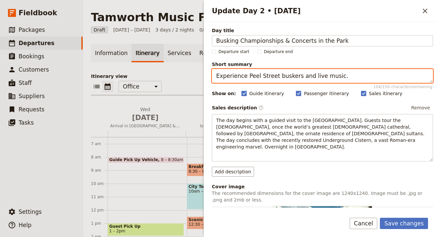
click at [255, 77] on textarea "Experience Peel Street buskers and live music." at bounding box center [322, 76] width 221 height 14
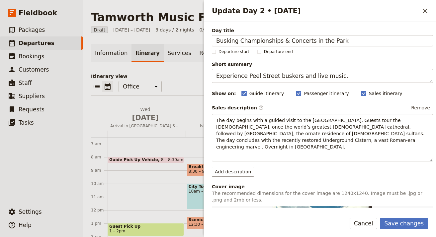
click at [332, 56] on div "Day title Busking Championships & Concerts in the Park Departure start Departur…" at bounding box center [322, 222] width 221 height 391
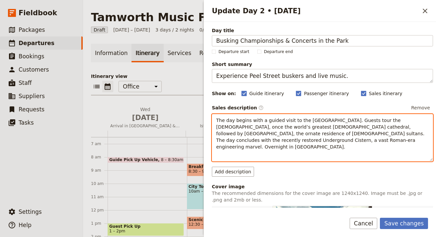
click at [322, 125] on span "The day begins with a guided visit to the [GEOGRAPHIC_DATA]. Guests tour the [D…" at bounding box center [321, 134] width 210 height 32
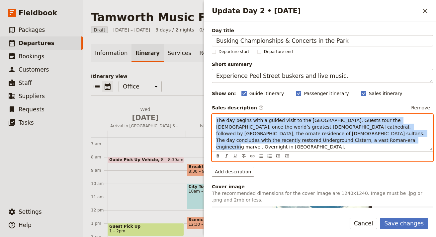
click at [322, 126] on span "The day begins with a guided visit to the [GEOGRAPHIC_DATA]. Guests tour the [D…" at bounding box center [321, 134] width 210 height 32
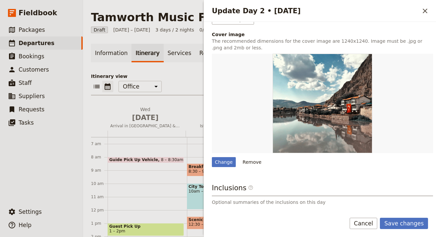
scroll to position [140, 0]
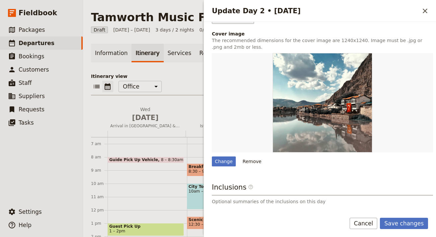
click at [245, 160] on button "Remove" at bounding box center [252, 162] width 25 height 10
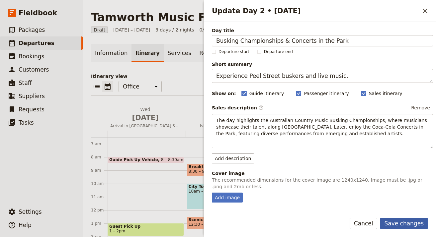
click at [405, 222] on button "Save changes" at bounding box center [404, 223] width 48 height 11
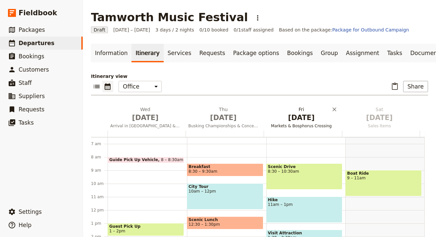
click at [301, 117] on span "[DATE]" at bounding box center [301, 118] width 70 height 10
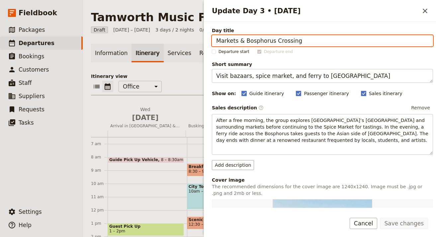
paste input "Feature Show & Festival Highlights"
type input "Feature Show & Festival Highlights"
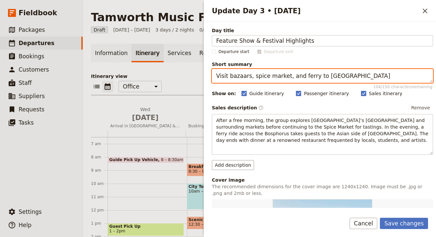
click at [333, 77] on textarea "Visit bazaars, spice market, and ferry to [GEOGRAPHIC_DATA]" at bounding box center [322, 76] width 221 height 14
paste textarea "Attend a headline show and explore local events."
type textarea "Attend a headline show and explore local events."
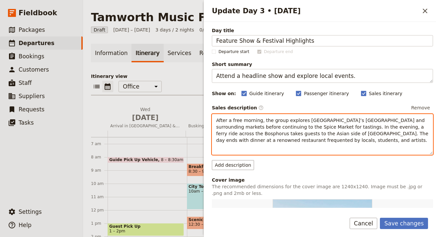
click at [302, 138] on span "After a free morning, the group explores [GEOGRAPHIC_DATA]’s [GEOGRAPHIC_DATA] …" at bounding box center [323, 130] width 214 height 25
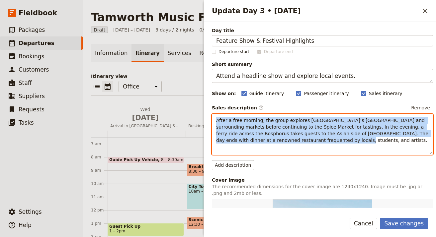
click at [302, 138] on span "After a free morning, the group explores [GEOGRAPHIC_DATA]’s [GEOGRAPHIC_DATA] …" at bounding box center [323, 130] width 214 height 25
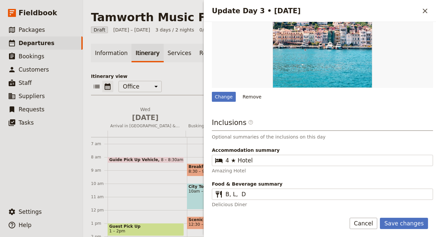
scroll to position [203, 0]
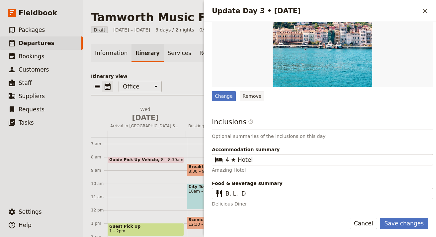
click at [249, 99] on button "Remove" at bounding box center [252, 96] width 25 height 10
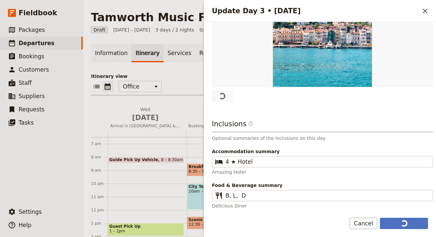
scroll to position [0, 0]
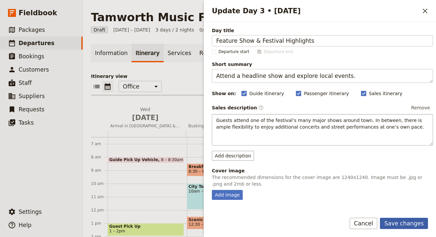
click at [413, 224] on button "Save changes" at bounding box center [404, 223] width 48 height 11
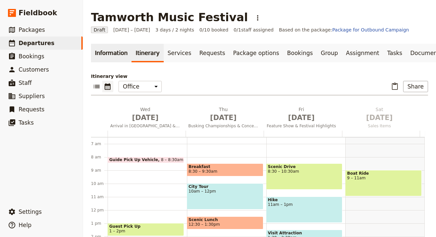
click at [118, 53] on link "Information" at bounding box center [111, 53] width 41 height 19
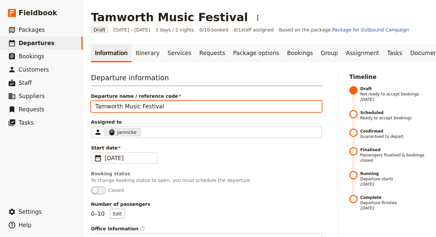
click at [222, 110] on input "Tamworth Music Festival" at bounding box center [206, 106] width 231 height 11
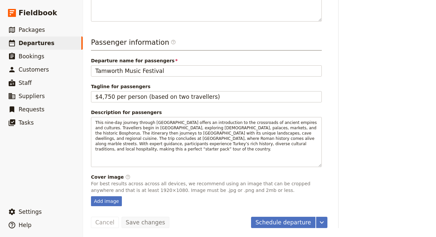
scroll to position [264, 0]
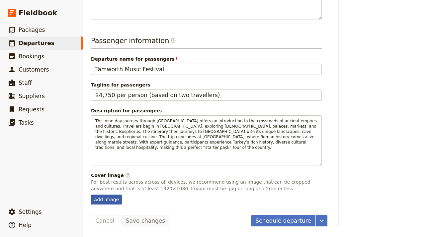
click at [116, 197] on div "Add image" at bounding box center [106, 200] width 31 height 10
click at [91, 195] on input "Add image" at bounding box center [91, 195] width 0 height 0
type input "C:\fakepath\tcmf2024day2park-HR-66-scaled-e1726117435105.jpg"
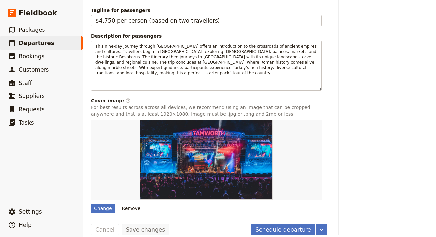
scroll to position [348, 0]
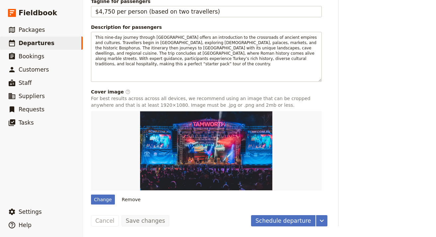
click at [280, 219] on button "Schedule departure" at bounding box center [283, 221] width 64 height 11
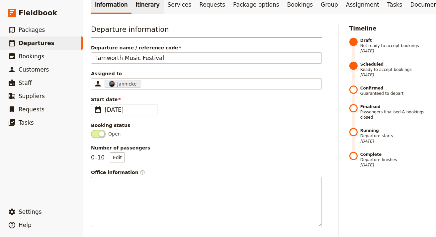
scroll to position [0, 0]
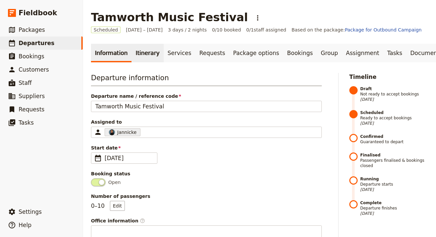
click at [136, 54] on link "Itinerary" at bounding box center [148, 53] width 32 height 19
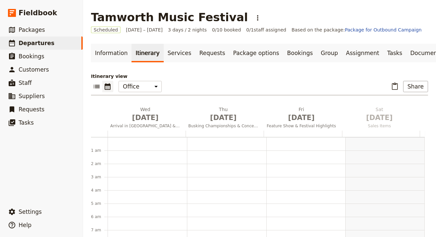
scroll to position [86, 0]
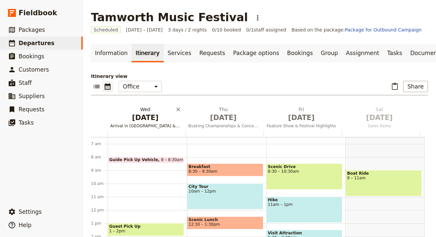
click at [149, 111] on h2 "[DATE] Arrival in [GEOGRAPHIC_DATA] & Festival Opening" at bounding box center [145, 114] width 70 height 17
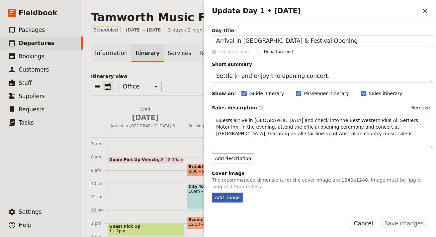
click at [235, 197] on div "Add image" at bounding box center [227, 198] width 31 height 10
click at [212, 193] on input "Add image" at bounding box center [212, 193] width 0 height 0
type input "C:\fakepath\06-20-2025-020459-6337.jpg"
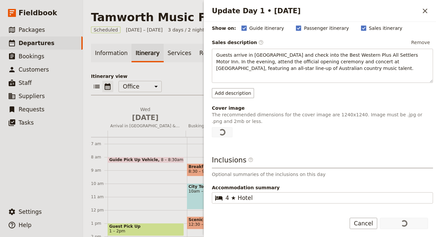
scroll to position [94, 0]
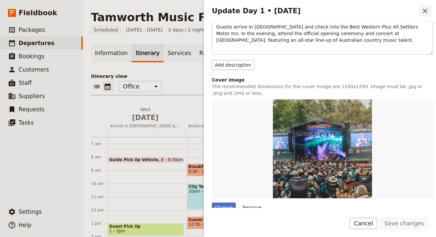
click at [427, 8] on icon "Close drawer" at bounding box center [425, 11] width 8 height 8
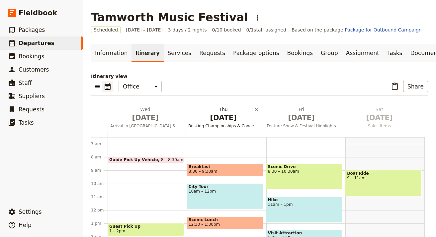
click at [223, 112] on h2 "[DATE] Busking Championships & Concerts in the Park" at bounding box center [223, 114] width 70 height 17
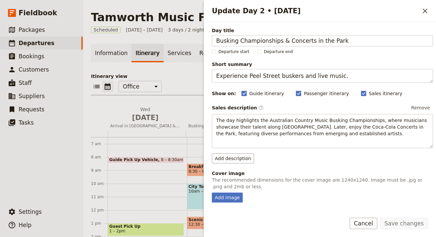
click at [228, 190] on p "The recommended dimensions for the cover image are 1240x1240. Image must be .jp…" at bounding box center [322, 183] width 221 height 13
click at [227, 193] on div "Add image" at bounding box center [227, 198] width 31 height 10
click at [212, 193] on input "Add image" at bounding box center [212, 193] width 0 height 0
type input "C:\fakepath\[PERSON_NAME]-FanZone-scaled-e1752034943938.jpg"
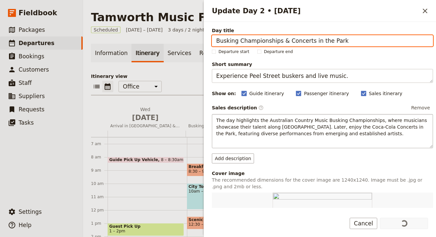
scroll to position [136, 0]
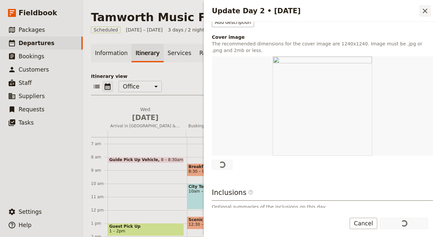
click at [422, 13] on icon "Close drawer" at bounding box center [425, 11] width 8 height 8
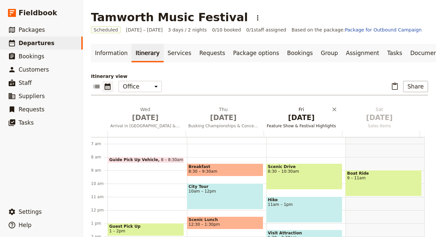
click at [298, 120] on span "Oct 3" at bounding box center [301, 118] width 70 height 10
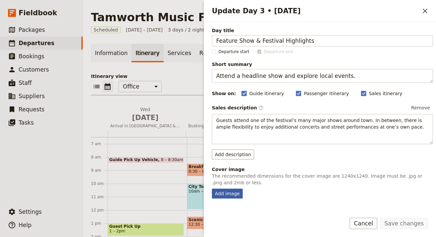
click at [230, 195] on div "Add image" at bounding box center [227, 194] width 31 height 10
click at [212, 189] on input "Add image" at bounding box center [212, 189] width 0 height 0
type input "C:\fakepath\TCMF2025Day1-Denvah-Toyota-Park-scaled-e1752035047872.jpg"
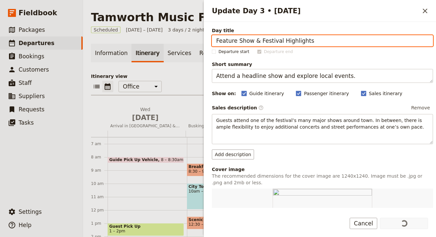
scroll to position [126, 0]
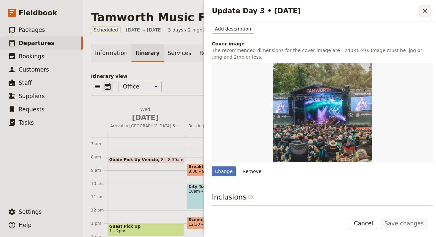
click at [424, 16] on button "​" at bounding box center [424, 10] width 11 height 11
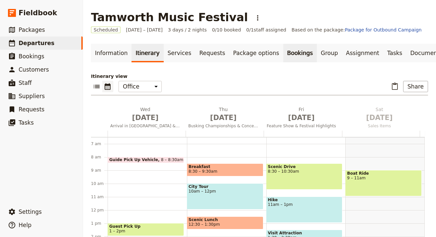
click at [283, 52] on link "Bookings" at bounding box center [300, 53] width 34 height 19
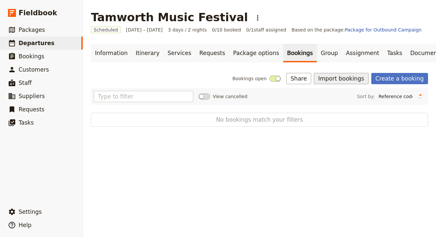
click at [349, 82] on button "Import bookings" at bounding box center [341, 78] width 54 height 11
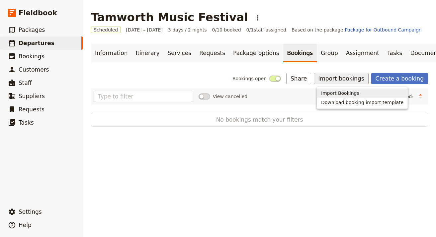
click at [338, 95] on span "Import Bookings" at bounding box center [340, 93] width 38 height 7
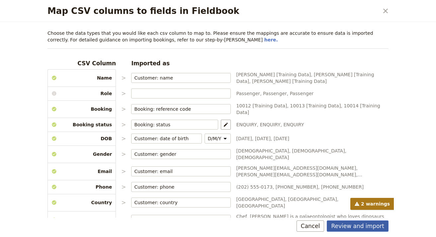
click at [372, 223] on button "Review and import" at bounding box center [358, 226] width 62 height 11
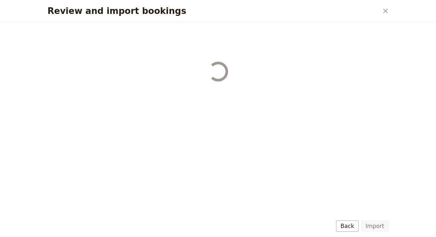
select select "68b002b7cac3c784cf00db27"
select select "68b002b7cac3c784cf00db28"
select select "68b002b7cac3c784cf00db29"
select select "68b002b7cac3c784cf00db2a"
select select "650e1b8d408bbede5b0c6045"
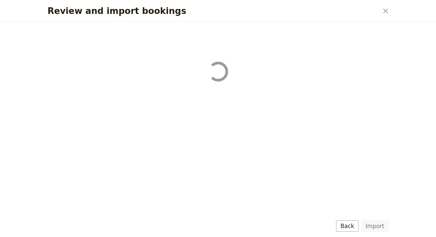
select select "68b002b7cac3c784cf00db2c"
select select "68b002b7cac3c784cf00db2d"
select select "68b002b7cac3c784cf00db2e"
select select "68b002b7cac3c784cf00db2f"
select select "68b002b7cac3c784cf00db30"
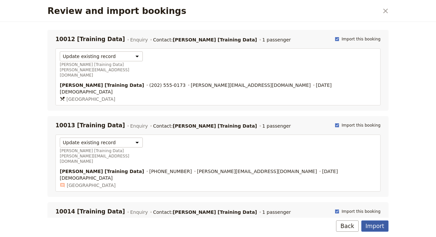
click at [379, 223] on button "Import" at bounding box center [374, 226] width 27 height 11
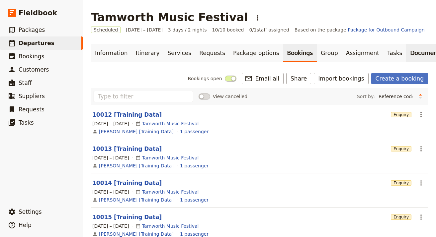
click at [406, 57] on link "Documents" at bounding box center [426, 53] width 40 height 19
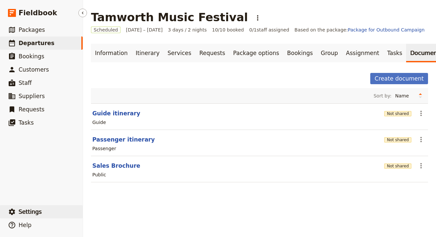
click at [41, 208] on button "​ Settings" at bounding box center [41, 212] width 83 height 13
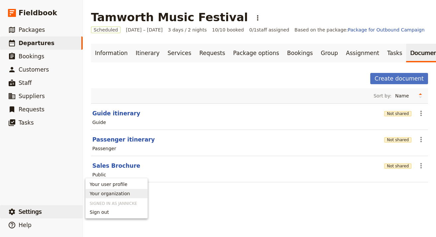
click at [134, 197] on span "Your organization" at bounding box center [117, 194] width 54 height 7
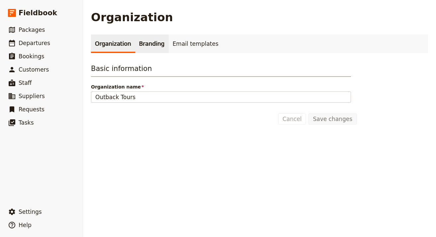
click at [152, 44] on link "Branding" at bounding box center [152, 44] width 34 height 19
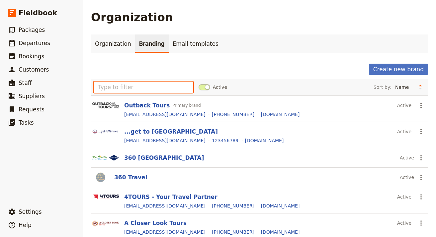
click at [146, 90] on input "text" at bounding box center [144, 87] width 100 height 11
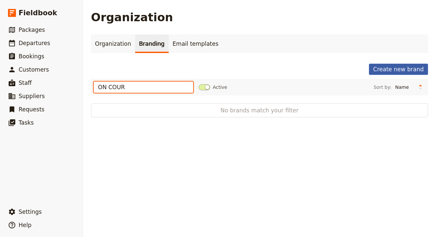
type input "ON COUR"
click at [382, 69] on button "Create new brand" at bounding box center [398, 69] width 59 height 11
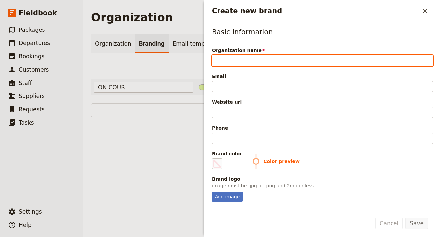
paste input "On Course Tours"
type input "On Course Tours"
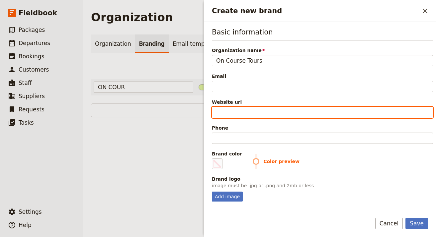
click at [318, 111] on input "Website url" at bounding box center [322, 112] width 221 height 11
paste input "https://oncoursetours.com.au"
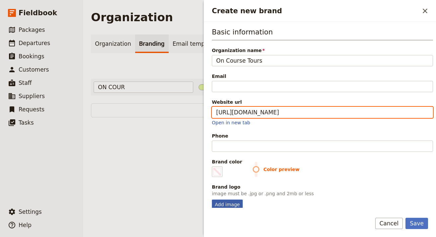
type input "https://oncoursetours.com.au"
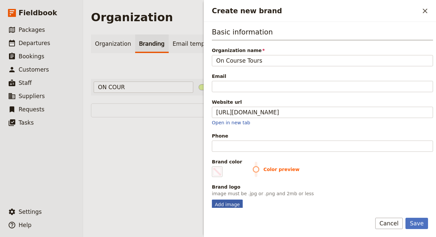
click at [234, 204] on div "Add image" at bounding box center [227, 205] width 31 height 10
click at [212, 200] on input "Add image" at bounding box center [212, 200] width 0 height 0
type input "C:\fakepath\OnCourse-logo-255x65-1.png"
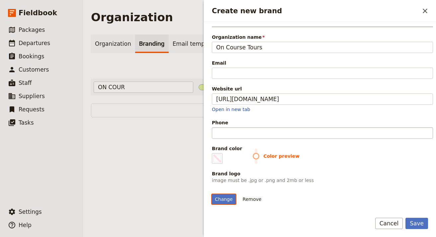
scroll to position [15, 0]
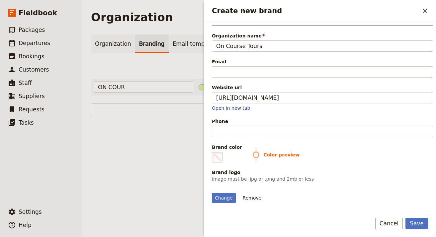
click at [216, 160] on span "Create new brand" at bounding box center [217, 157] width 8 height 8
click at [214, 152] on input "#000000" at bounding box center [213, 152] width 0 height 0
type input "#afa278"
click at [399, 184] on fieldset "Brand logo image must be .jpg or .png and 2mb or less Change Remove" at bounding box center [322, 186] width 221 height 34
click at [424, 223] on button "Save" at bounding box center [416, 223] width 23 height 11
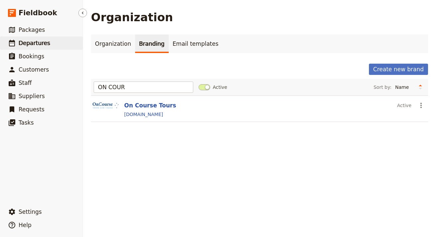
click at [31, 43] on span "Departures" at bounding box center [35, 43] width 32 height 7
select select "UPDATED_AT"
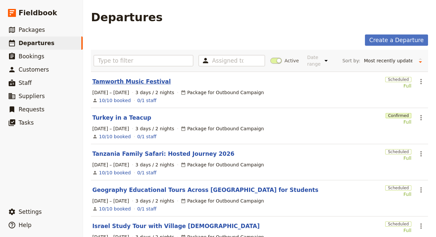
click at [121, 78] on link "Tamworth Music Festival" at bounding box center [131, 82] width 78 height 8
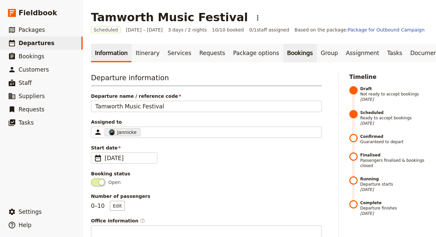
click at [283, 54] on link "Bookings" at bounding box center [300, 53] width 34 height 19
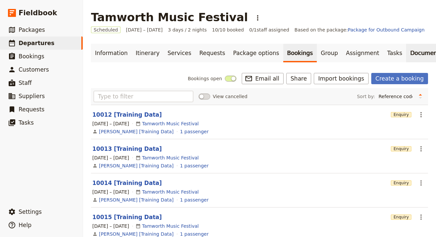
click at [408, 53] on link "Documents" at bounding box center [426, 53] width 40 height 19
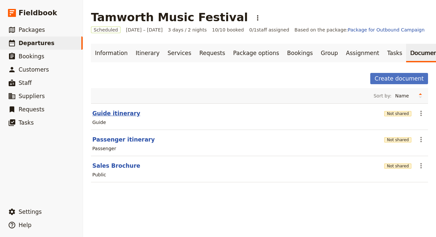
click at [118, 111] on button "Guide itinerary" at bounding box center [116, 114] width 48 height 8
select select "STAFF"
select select "RUN_SHEET"
select select "LARGE"
click at [127, 111] on button "Guide itinerary" at bounding box center [116, 114] width 48 height 8
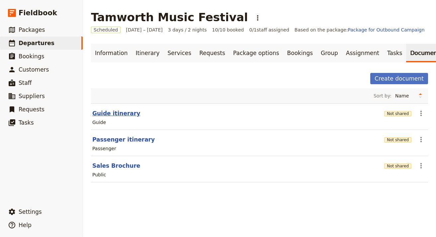
select select "STAFF"
select select "RUN_SHEET"
select select "LARGE"
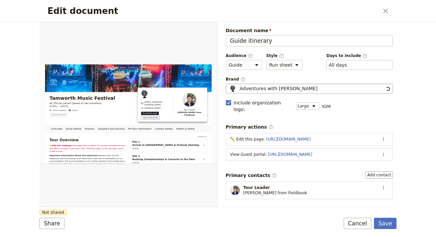
click at [282, 87] on span "Adventures with Sarah" at bounding box center [279, 88] width 78 height 7
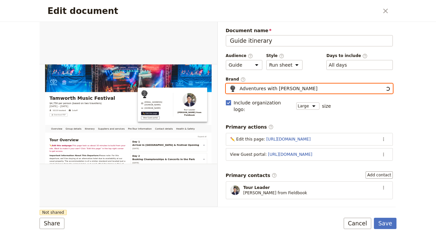
click at [229, 84] on input "Adventures with Sarah" at bounding box center [228, 84] width 0 height 0
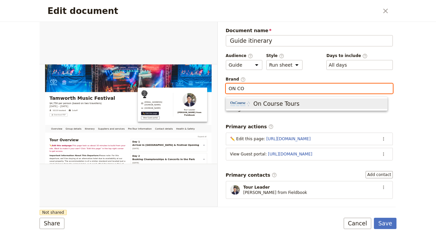
click at [285, 102] on span "On Course Tours" at bounding box center [276, 104] width 46 height 8
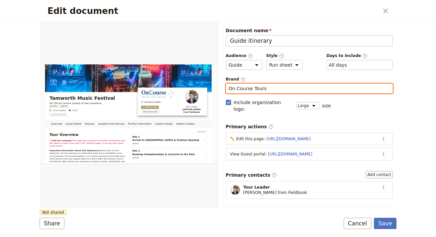
type input "On Course Tours"
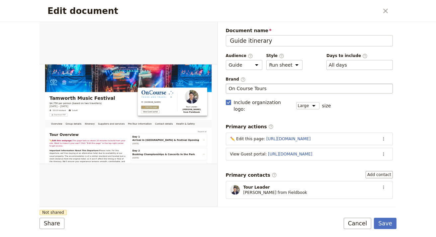
click at [291, 195] on div "Document name Guide itinerary Preview Audience ​ Public Passenger Guide Style ​…" at bounding box center [309, 216] width 167 height 378
click at [65, 220] on div "Share Not shared Save Cancel" at bounding box center [218, 223] width 357 height 11
click at [52, 223] on button "Share" at bounding box center [52, 223] width 25 height 11
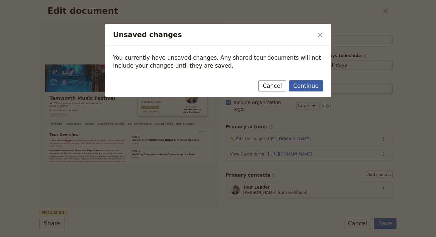
click at [303, 84] on button "Continue" at bounding box center [306, 85] width 34 height 11
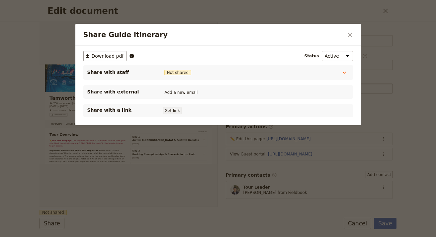
click at [172, 111] on button "Get link" at bounding box center [172, 110] width 19 height 7
click at [348, 31] on icon "Close dialog" at bounding box center [350, 35] width 8 height 8
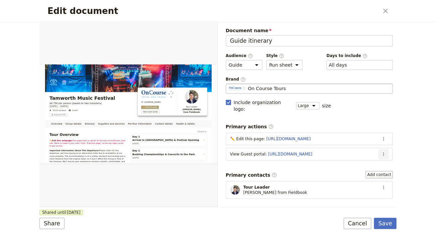
click at [381, 152] on icon "Actions" at bounding box center [383, 154] width 5 height 5
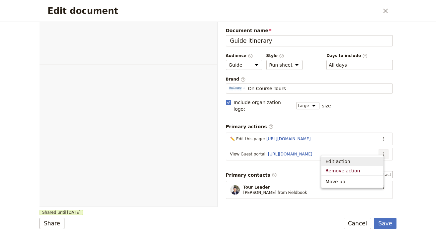
select select "STAFF"
select select "RUN_SHEET"
select select "LARGE"
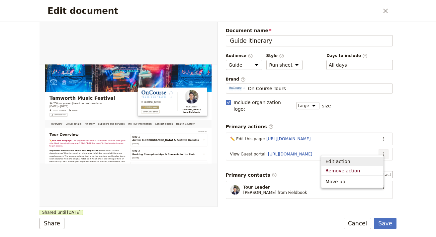
click at [370, 158] on button "Edit action" at bounding box center [352, 161] width 62 height 9
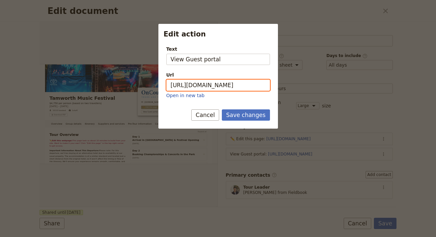
click at [242, 88] on input "[URL][DOMAIN_NAME]" at bounding box center [218, 85] width 104 height 11
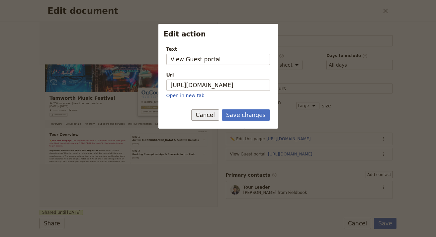
click at [198, 114] on button "Cancel" at bounding box center [205, 115] width 28 height 11
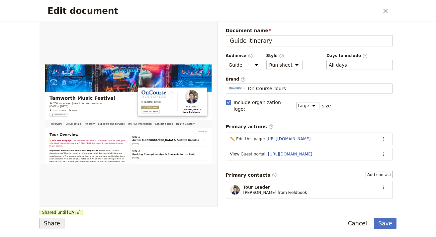
click at [60, 219] on button "Share" at bounding box center [52, 223] width 25 height 11
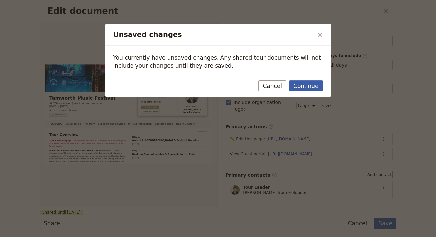
click at [306, 89] on button "Continue" at bounding box center [306, 85] width 34 height 11
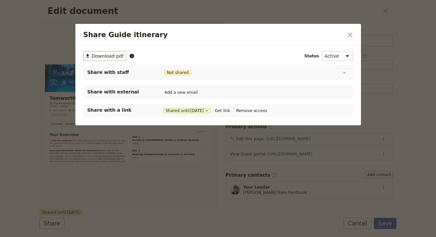
click at [348, 32] on icon "Close dialog" at bounding box center [350, 35] width 8 height 8
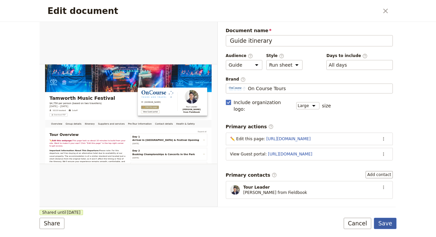
click at [390, 226] on button "Save" at bounding box center [385, 223] width 23 height 11
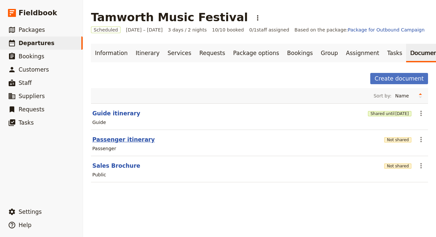
click at [122, 142] on button "Passenger itinerary" at bounding box center [123, 140] width 62 height 8
select select "PASSENGER"
select select "RUN_SHEET"
select select "LARGE"
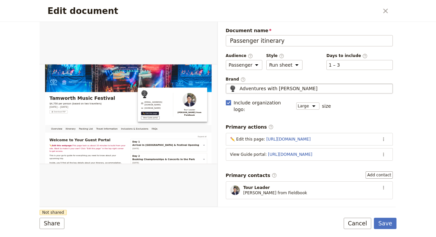
click at [287, 88] on span "Adventures with Sarah" at bounding box center [279, 88] width 78 height 7
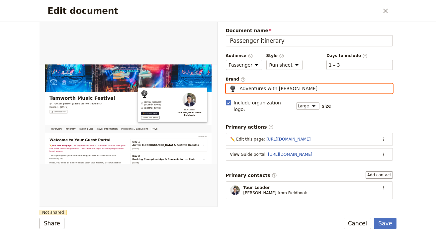
click at [229, 84] on input "Adventures with Sarah" at bounding box center [228, 84] width 0 height 0
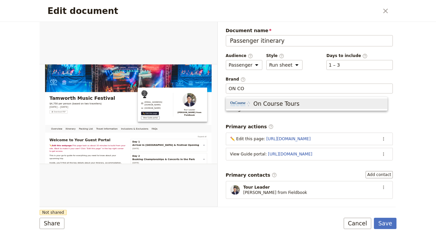
click at [288, 95] on div "Document name Passenger itinerary Preview Audience ​ Public Passenger Guide Sty…" at bounding box center [309, 204] width 167 height 354
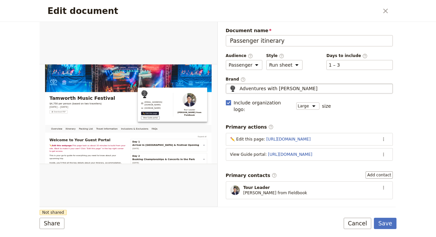
click at [295, 88] on div "Adventures with Sarah" at bounding box center [309, 88] width 161 height 7
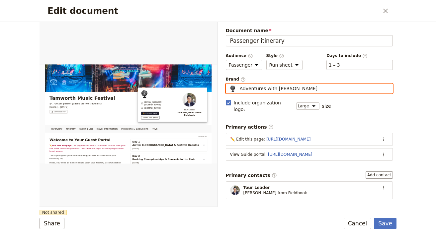
click at [229, 84] on input "ON CO" at bounding box center [228, 84] width 0 height 0
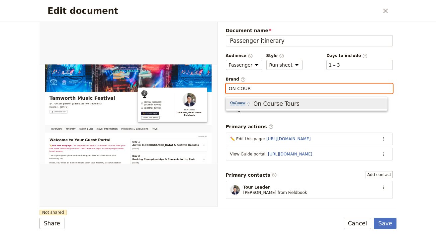
click at [300, 100] on button "On Course Tours" at bounding box center [306, 104] width 161 height 11
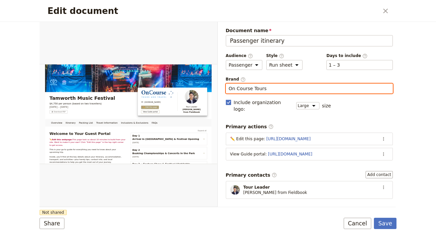
type input "On Course Tours"
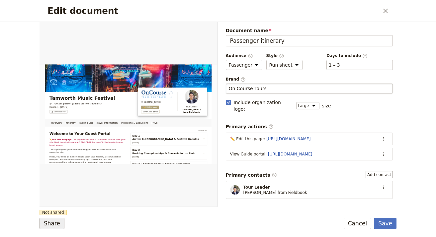
drag, startPoint x: 65, startPoint y: 224, endPoint x: 50, endPoint y: 223, distance: 15.6
click at [65, 224] on div "Share Not shared Save Cancel" at bounding box center [218, 223] width 357 height 11
click at [50, 223] on button "Share" at bounding box center [52, 223] width 25 height 11
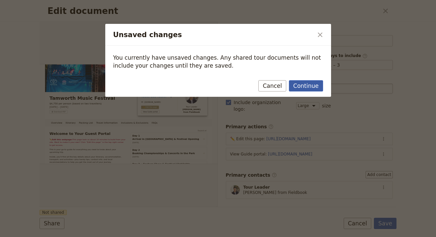
click at [303, 91] on button "Continue" at bounding box center [306, 85] width 34 height 11
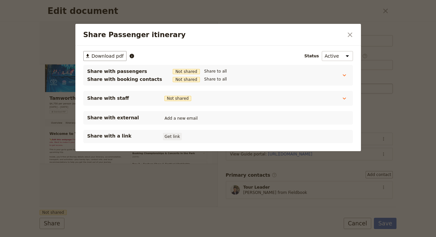
click at [173, 136] on button "Get link" at bounding box center [172, 136] width 19 height 7
click at [351, 39] on button "​" at bounding box center [349, 34] width 11 height 11
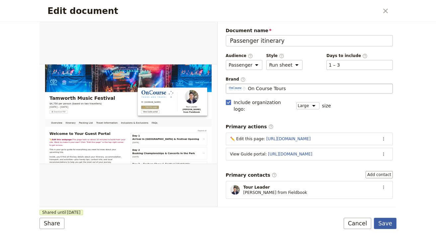
click at [391, 221] on button "Save" at bounding box center [385, 223] width 23 height 11
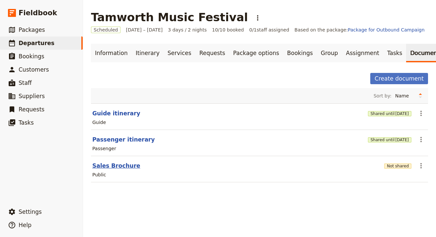
click at [114, 167] on button "Sales Brochure" at bounding box center [116, 166] width 48 height 8
select select "DEFAULT"
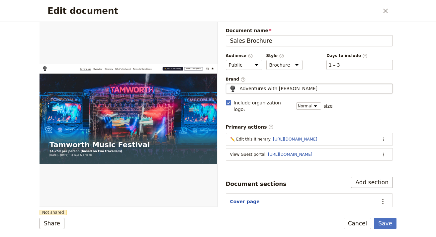
click at [289, 88] on div "Adventures with Sarah" at bounding box center [309, 88] width 161 height 7
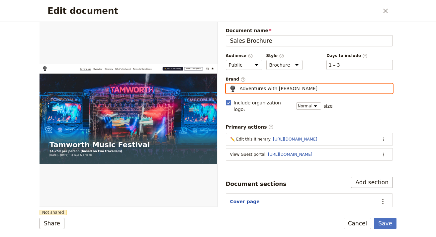
click at [229, 84] on input "Adventures with Sarah" at bounding box center [228, 84] width 0 height 0
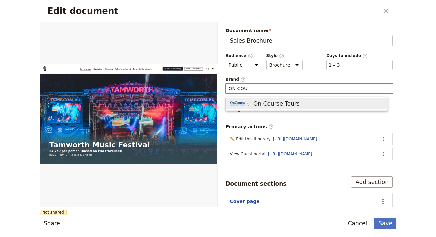
click at [297, 100] on button "On Course Tours" at bounding box center [306, 104] width 161 height 11
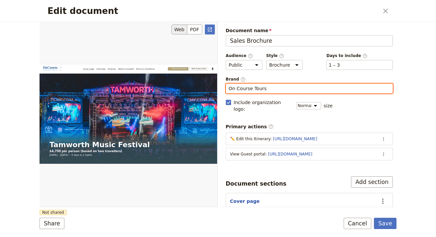
type input "On Course Tours"
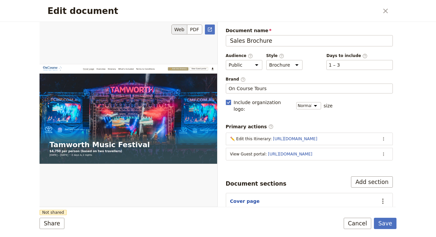
click at [179, 154] on div "Edit document" at bounding box center [129, 114] width 178 height 185
click at [44, 218] on button "Share" at bounding box center [52, 223] width 25 height 11
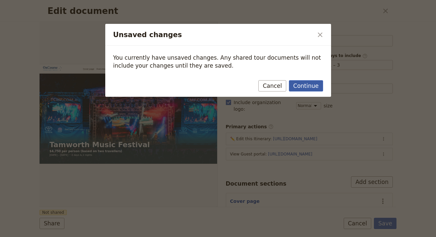
click at [306, 88] on button "Continue" at bounding box center [306, 85] width 34 height 11
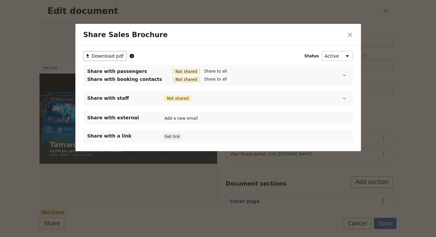
click at [172, 137] on button "Get link" at bounding box center [172, 136] width 19 height 7
click at [350, 36] on icon "Close dialog" at bounding box center [350, 35] width 8 height 8
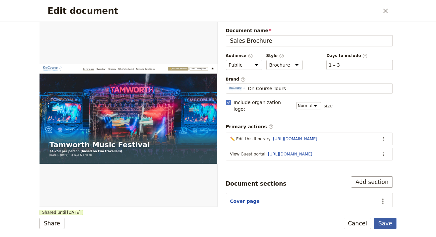
click at [388, 222] on button "Save" at bounding box center [385, 223] width 23 height 11
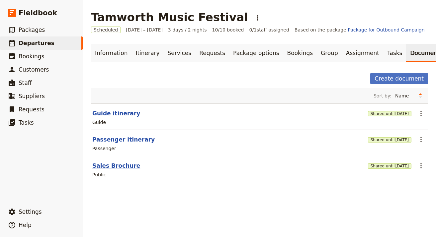
click at [117, 165] on button "Sales Brochure" at bounding box center [116, 166] width 48 height 8
select select "DEFAULT"
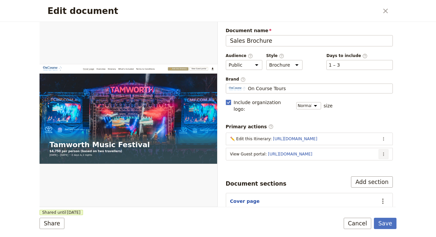
click at [381, 152] on icon "Actions" at bounding box center [383, 154] width 5 height 5
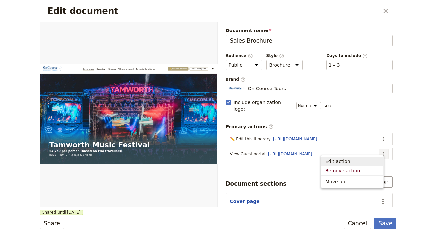
click at [360, 166] on button "Edit action" at bounding box center [352, 161] width 62 height 9
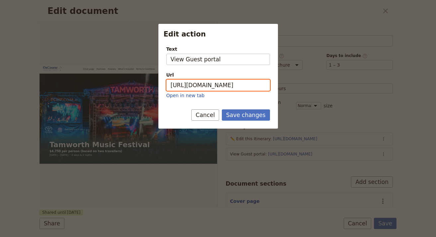
click at [211, 83] on input "[URL][DOMAIN_NAME]" at bounding box center [218, 85] width 104 height 11
paste input "[URL][DOMAIN_NAME]"
paste input "book.com/d/BUZ5A0KMzgkz8M9dSHVNB"
type input "[URL][DOMAIN_NAME]"
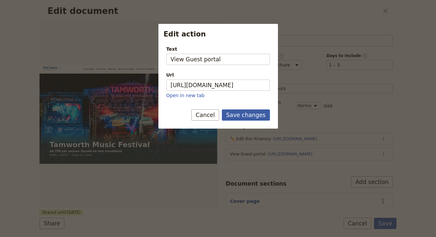
click at [246, 111] on button "Save changes" at bounding box center [246, 115] width 48 height 11
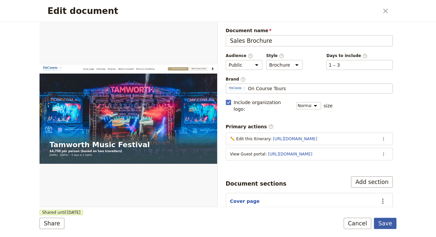
click at [386, 219] on button "Save" at bounding box center [385, 223] width 23 height 11
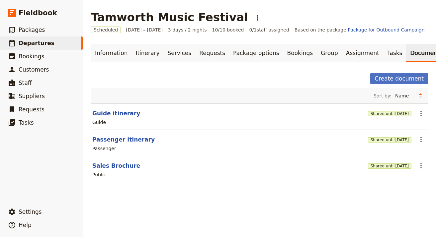
click at [143, 142] on button "Passenger itinerary" at bounding box center [123, 140] width 62 height 8
select select "PASSENGER"
select select "RUN_SHEET"
select select "LARGE"
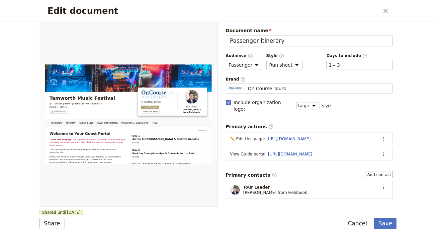
click at [385, 148] on section "View Guide portal : https://trips.fieldbook.com/d/3Cy5Yvwr04Ln34VtHFBt0 ​" at bounding box center [309, 154] width 167 height 13
click at [381, 152] on icon "Actions" at bounding box center [383, 154] width 5 height 5
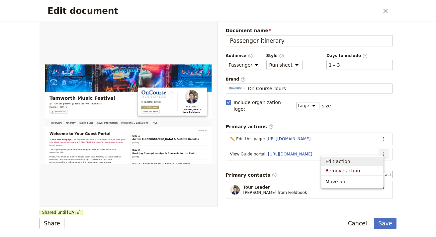
click at [362, 164] on span "Edit action" at bounding box center [352, 161] width 54 height 7
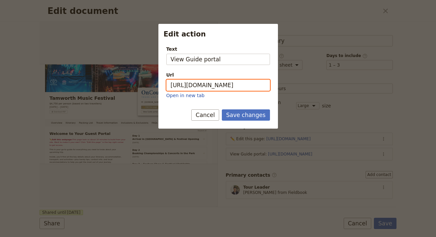
click at [222, 87] on input "https://trips.fieldbook.com/d/3Cy5Yvwr04Ln34VtHFBt0" at bounding box center [218, 85] width 104 height 11
paste input "8keMS9KObonZfCyyqbYDg"
type input "https://trips.fieldbook.com/d/8keMS9KObonZfCyyqbYDg"
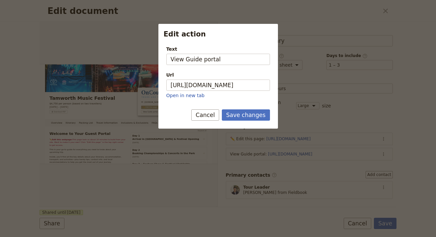
click at [241, 108] on form "Text View Guide portal Url https://trips.fieldbook.com/d/8keMS9KObonZfCyyqbYDg …" at bounding box center [218, 85] width 120 height 88
click at [244, 113] on button "Save changes" at bounding box center [246, 115] width 48 height 11
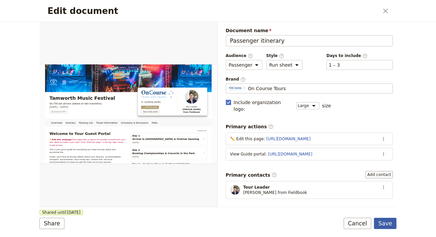
click at [381, 221] on button "Save" at bounding box center [385, 223] width 23 height 11
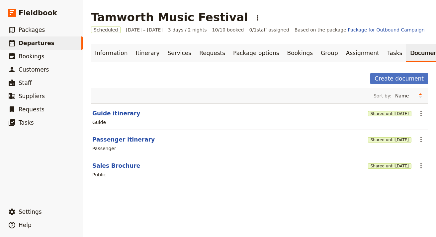
click at [123, 113] on button "Guide itinerary" at bounding box center [116, 114] width 48 height 8
select select "STAFF"
select select "RUN_SHEET"
select select "LARGE"
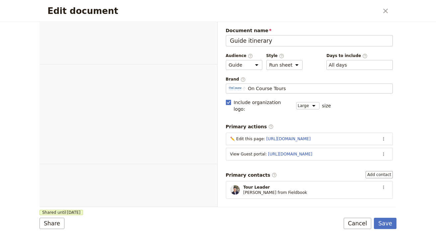
select select "STAFF"
select select "RUN_SHEET"
select select "LARGE"
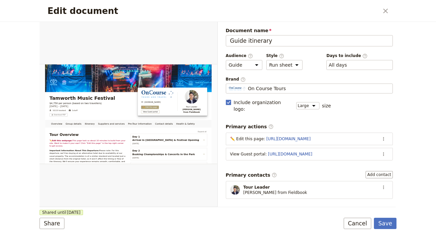
click at [379, 149] on button "​" at bounding box center [384, 154] width 10 height 10
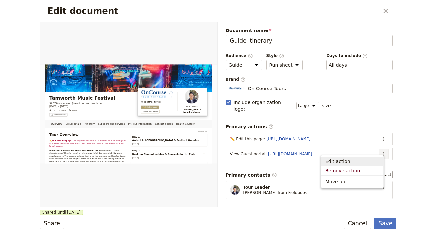
click at [362, 163] on span "Edit action" at bounding box center [352, 161] width 54 height 7
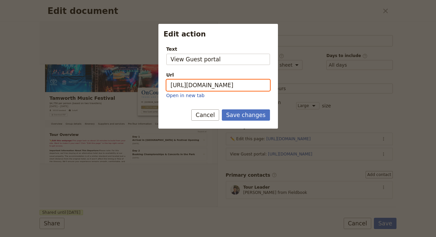
click at [226, 83] on input "[URL][DOMAIN_NAME]" at bounding box center [218, 85] width 104 height 11
paste input "BUZ5A0KMzgkz8M9dSHVNB"
type input "[URL][DOMAIN_NAME]"
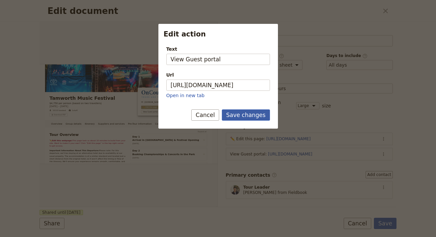
click at [255, 112] on button "Save changes" at bounding box center [246, 115] width 48 height 11
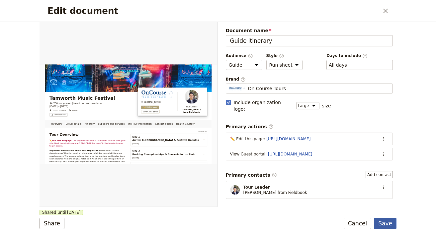
click at [392, 226] on button "Save" at bounding box center [385, 223] width 23 height 11
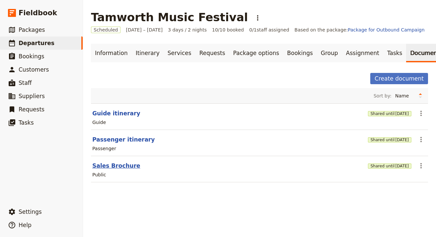
click at [110, 167] on button "Sales Brochure" at bounding box center [116, 166] width 48 height 8
select select "DEFAULT"
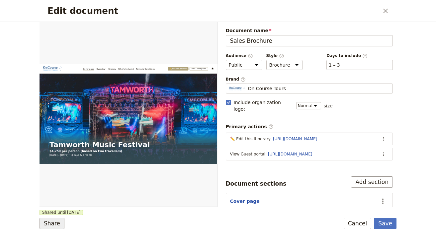
click at [49, 225] on button "Share" at bounding box center [52, 223] width 25 height 11
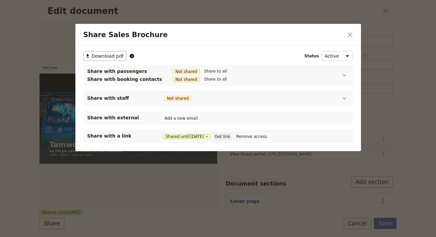
click at [222, 135] on button "Get link" at bounding box center [222, 136] width 19 height 7
click at [350, 36] on icon "Close dialog" at bounding box center [350, 35] width 8 height 8
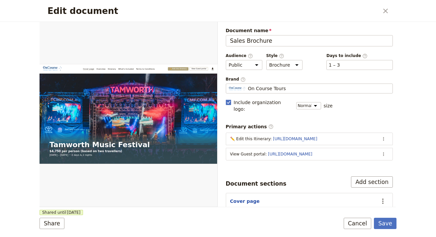
click at [387, 217] on form "Web PDF ​ Document name Sales Brochure Preview Audience ​ Public Passenger Guid…" at bounding box center [218, 130] width 357 height 216
click at [387, 221] on button "Save" at bounding box center [385, 223] width 23 height 11
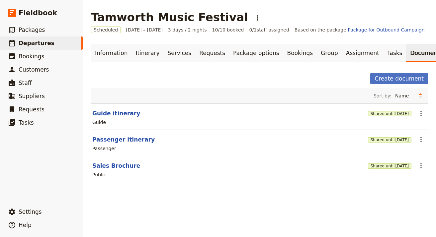
click at [170, 20] on h1 "Tamworth Music Festival" at bounding box center [169, 17] width 157 height 13
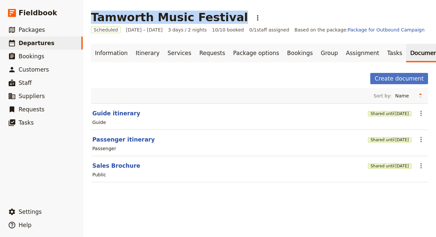
click at [170, 20] on h1 "Tamworth Music Festival" at bounding box center [169, 17] width 157 height 13
copy h1 "Tamworth Music Festival"
